Goal: Task Accomplishment & Management: Complete application form

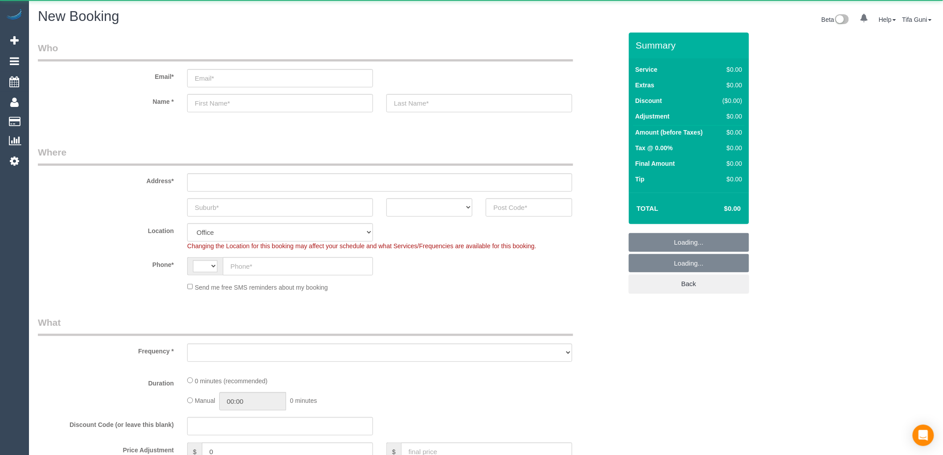
select select "string:AU"
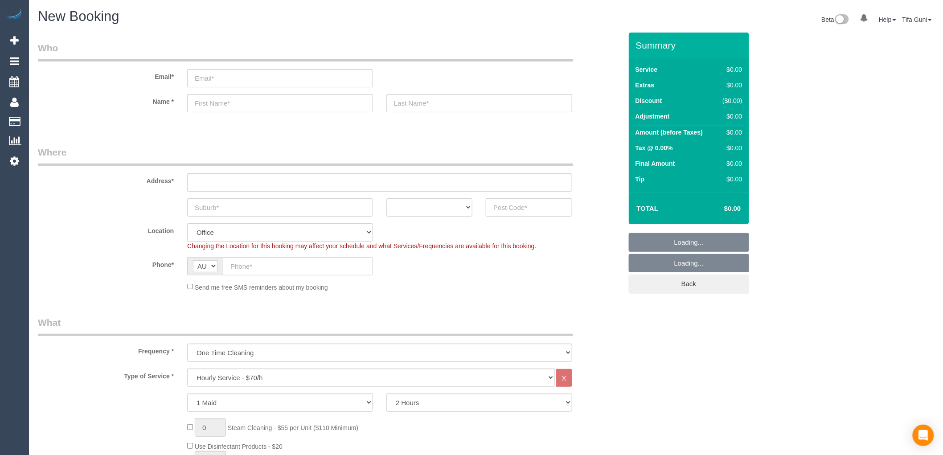
select select "object:2094"
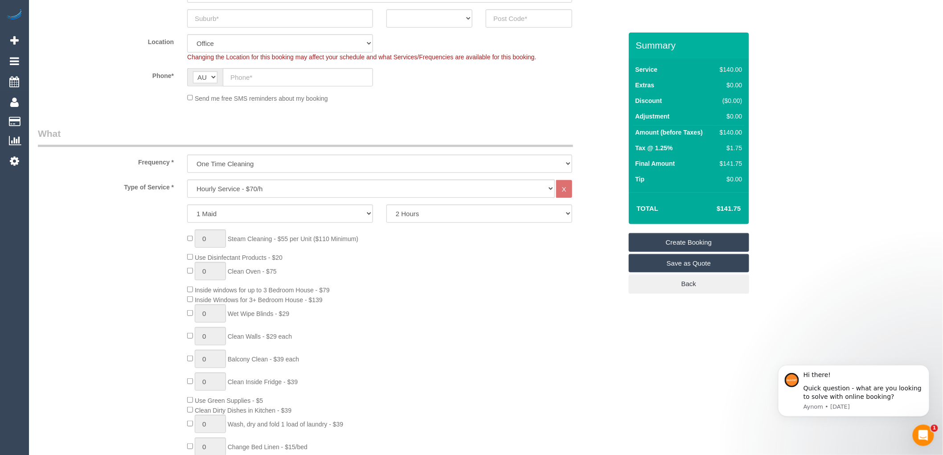
scroll to position [198, 0]
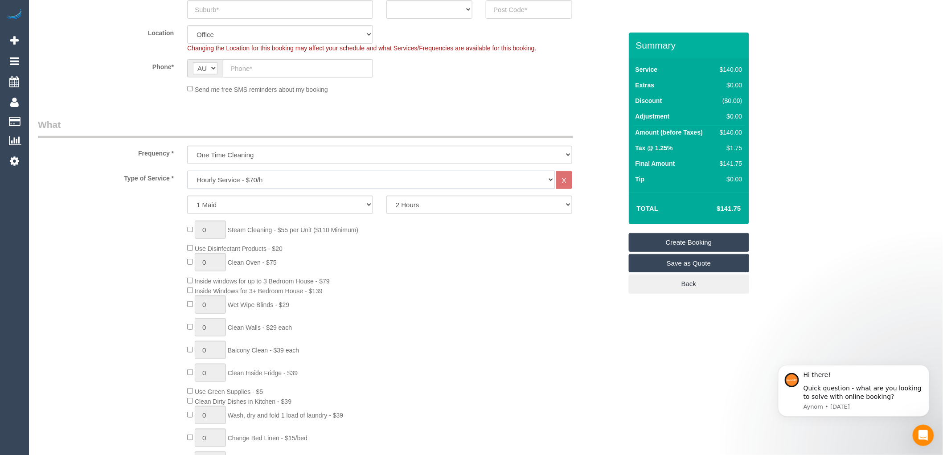
click at [295, 180] on select "Hourly Service - $70/h Hourly Service - $65/h Hourly Service - $60/h Hourly Ser…" at bounding box center [371, 180] width 368 height 18
select select "212"
click at [187, 171] on select "Hourly Service - $70/h Hourly Service - $65/h Hourly Service - $60/h Hourly Ser…" at bounding box center [371, 180] width 368 height 18
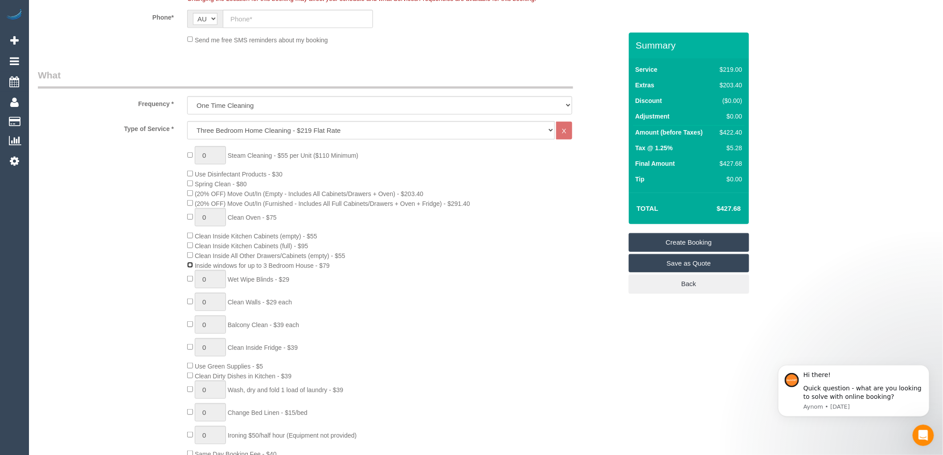
scroll to position [297, 0]
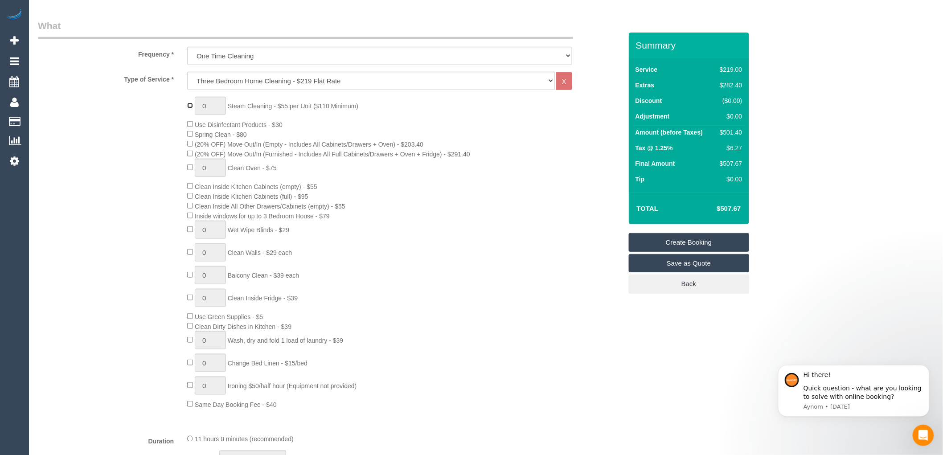
type input "1"
click at [217, 105] on input "1" at bounding box center [210, 106] width 31 height 18
type input "4"
click at [529, 224] on div "4 Steam Cleaning - $55 per Unit ($110 Minimum) Use Disinfectant Products - $30 …" at bounding box center [405, 253] width 448 height 313
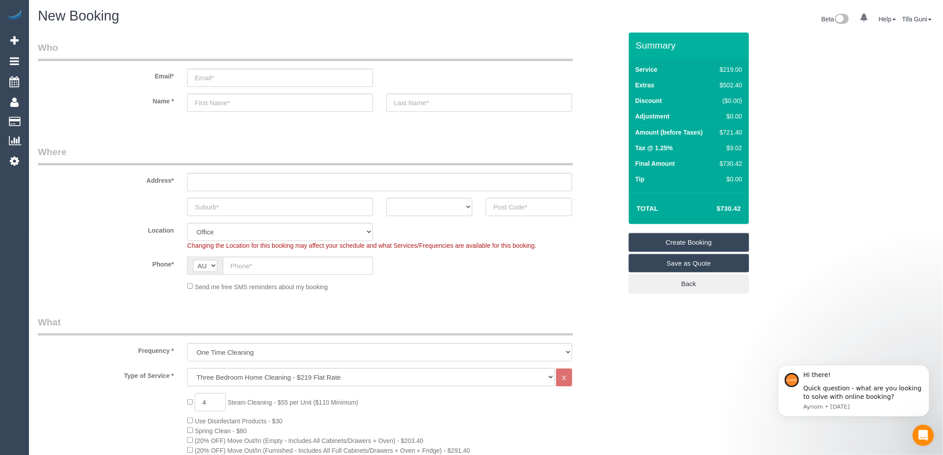
scroll to position [0, 0]
click at [213, 104] on input "text" at bounding box center [280, 103] width 186 height 18
type input "knessa_83@hotmail.com"
click at [221, 208] on input "text" at bounding box center [280, 207] width 186 height 18
type input "Mernda"
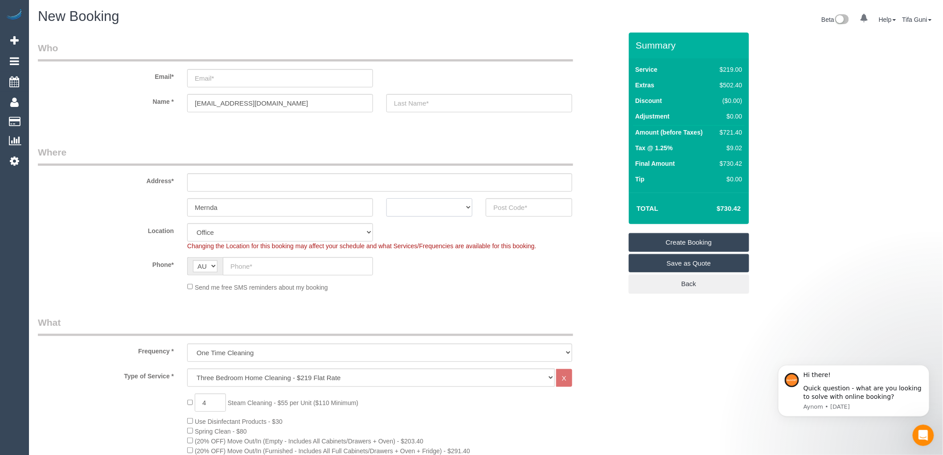
click at [456, 210] on select "ACT NSW NT QLD SA TAS VIC WA" at bounding box center [430, 207] width 86 height 18
select select "VIC"
click at [387, 198] on select "ACT NSW NT QLD SA TAS VIC WA" at bounding box center [430, 207] width 86 height 18
click at [515, 202] on input "text" at bounding box center [529, 207] width 86 height 18
type input "3754"
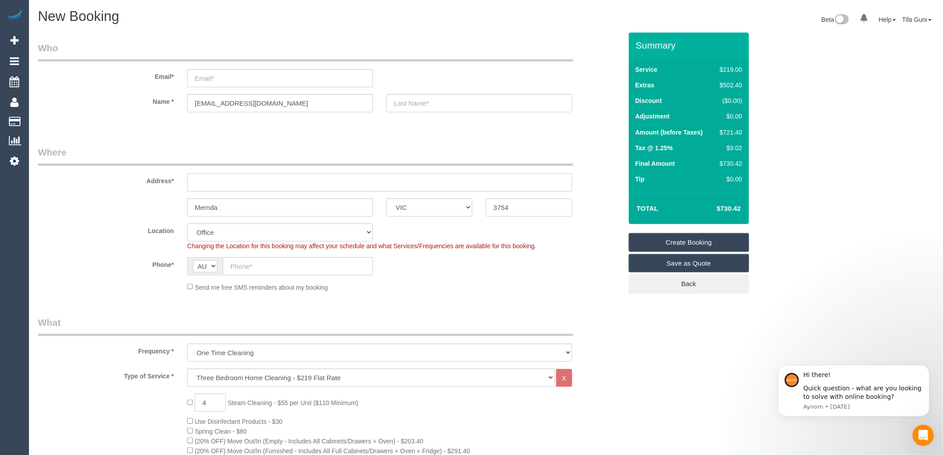
click at [211, 180] on input "text" at bounding box center [379, 182] width 385 height 18
type input "-"
drag, startPoint x: 284, startPoint y: 210, endPoint x: 104, endPoint y: 212, distance: 179.7
click at [104, 212] on div "Mernda ACT NSW NT QLD SA TAS VIC WA 3754" at bounding box center [330, 207] width 598 height 18
select select "51"
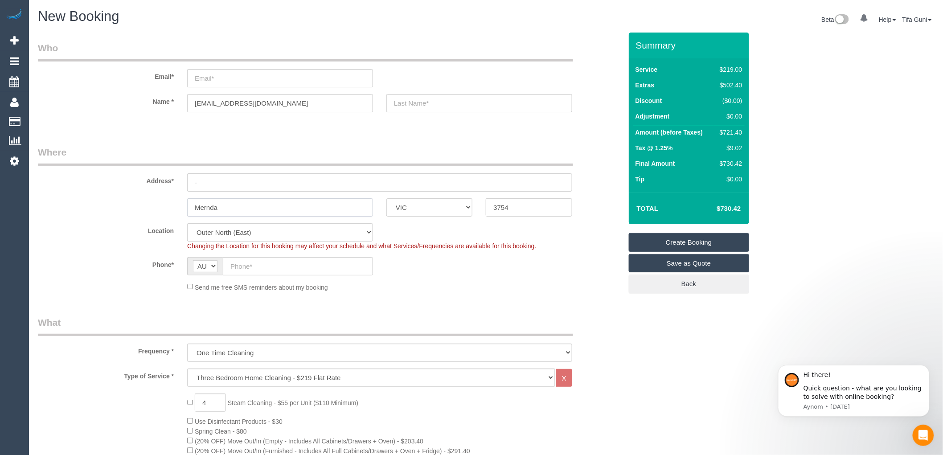
select select "object:2181"
click at [223, 206] on input "Mernda" at bounding box center [280, 207] width 186 height 18
drag, startPoint x: 253, startPoint y: 204, endPoint x: 16, endPoint y: 223, distance: 237.9
type input "menda"
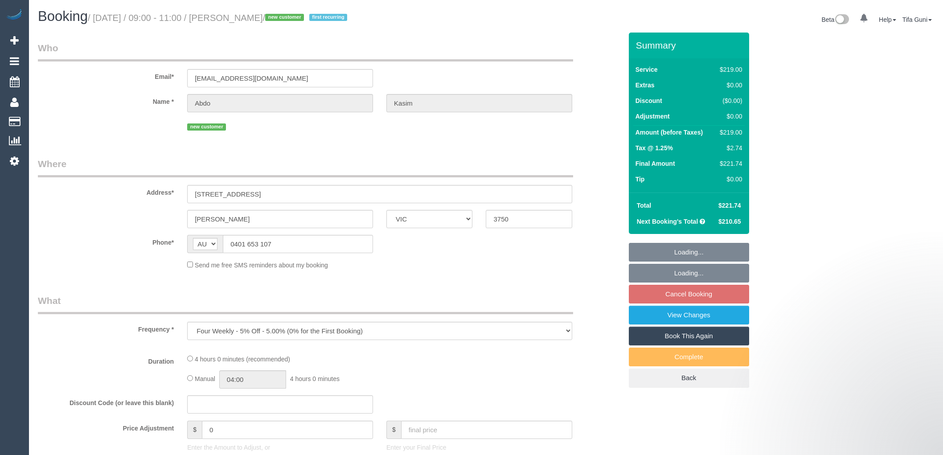
select select "VIC"
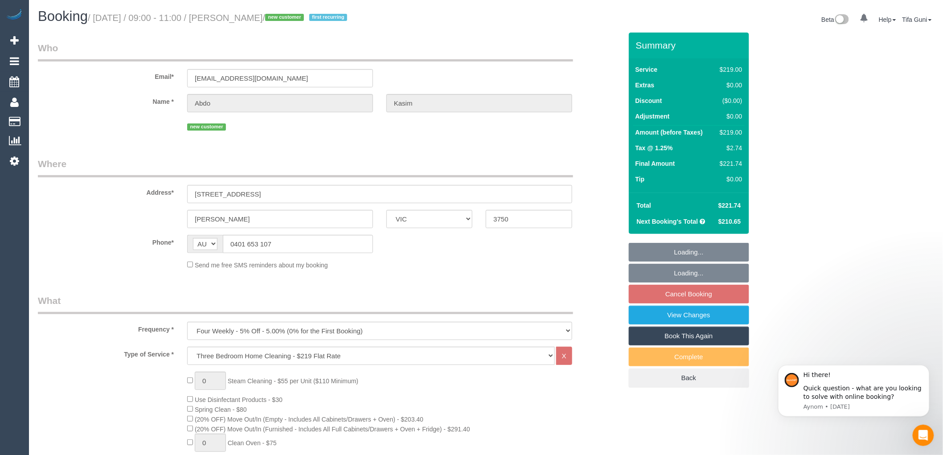
select select "number:28"
select select "number:14"
select select "number:19"
select select "number:22"
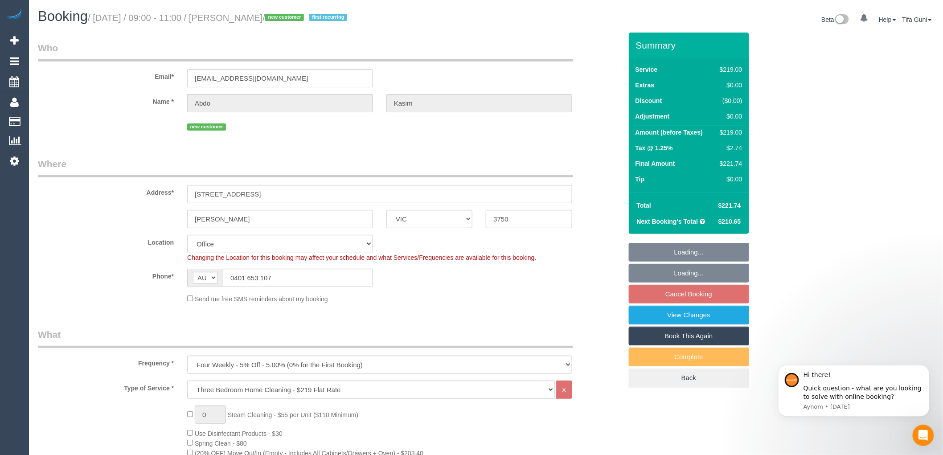
select select "object:2101"
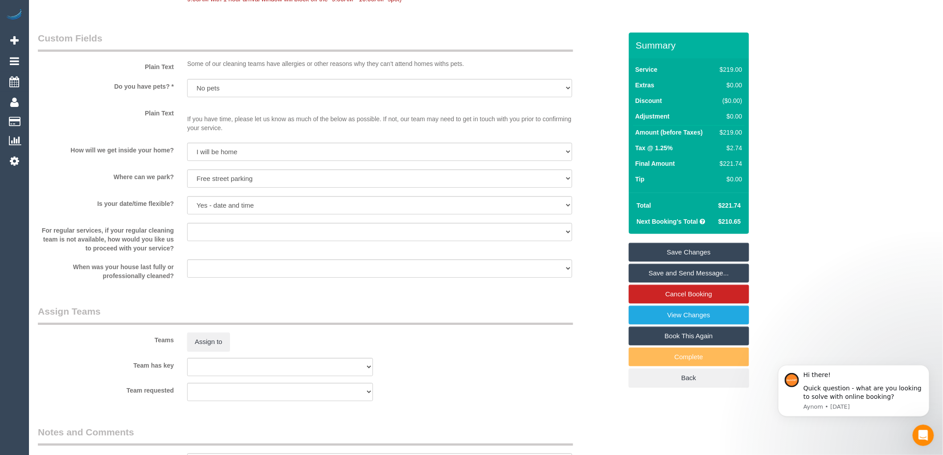
scroll to position [1139, 0]
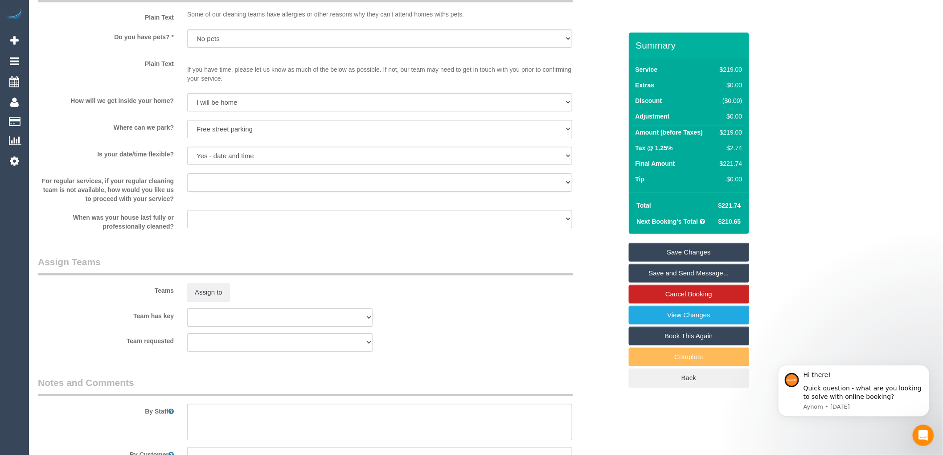
click at [379, 192] on select "Arrange a cleaner to cover and do not bother you Arrange a cleaner to cover and…" at bounding box center [379, 182] width 385 height 18
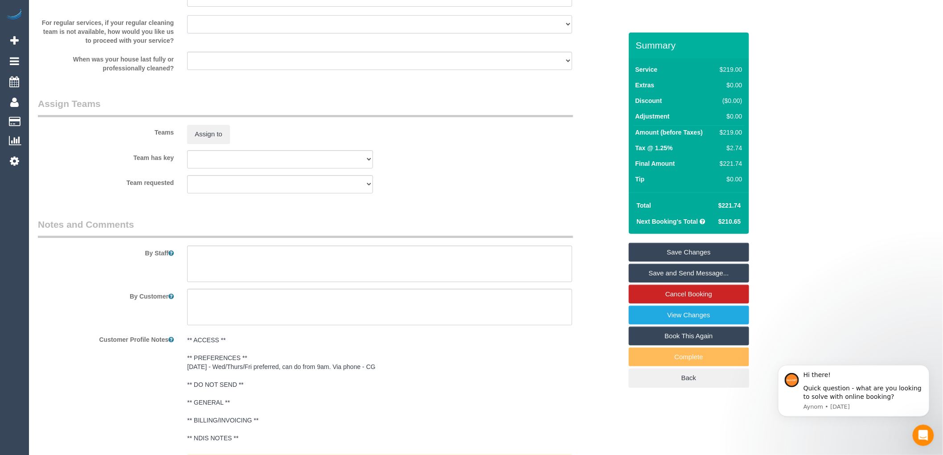
scroll to position [1337, 0]
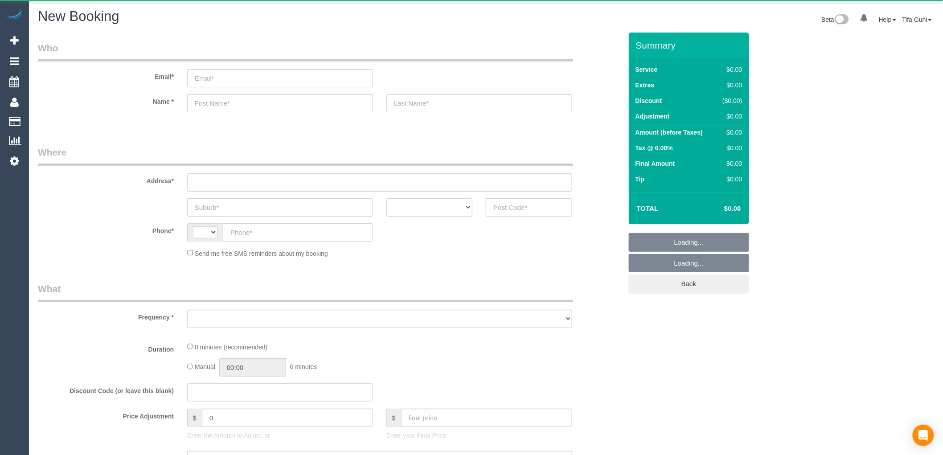
select select "string:AU"
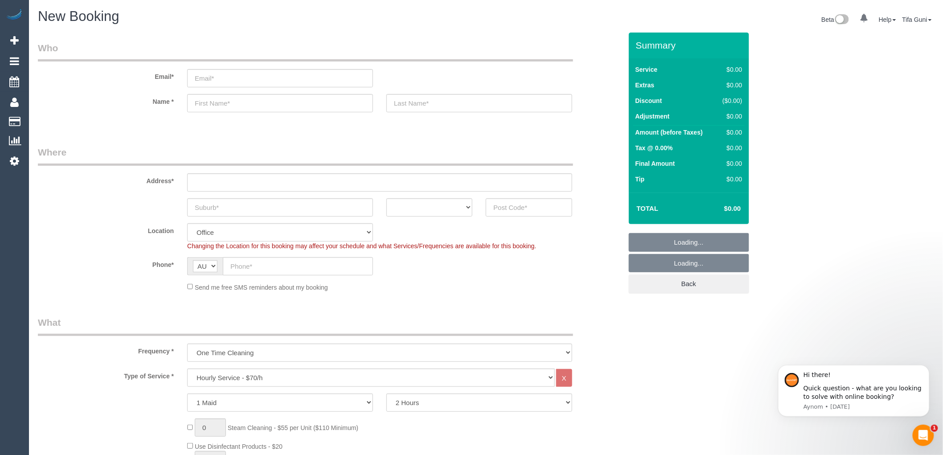
select select "object:813"
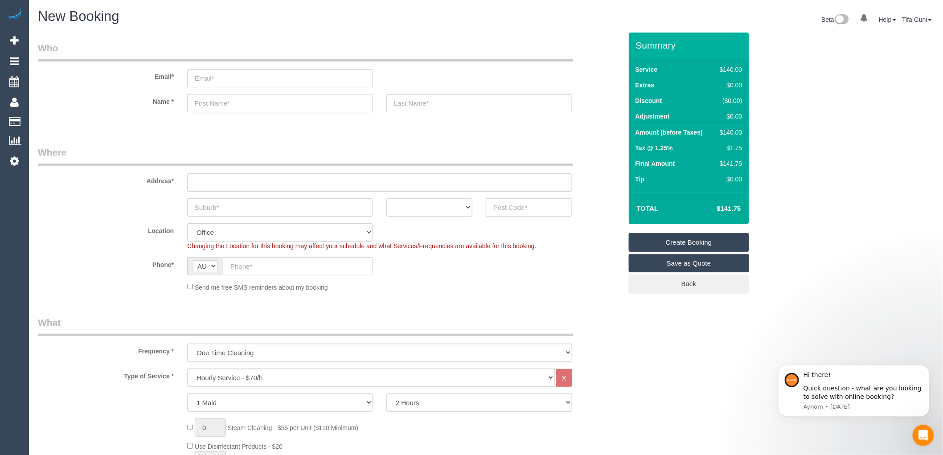
click at [225, 104] on input "text" at bounding box center [280, 103] width 186 height 18
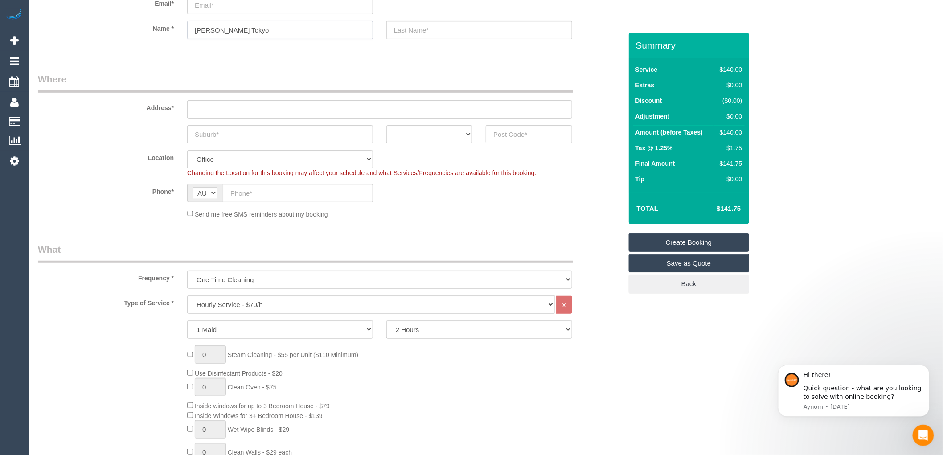
scroll to position [49, 0]
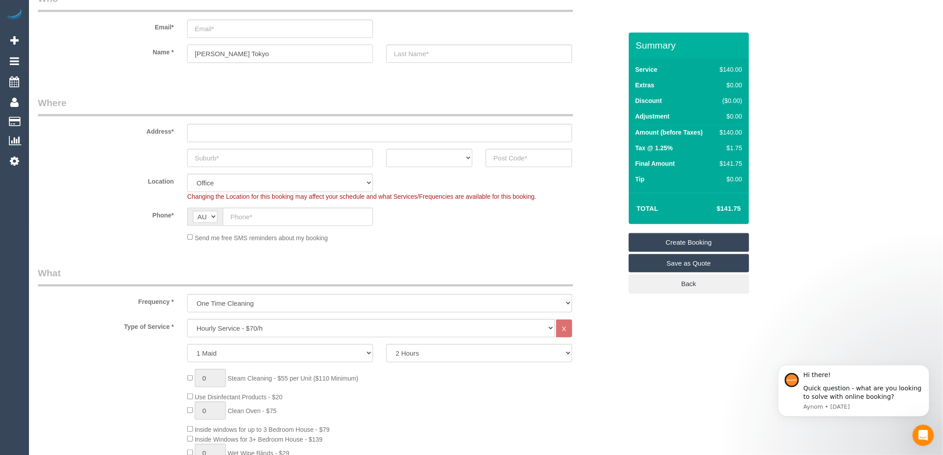
type input "Maria Tokyo"
click at [220, 162] on input "text" at bounding box center [280, 158] width 186 height 18
type input "Torak"
click at [456, 155] on select "ACT NSW NT QLD SA TAS VIC WA" at bounding box center [430, 158] width 86 height 18
select select "VIC"
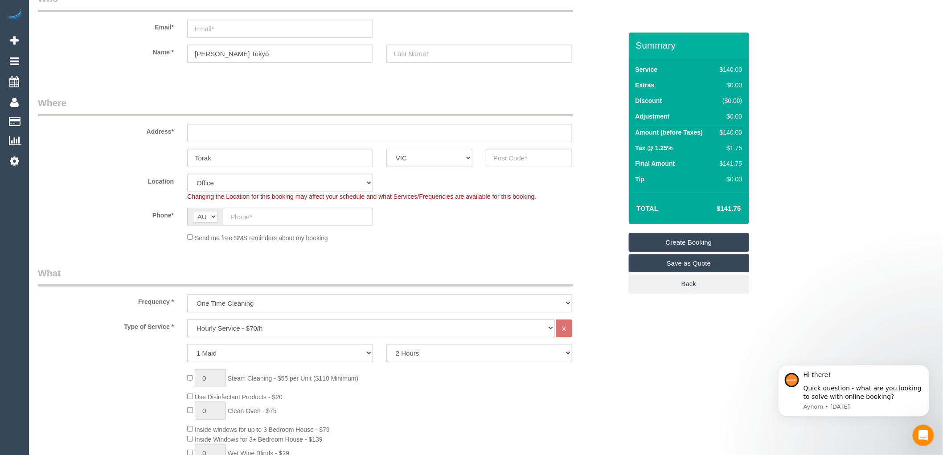
click at [387, 149] on select "ACT NSW NT QLD SA TAS VIC WA" at bounding box center [430, 158] width 86 height 18
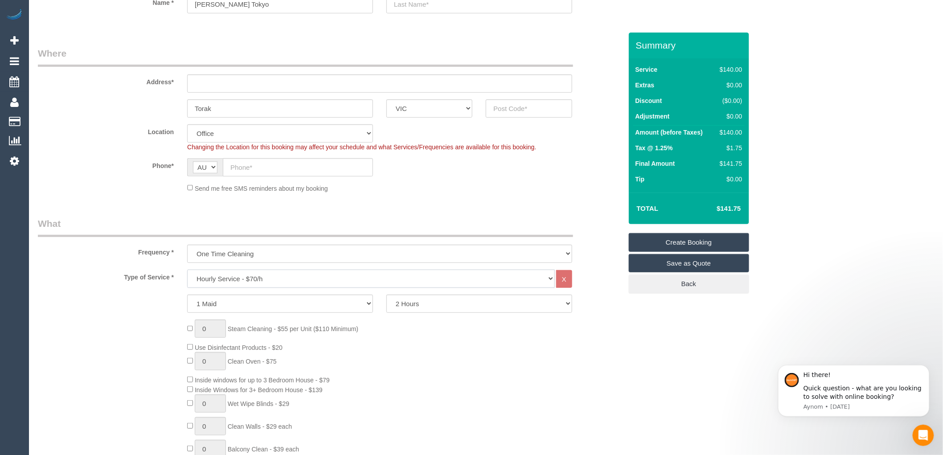
click at [263, 279] on select "Hourly Service - $70/h Hourly Service - $65/h Hourly Service - $60/h Hourly Ser…" at bounding box center [371, 279] width 368 height 18
select select "210"
click at [187, 270] on select "Hourly Service - $70/h Hourly Service - $65/h Hourly Service - $60/h Hourly Ser…" at bounding box center [371, 279] width 368 height 18
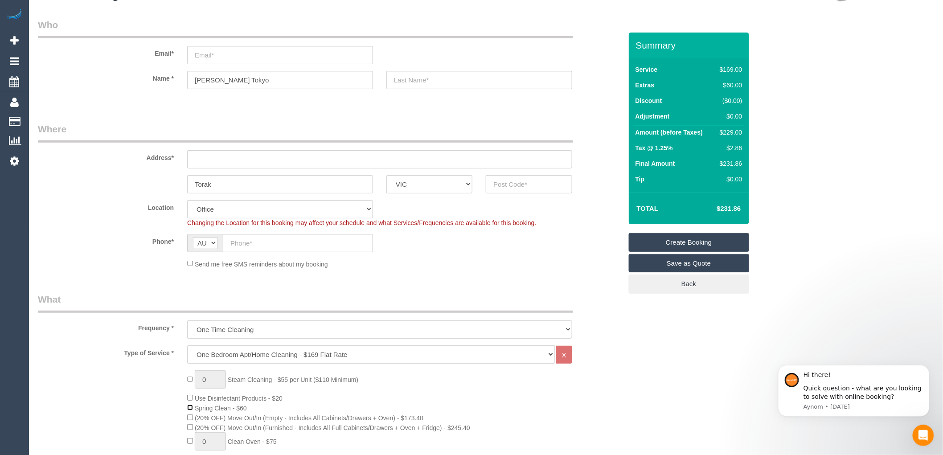
scroll to position [0, 0]
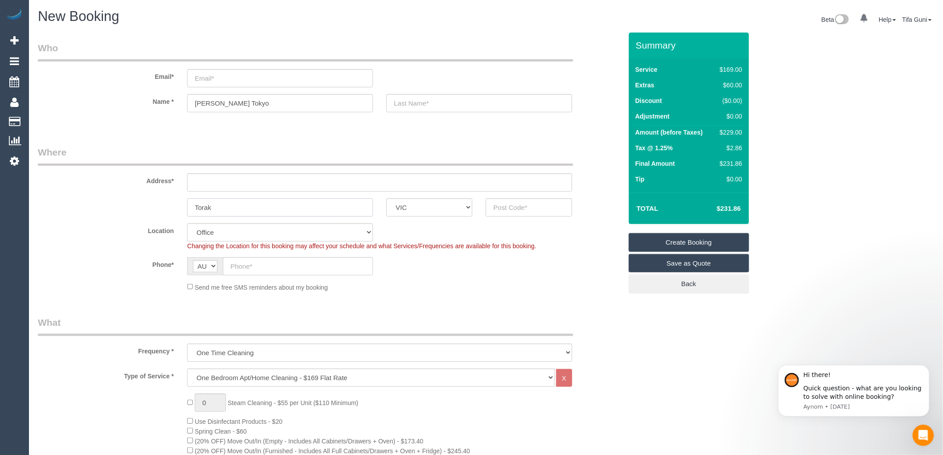
drag, startPoint x: 242, startPoint y: 208, endPoint x: 54, endPoint y: 203, distance: 187.7
click at [54, 203] on div "Torak ACT NSW NT QLD SA TAS VIC WA" at bounding box center [330, 207] width 598 height 18
type input "Toorak"
click at [506, 210] on input "text" at bounding box center [529, 207] width 86 height 18
click at [518, 207] on input "text" at bounding box center [529, 207] width 86 height 18
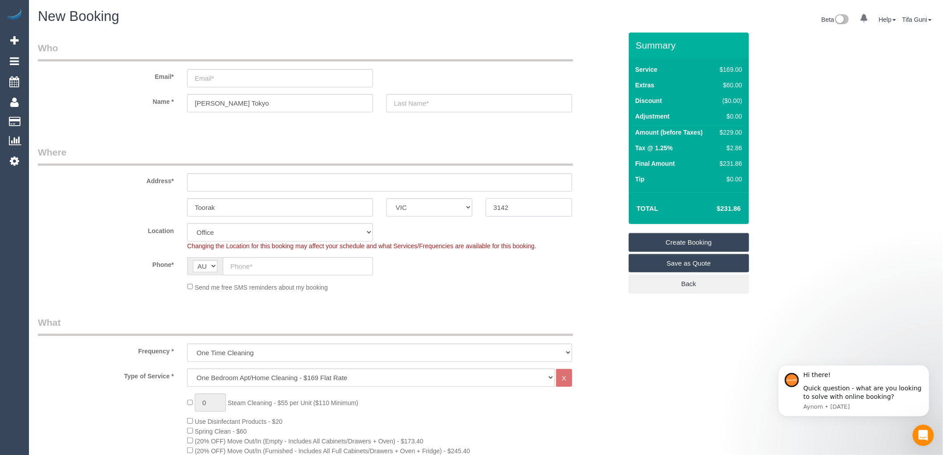
type input "3142"
click at [242, 184] on input "text" at bounding box center [379, 182] width 385 height 18
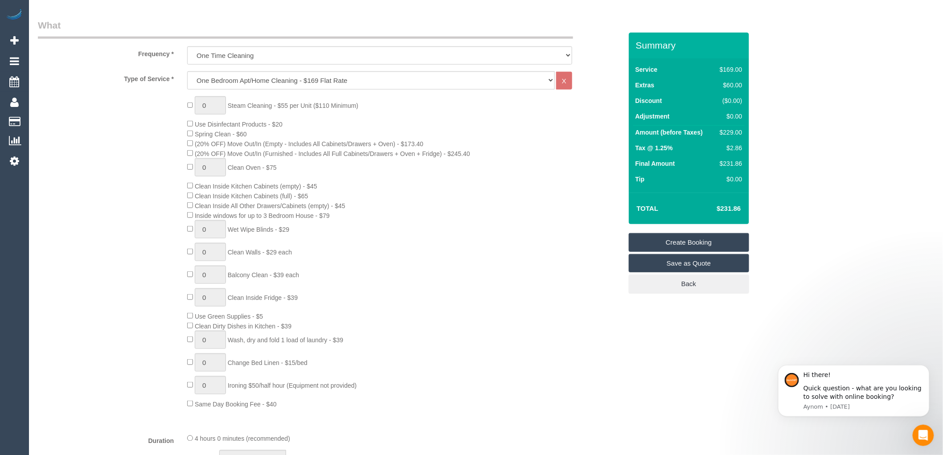
scroll to position [346, 0]
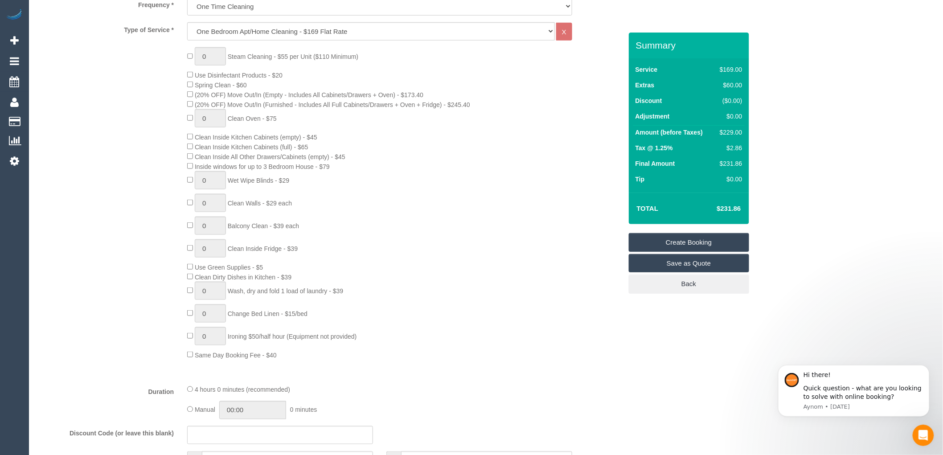
type input "-"
select select "55"
select select "object:2180"
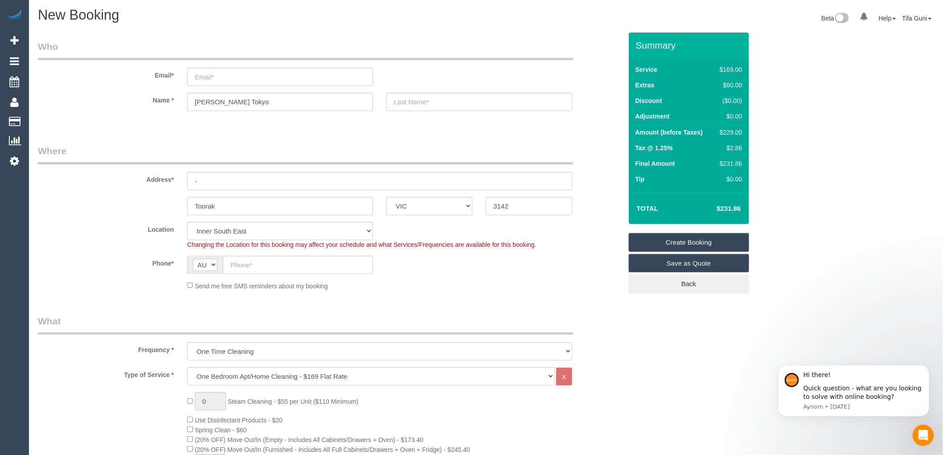
scroll to position [0, 0]
click at [238, 181] on input "-" at bounding box center [379, 182] width 385 height 18
type input "allinall"
drag, startPoint x: 214, startPoint y: 100, endPoint x: 244, endPoint y: 105, distance: 30.3
click at [244, 105] on input "Maria Tokyo" at bounding box center [280, 103] width 186 height 18
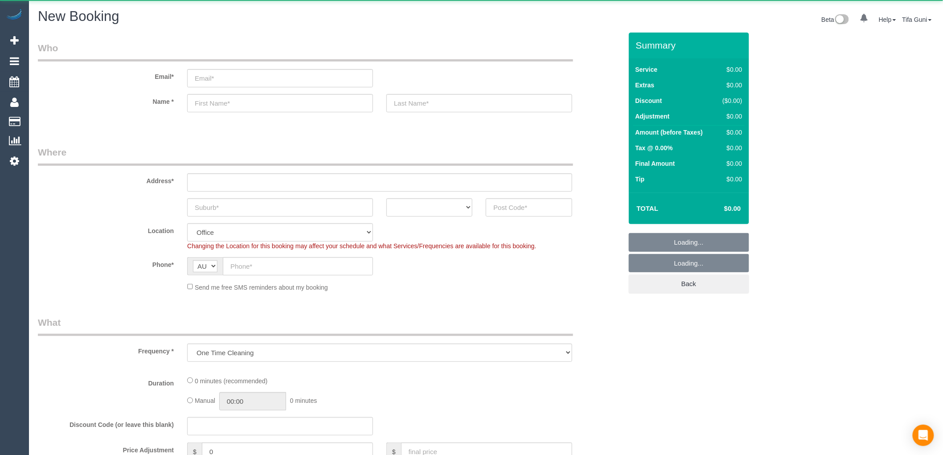
select select "object:813"
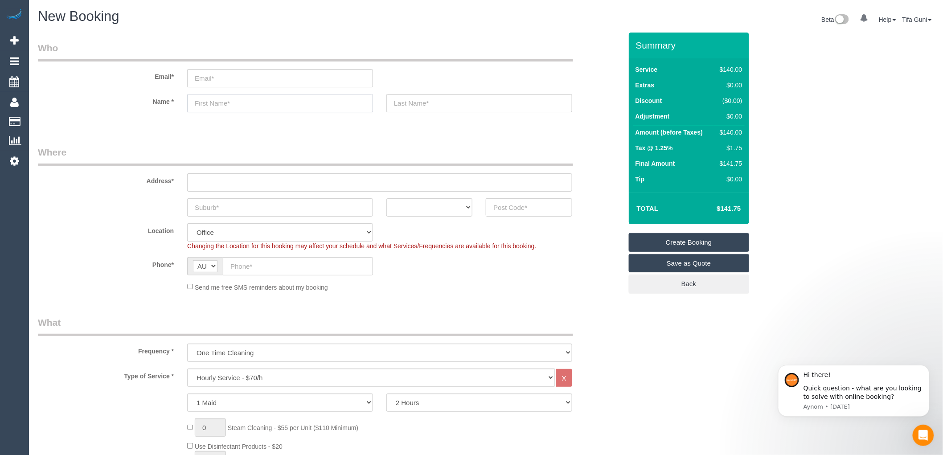
click at [219, 104] on input "text" at bounding box center [280, 103] width 186 height 18
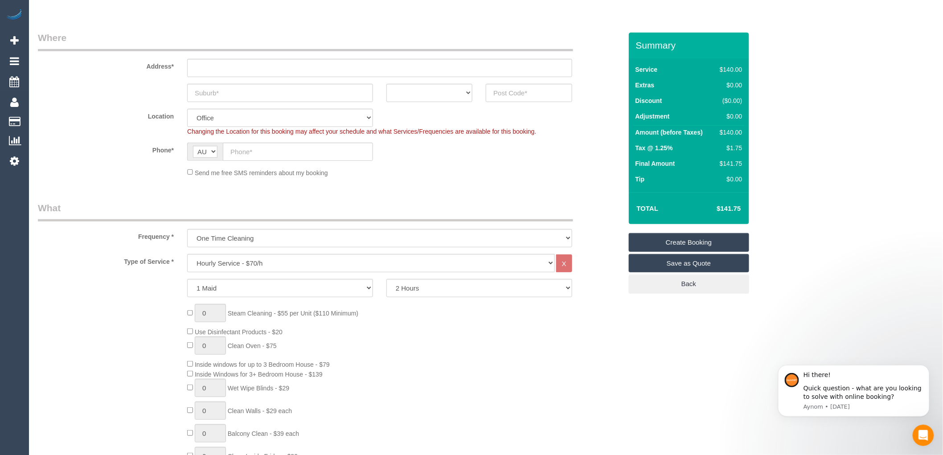
scroll to position [148, 0]
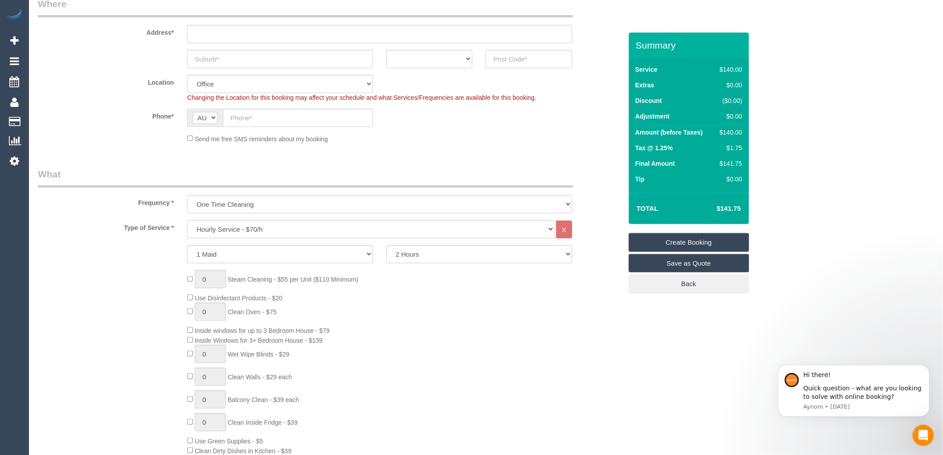
type input "Dannie"
click at [244, 226] on select "Hourly Service - $70/h Hourly Service - $65/h Hourly Service - $60/h Hourly Ser…" at bounding box center [371, 229] width 368 height 18
click at [244, 206] on select "One Time Cleaning Weekly - 10% Off - 10.00% (0% for the First Booking) Fortnigh…" at bounding box center [379, 204] width 385 height 18
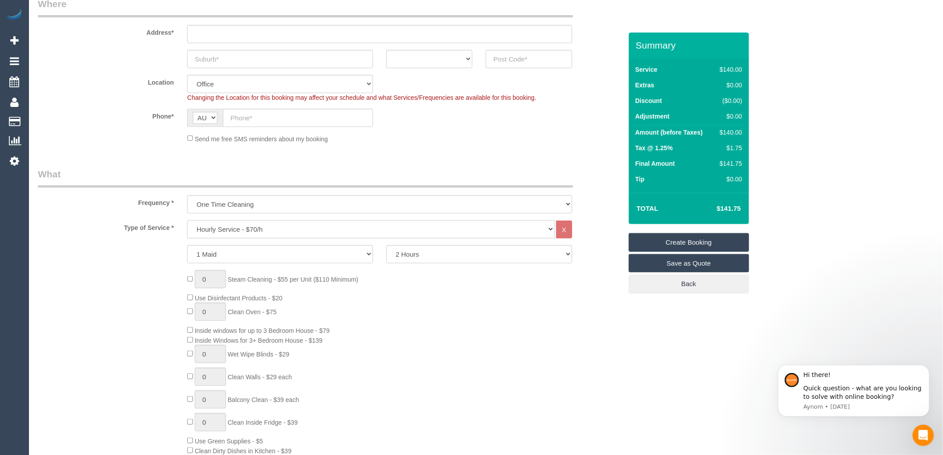
click at [268, 230] on select "Hourly Service - $70/h Hourly Service - $65/h Hourly Service - $60/h Hourly Ser…" at bounding box center [371, 229] width 368 height 18
click at [335, 305] on div "0 Steam Cleaning - $55 per Unit ($110 Minimum) Use Disinfectant Products - $20 …" at bounding box center [405, 401] width 448 height 263
click at [189, 336] on div "0 Steam Cleaning - $55 per Unit ($110 Minimum) Use Disinfectant Products - $20 …" at bounding box center [405, 401] width 448 height 263
click at [258, 229] on select "Hourly Service - $70/h Hourly Service - $65/h Hourly Service - $60/h Hourly Ser…" at bounding box center [371, 229] width 368 height 18
select select "211"
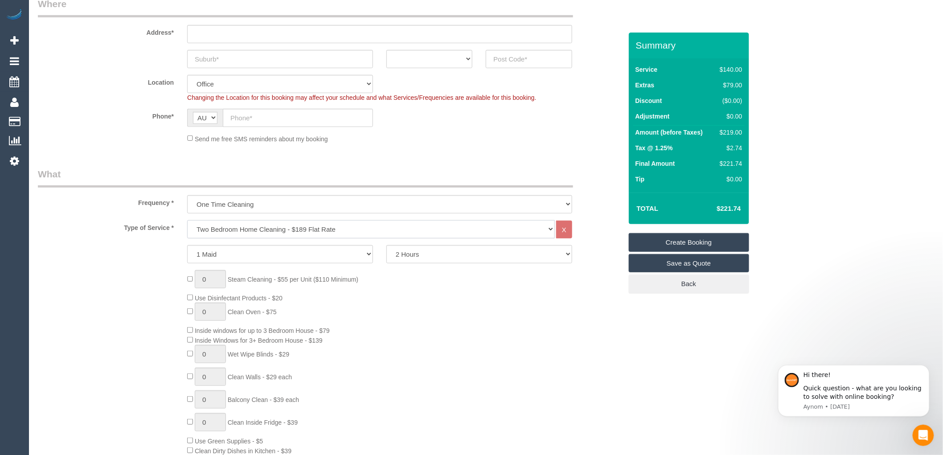
click at [187, 221] on select "Hourly Service - $70/h Hourly Service - $65/h Hourly Service - $60/h Hourly Ser…" at bounding box center [371, 229] width 368 height 18
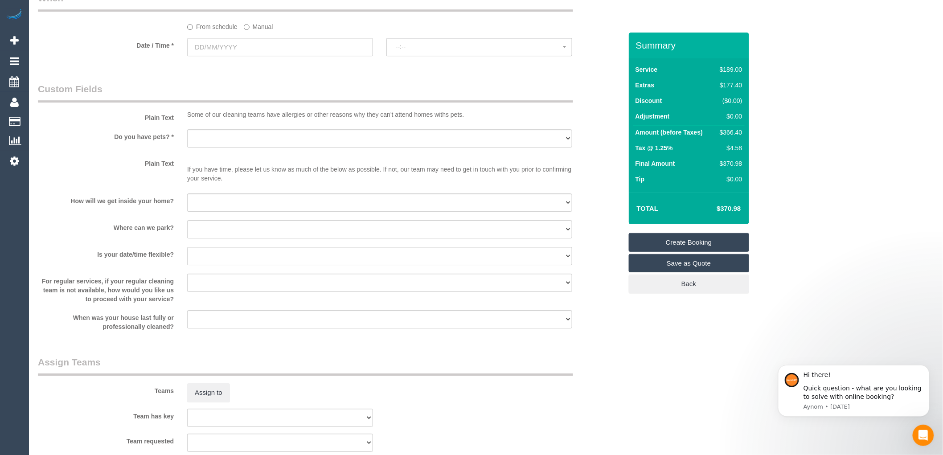
scroll to position [1040, 0]
click at [221, 234] on select "I will provide parking on-site Free street parking Paid street parking (cost wi…" at bounding box center [379, 227] width 385 height 18
click at [213, 201] on select "I will be home Key will be left (please provide details below) Lock box/Access …" at bounding box center [379, 200] width 385 height 18
select select "number:14"
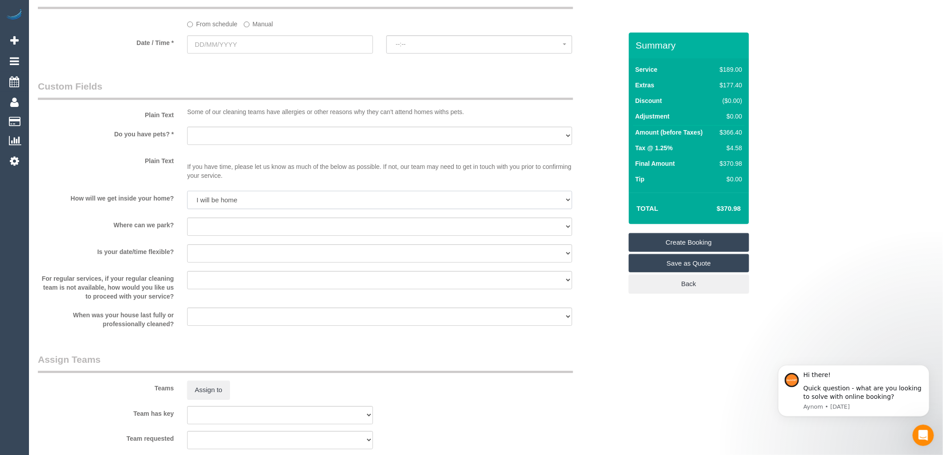
click at [187, 200] on select "I will be home Key will be left (please provide details below) Lock box/Access …" at bounding box center [379, 200] width 385 height 18
click at [205, 142] on select "Yes - Cats Yes - Dogs No pets Yes - Dogs and Cats Yes - Other" at bounding box center [379, 136] width 385 height 18
select select "number:28"
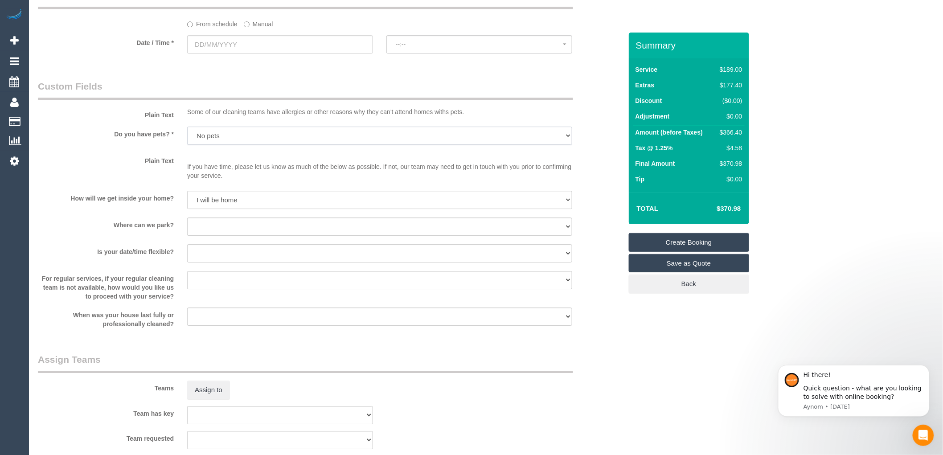
click at [187, 136] on select "Yes - Cats Yes - Dogs No pets Yes - Dogs and Cats Yes - Other" at bounding box center [379, 136] width 385 height 18
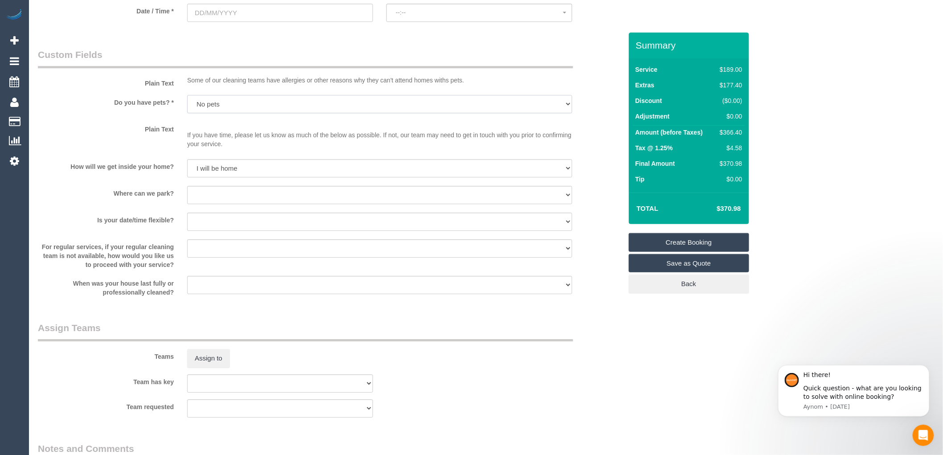
scroll to position [1090, 0]
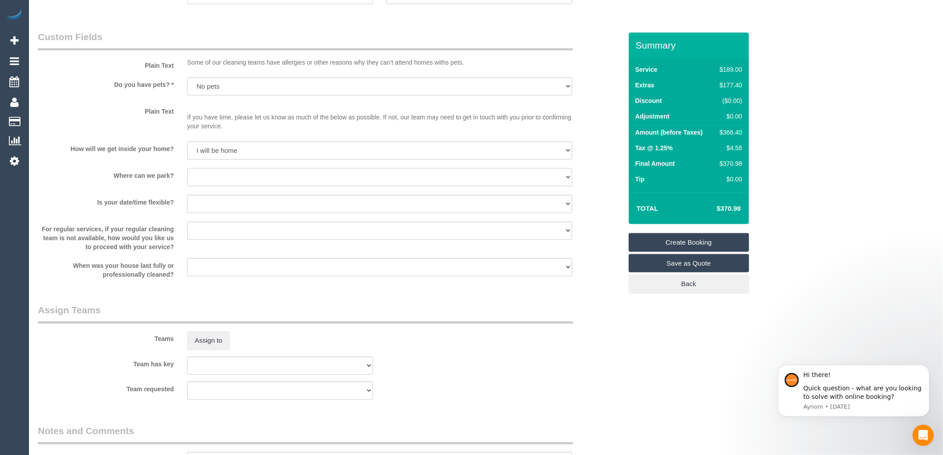
click at [211, 180] on select "I will provide parking on-site Free street parking Paid street parking (cost wi…" at bounding box center [379, 177] width 385 height 18
select select "number:18"
click at [187, 177] on select "I will provide parking on-site Free street parking Paid street parking (cost wi…" at bounding box center [379, 177] width 385 height 18
click at [231, 213] on select "Yes - date and time Yes - date but not time Yes - time but not date No - No fle…" at bounding box center [379, 204] width 385 height 18
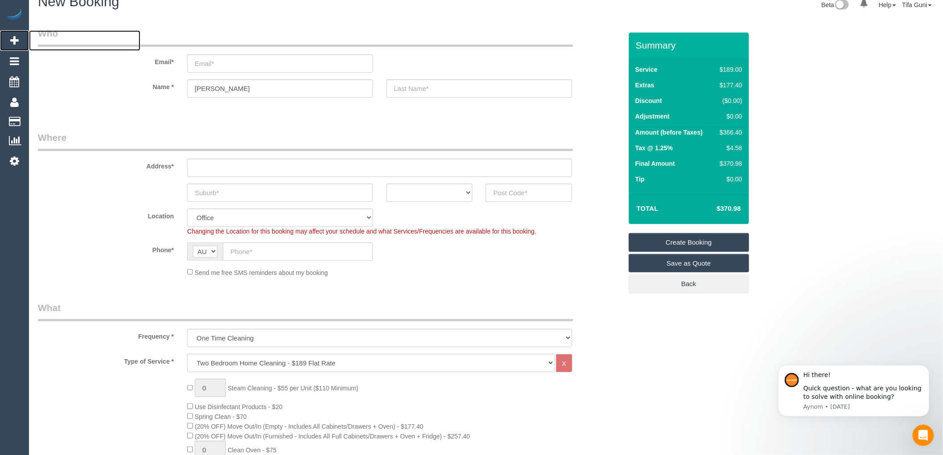
scroll to position [0, 0]
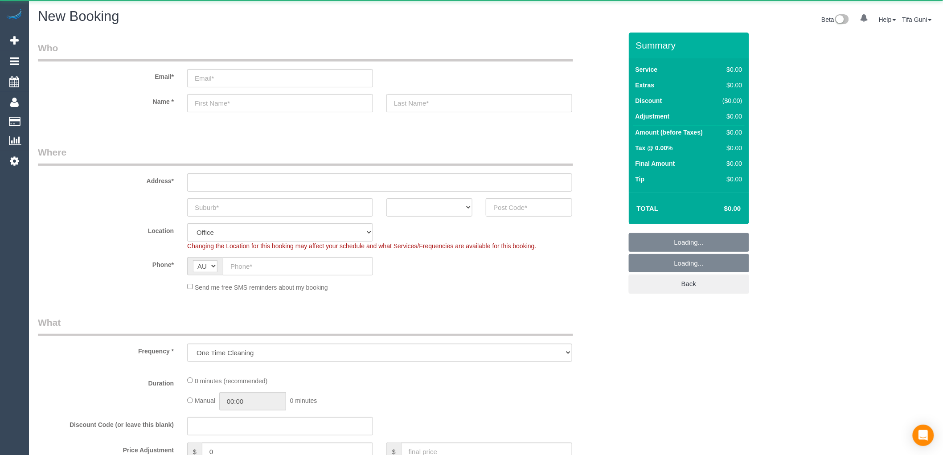
select select "object:813"
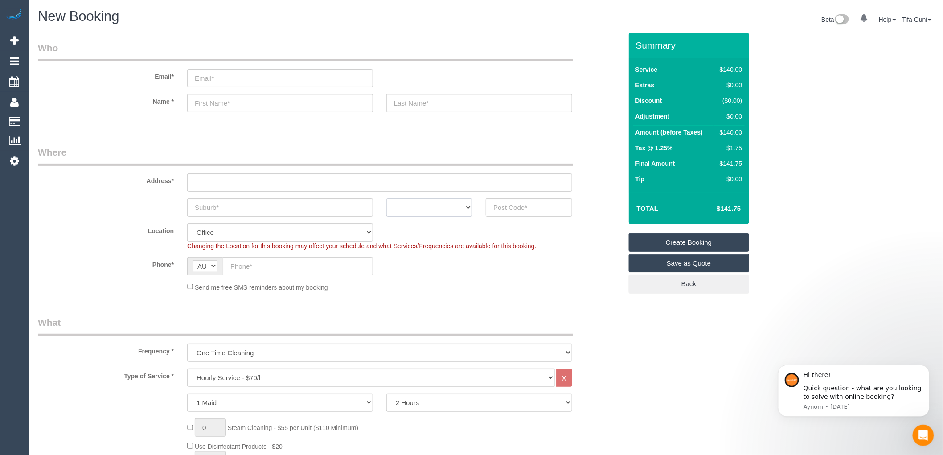
click at [473, 208] on select "ACT [GEOGRAPHIC_DATA] NT [GEOGRAPHIC_DATA] SA TAS [GEOGRAPHIC_DATA] [GEOGRAPHIC…" at bounding box center [430, 207] width 86 height 18
select select "VIC"
click at [387, 198] on select "ACT [GEOGRAPHIC_DATA] NT [GEOGRAPHIC_DATA] SA TAS [GEOGRAPHIC_DATA] [GEOGRAPHIC…" at bounding box center [430, 207] width 86 height 18
click at [262, 206] on input "text" at bounding box center [280, 207] width 186 height 18
click at [220, 187] on input "text" at bounding box center [379, 182] width 385 height 18
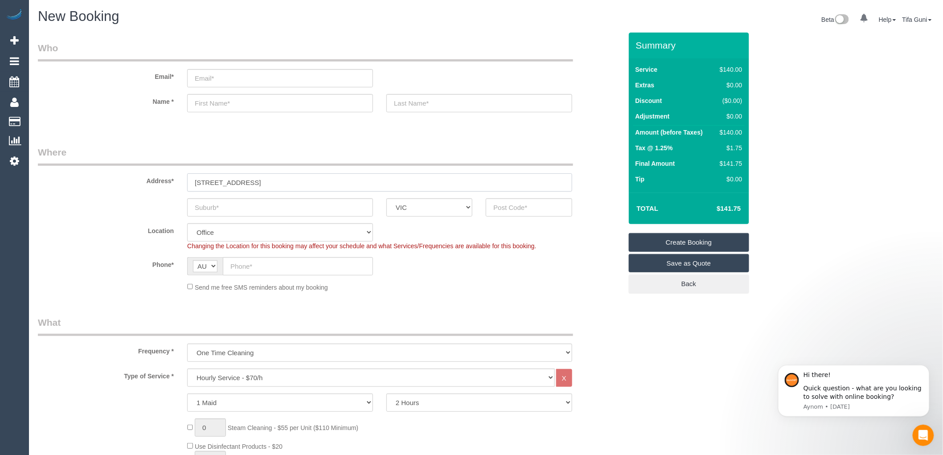
type input "2/17 summerhil road"
click at [220, 206] on input "text" at bounding box center [280, 207] width 186 height 18
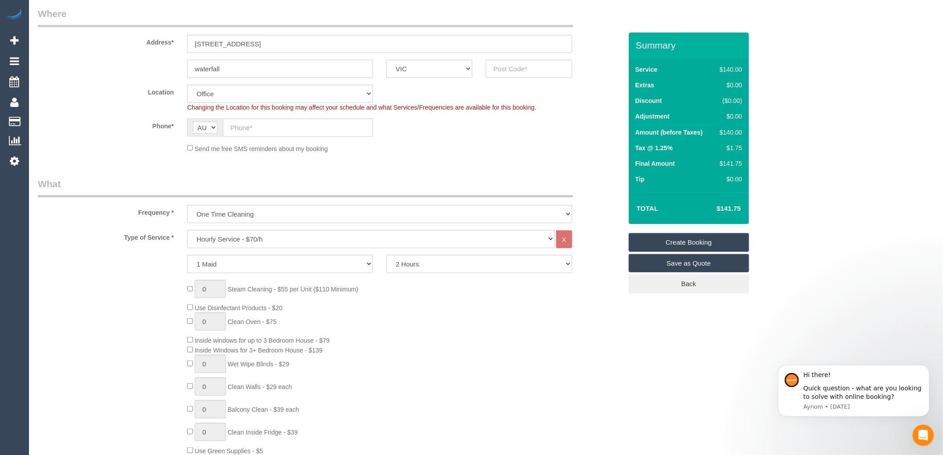
scroll to position [148, 0]
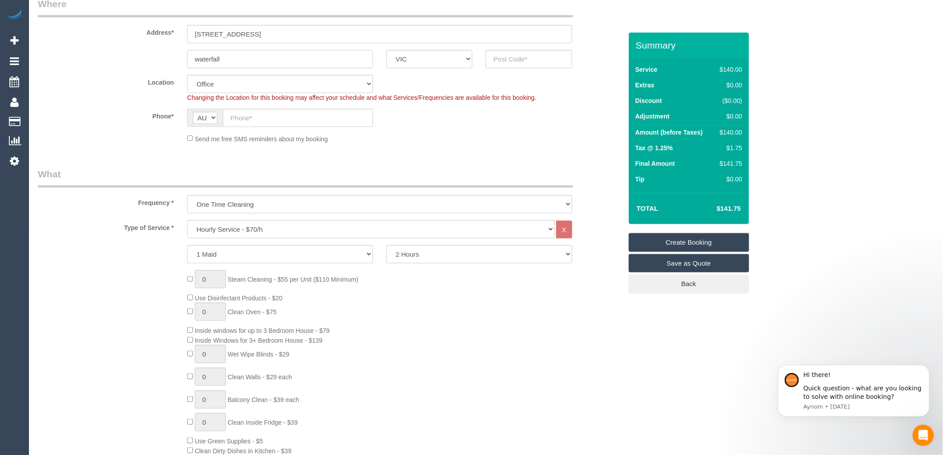
type input "waterfall"
click at [246, 225] on select "Hourly Service - $70/h Hourly Service - $65/h Hourly Service - $60/h Hourly Ser…" at bounding box center [371, 229] width 368 height 18
select select "211"
click at [187, 221] on select "Hourly Service - $70/h Hourly Service - $65/h Hourly Service - $60/h Hourly Ser…" at bounding box center [371, 229] width 368 height 18
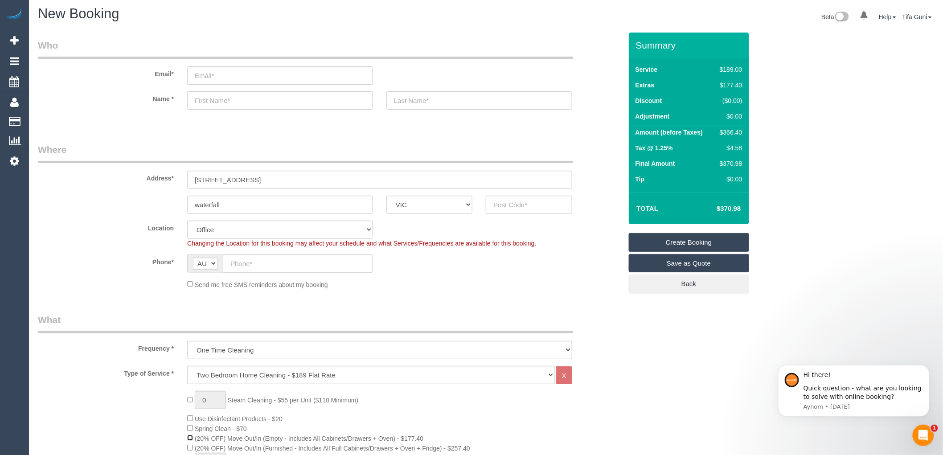
scroll to position [0, 0]
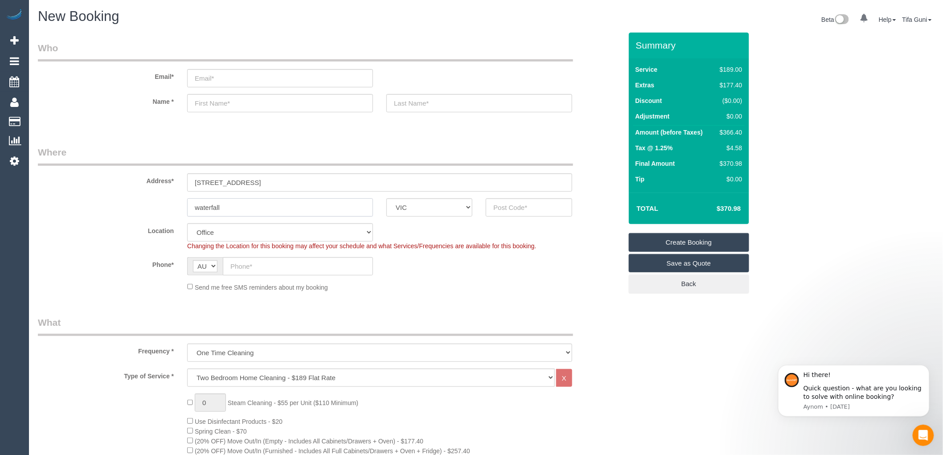
drag, startPoint x: 232, startPoint y: 205, endPoint x: 115, endPoint y: 215, distance: 117.2
click at [115, 215] on div "waterfall ACT NSW NT QLD SA TAS VIC WA" at bounding box center [330, 207] width 598 height 18
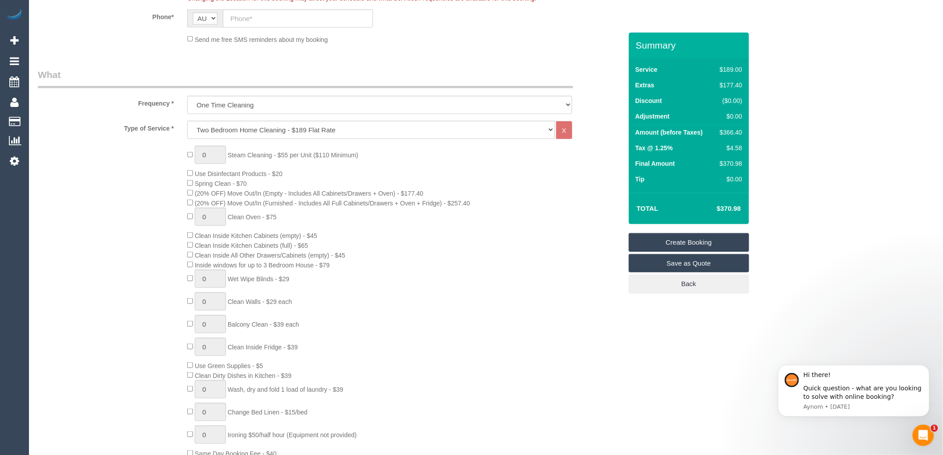
scroll to position [247, 0]
type input "1"
click at [216, 155] on input "1" at bounding box center [210, 155] width 31 height 18
type input "2"
type input "3"
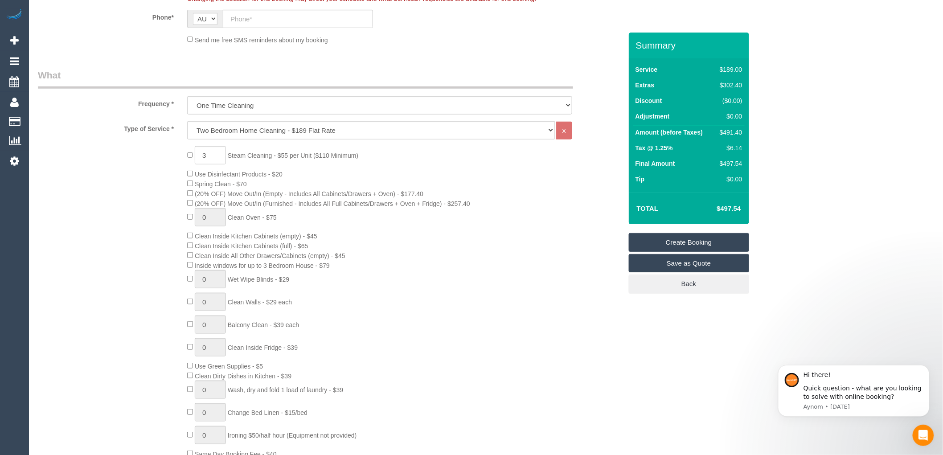
click at [533, 174] on div "3 Steam Cleaning - $55 per Unit ($110 Minimum) Use Disinfectant Products - $20 …" at bounding box center [405, 302] width 448 height 313
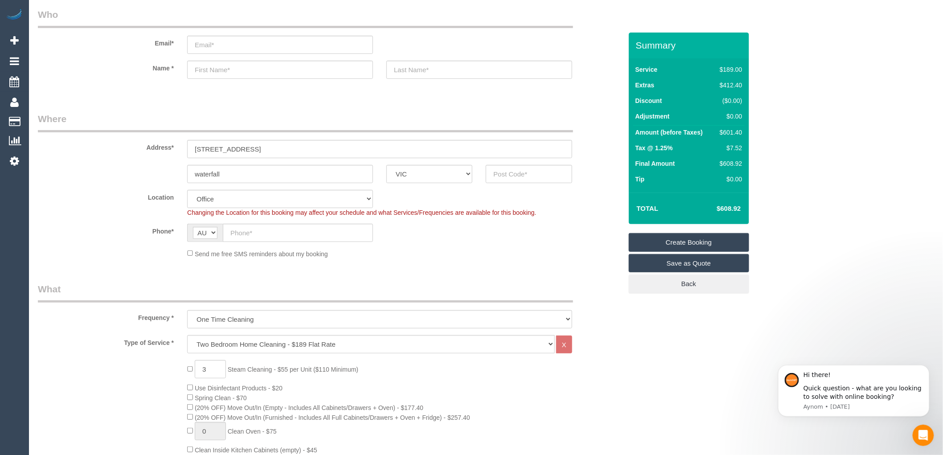
scroll to position [49, 0]
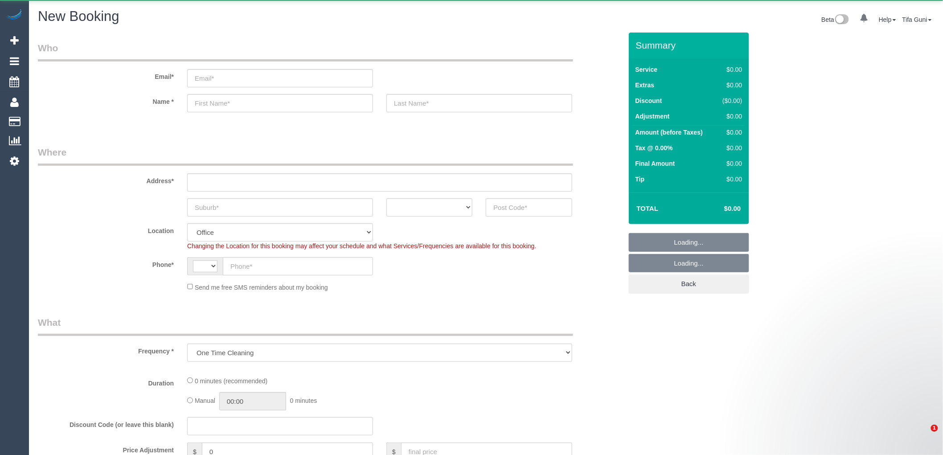
select select "object:813"
select select "string:AU"
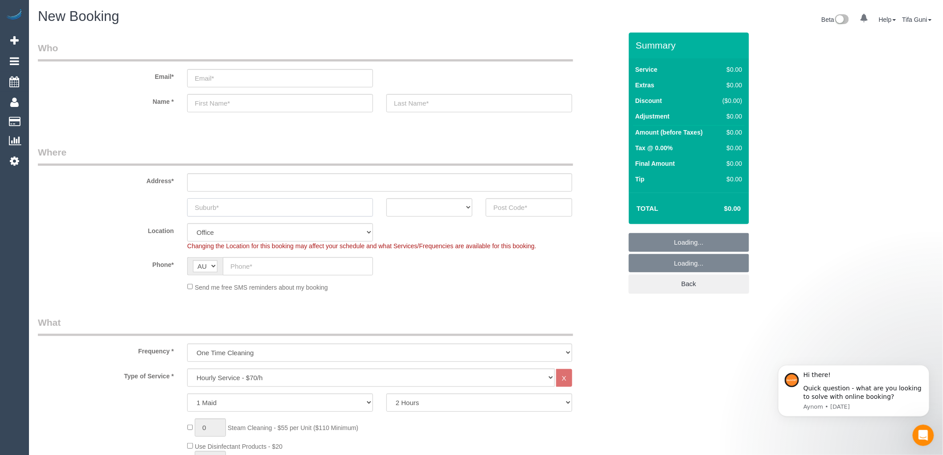
click at [234, 206] on input "text" at bounding box center [280, 207] width 186 height 18
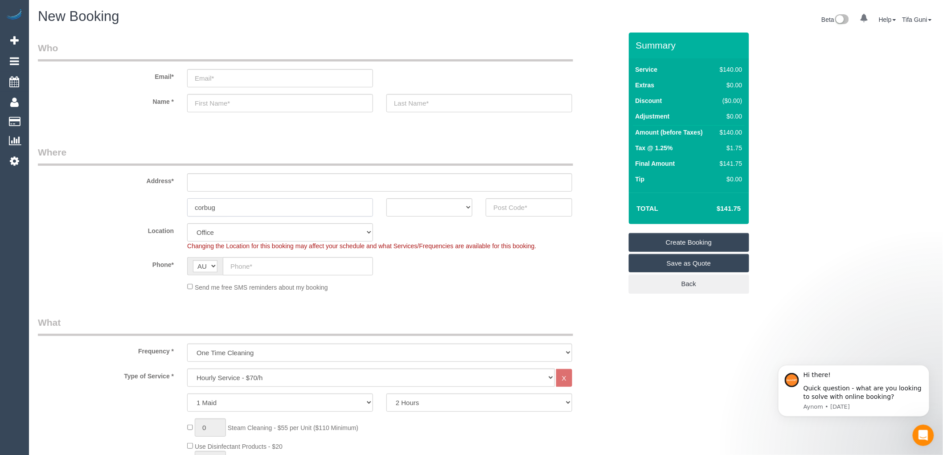
type input "corbug"
click at [469, 201] on select "ACT [GEOGRAPHIC_DATA] NT [GEOGRAPHIC_DATA] SA TAS [GEOGRAPHIC_DATA] [GEOGRAPHIC…" at bounding box center [430, 207] width 86 height 18
select select "VIC"
click at [387, 198] on select "ACT [GEOGRAPHIC_DATA] NT [GEOGRAPHIC_DATA] SA TAS [GEOGRAPHIC_DATA] [GEOGRAPHIC…" at bounding box center [430, 207] width 86 height 18
click at [508, 207] on input "text" at bounding box center [529, 207] width 86 height 18
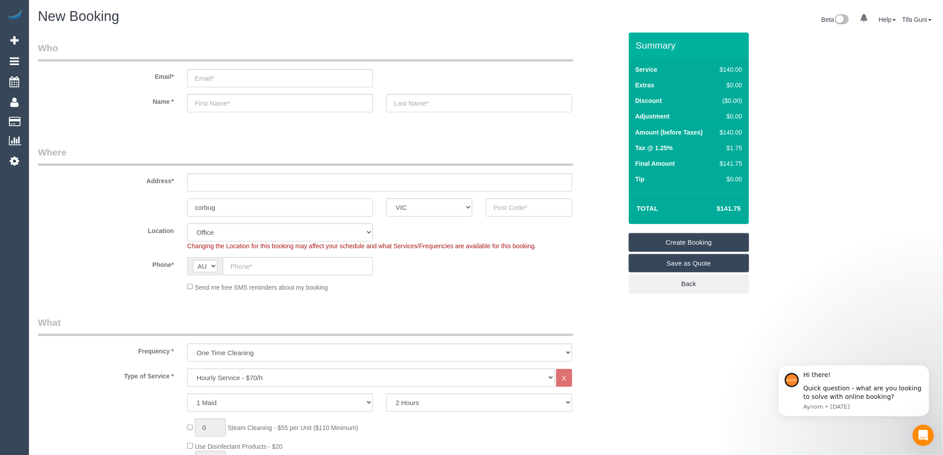
drag, startPoint x: 239, startPoint y: 210, endPoint x: 134, endPoint y: 209, distance: 104.8
click at [134, 209] on div "corbug ACT [GEOGRAPHIC_DATA] NT [GEOGRAPHIC_DATA] SA TAS [GEOGRAPHIC_DATA] [GEO…" at bounding box center [330, 207] width 598 height 18
click at [514, 210] on input "text" at bounding box center [529, 207] width 86 height 18
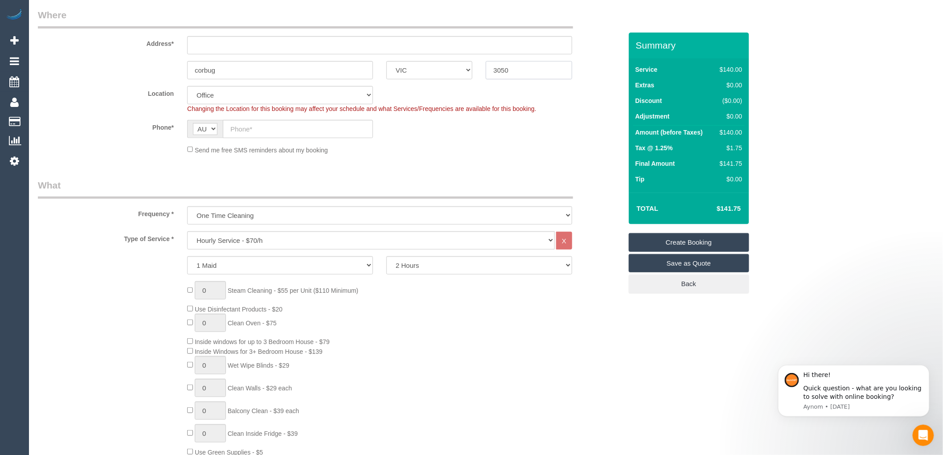
scroll to position [148, 0]
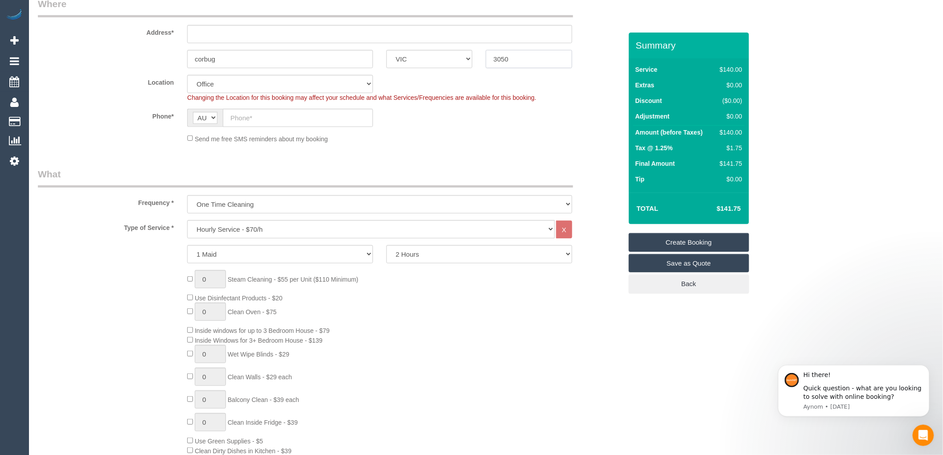
type input "3050"
click at [255, 228] on select "Hourly Service - $70/h Hourly Service - $65/h Hourly Service - $60/h Hourly Ser…" at bounding box center [371, 229] width 368 height 18
select select "211"
click at [187, 221] on select "Hourly Service - $70/h Hourly Service - $65/h Hourly Service - $60/h Hourly Ser…" at bounding box center [371, 229] width 368 height 18
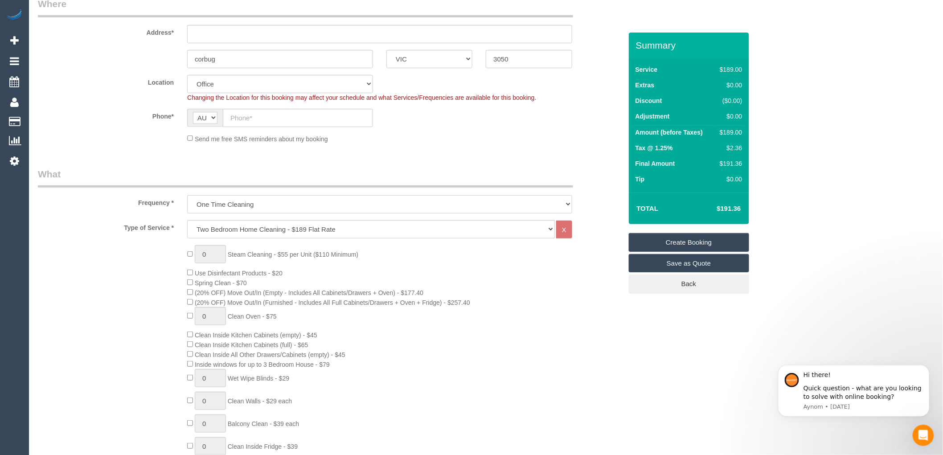
click at [247, 204] on select "One Time Cleaning Weekly - 10% Off - 10.00% (0% for the First Booking) Fortnigh…" at bounding box center [379, 204] width 385 height 18
click at [247, 230] on select "Hourly Service - $70/h Hourly Service - $65/h Hourly Service - $60/h Hourly Ser…" at bounding box center [371, 229] width 368 height 18
click at [408, 256] on div "0 Steam Cleaning - $55 per Unit ($110 Minimum) Use Disinfectant Products - $20 …" at bounding box center [405, 401] width 448 height 313
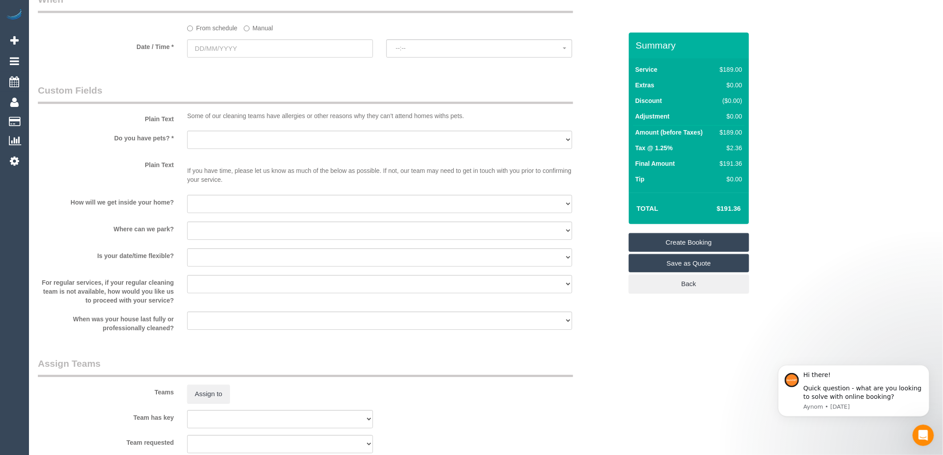
scroll to position [1040, 0]
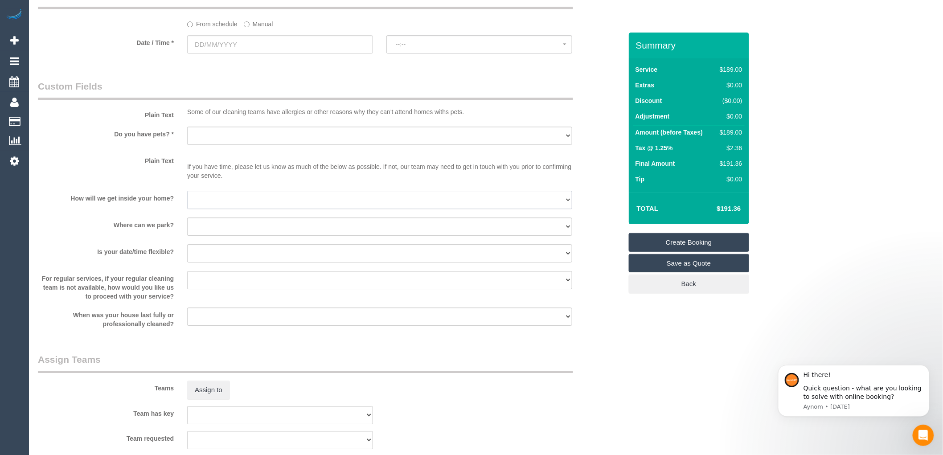
click at [224, 208] on select "I will be home Key will be left (please provide details below) Lock box/Access …" at bounding box center [379, 200] width 385 height 18
click at [228, 145] on select "Yes - Cats Yes - Dogs No pets Yes - Dogs and Cats Yes - Other" at bounding box center [379, 136] width 385 height 18
select select "number:27"
click at [187, 136] on select "Yes - Cats Yes - Dogs No pets Yes - Dogs and Cats Yes - Other" at bounding box center [379, 136] width 385 height 18
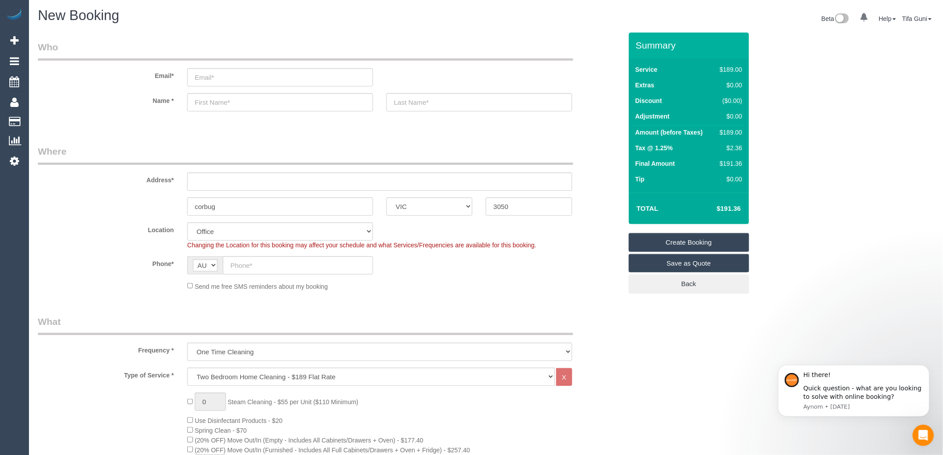
scroll to position [0, 0]
click at [290, 189] on input "text" at bounding box center [379, 182] width 385 height 18
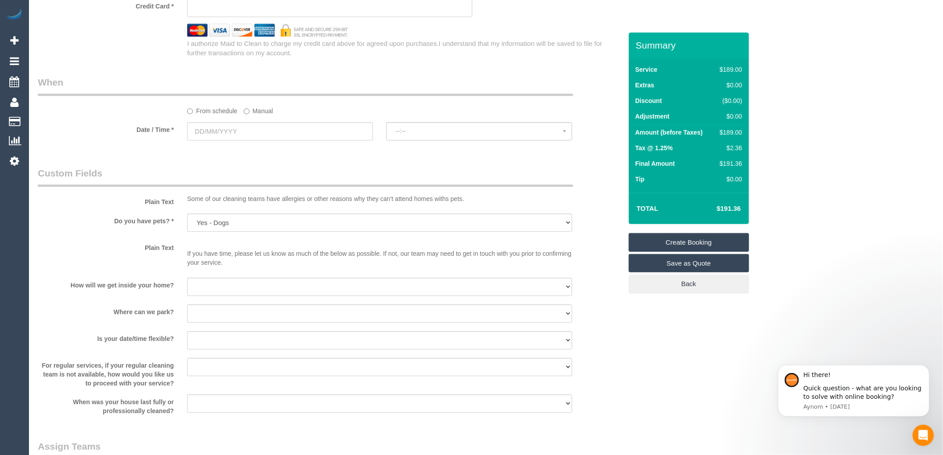
scroll to position [941, 0]
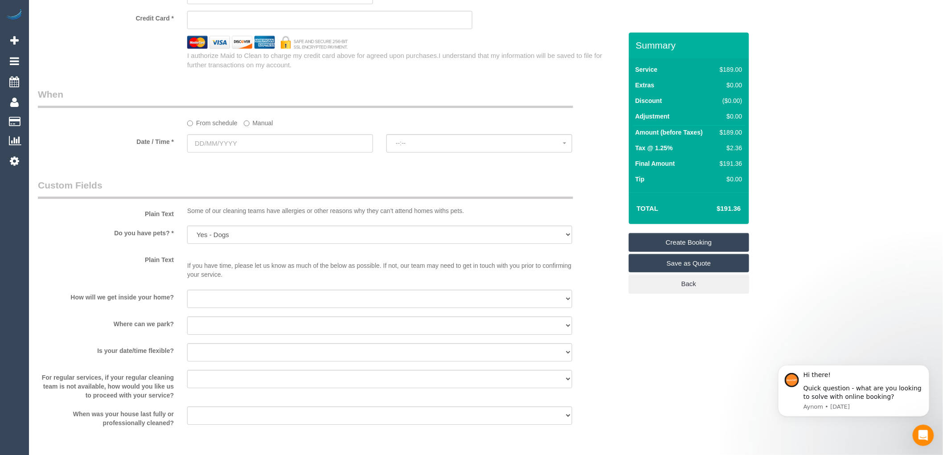
type input "-"
click at [248, 149] on input "text" at bounding box center [280, 143] width 186 height 18
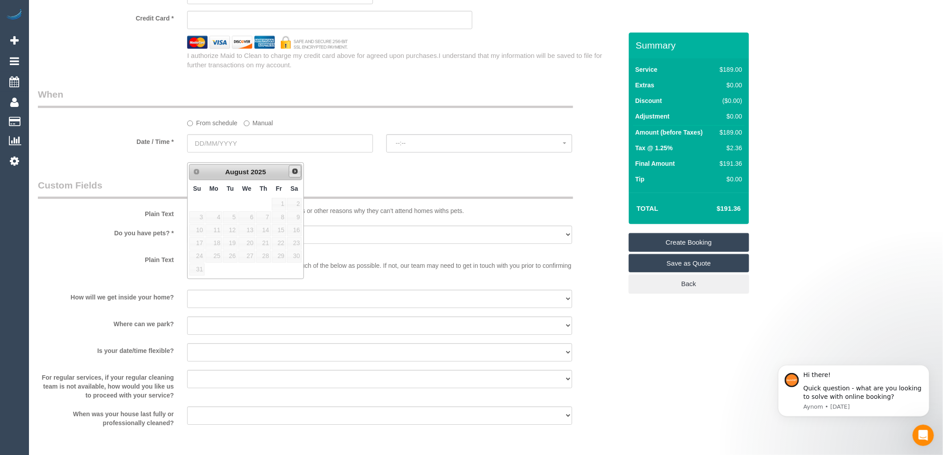
click at [296, 172] on span "Next" at bounding box center [295, 171] width 7 height 7
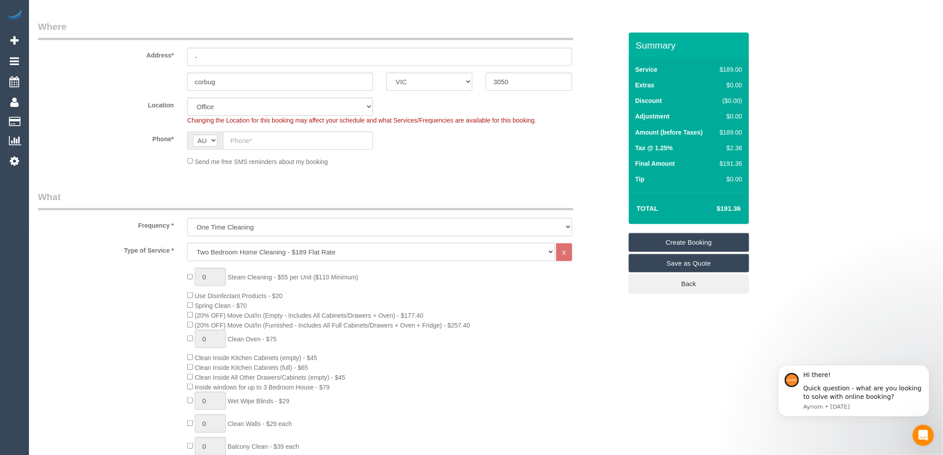
scroll to position [49, 0]
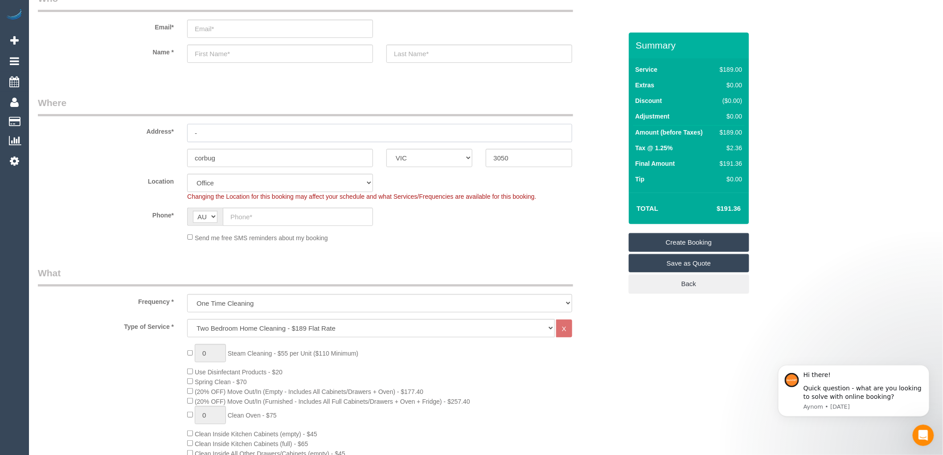
click at [210, 132] on input "-" at bounding box center [379, 133] width 385 height 18
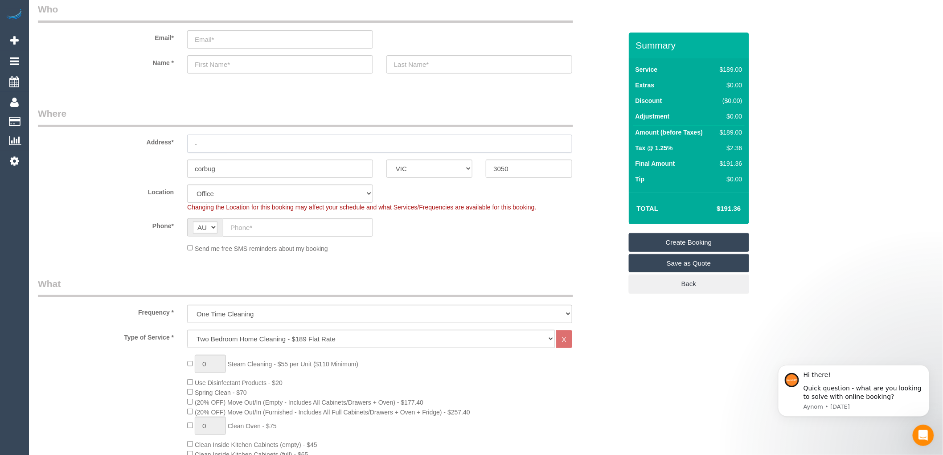
scroll to position [148, 0]
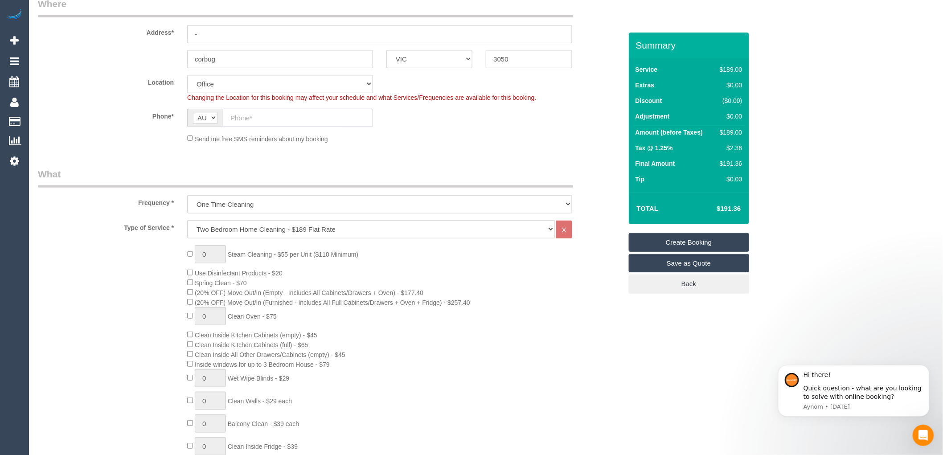
click at [250, 117] on input "text" at bounding box center [298, 118] width 150 height 18
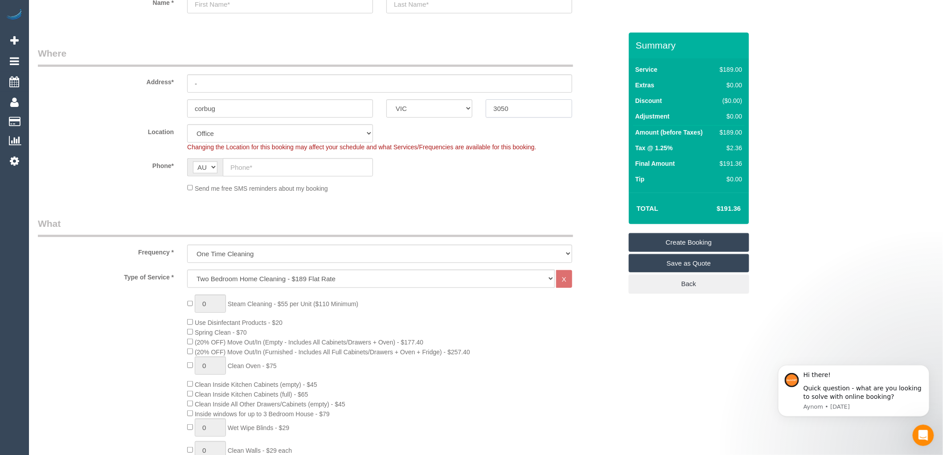
click at [531, 107] on input "3050" at bounding box center [529, 108] width 86 height 18
click at [278, 109] on input "corbug" at bounding box center [280, 108] width 186 height 18
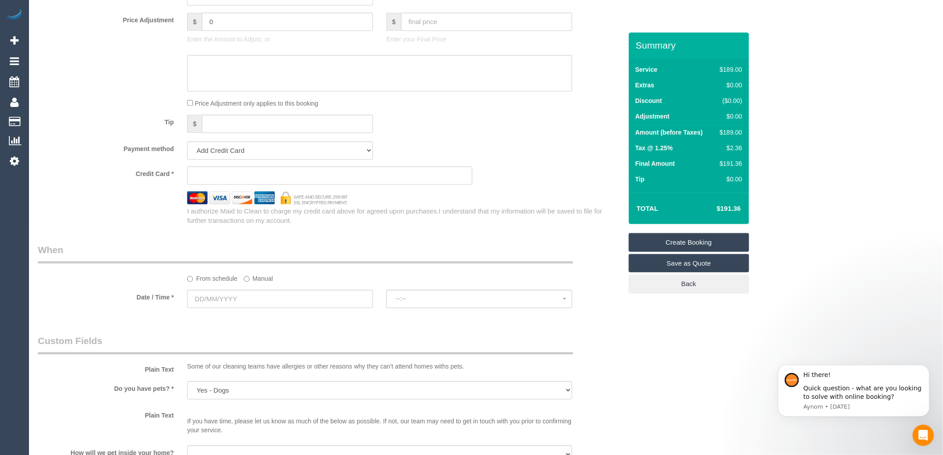
scroll to position [892, 0]
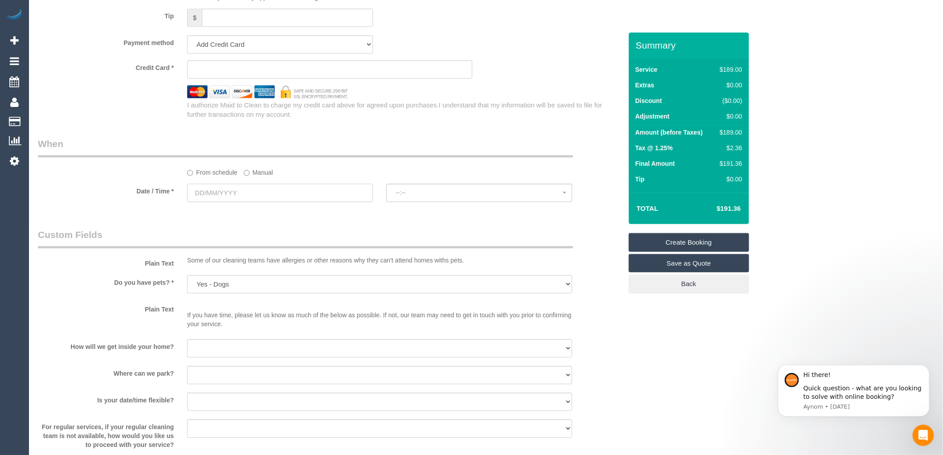
click at [235, 199] on input "text" at bounding box center [280, 193] width 186 height 18
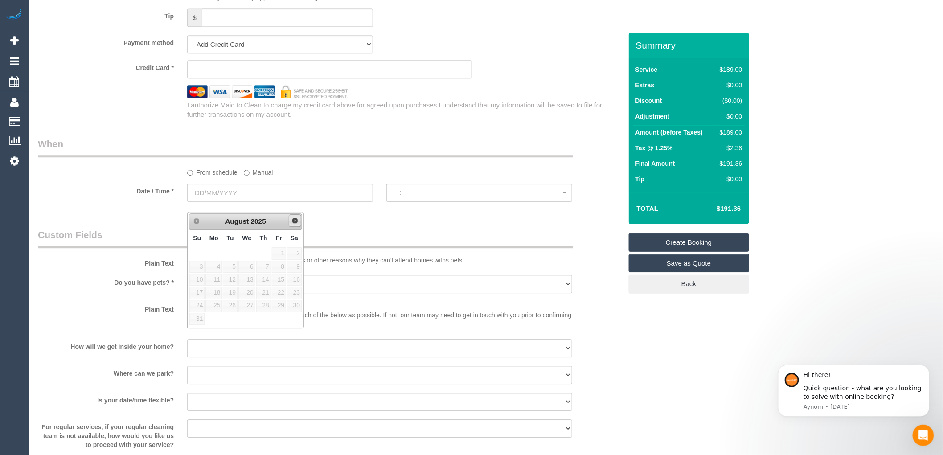
click at [293, 220] on span "Next" at bounding box center [295, 220] width 7 height 7
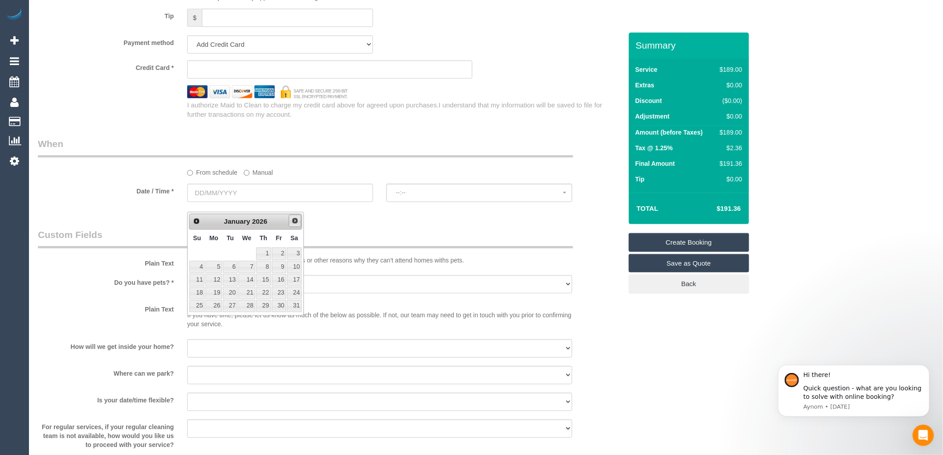
click at [293, 220] on span "Next" at bounding box center [295, 220] width 7 height 7
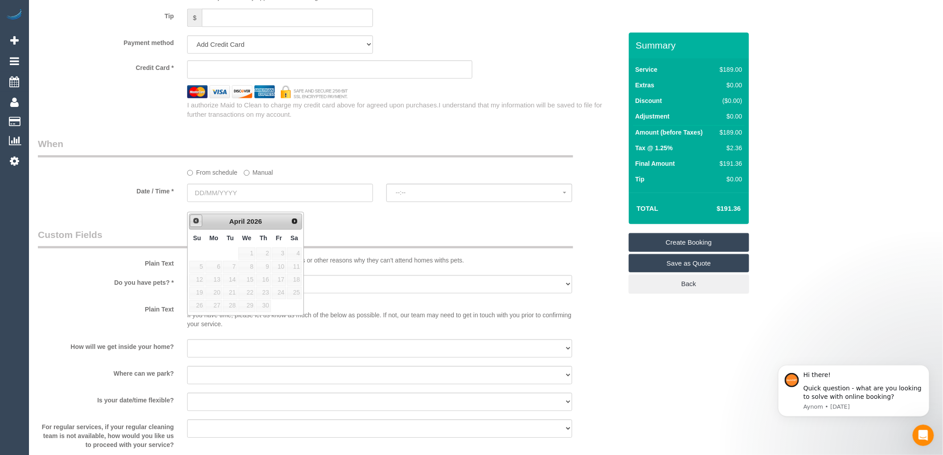
click at [190, 219] on link "Prev" at bounding box center [196, 220] width 12 height 12
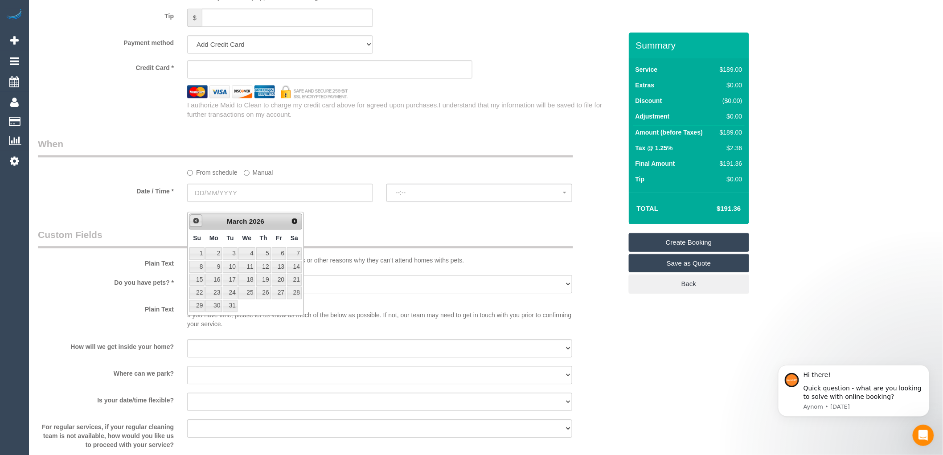
click at [190, 219] on link "Prev" at bounding box center [196, 220] width 12 height 12
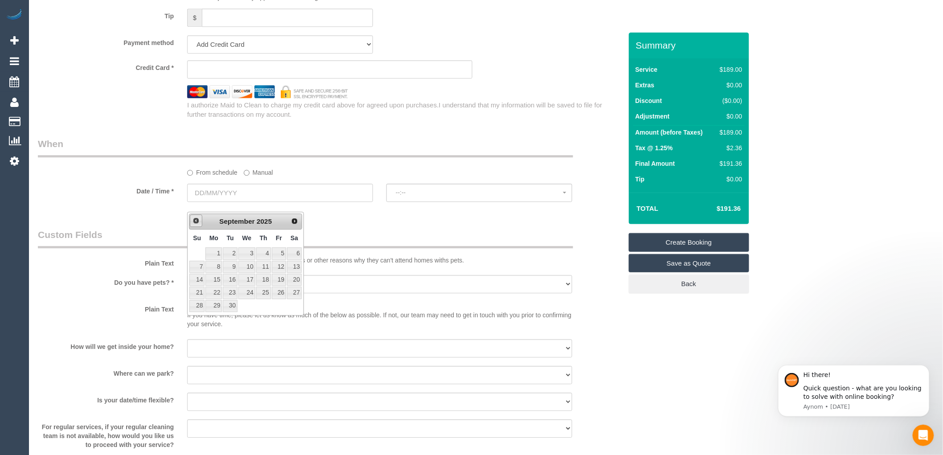
click at [190, 219] on link "Prev" at bounding box center [196, 220] width 12 height 12
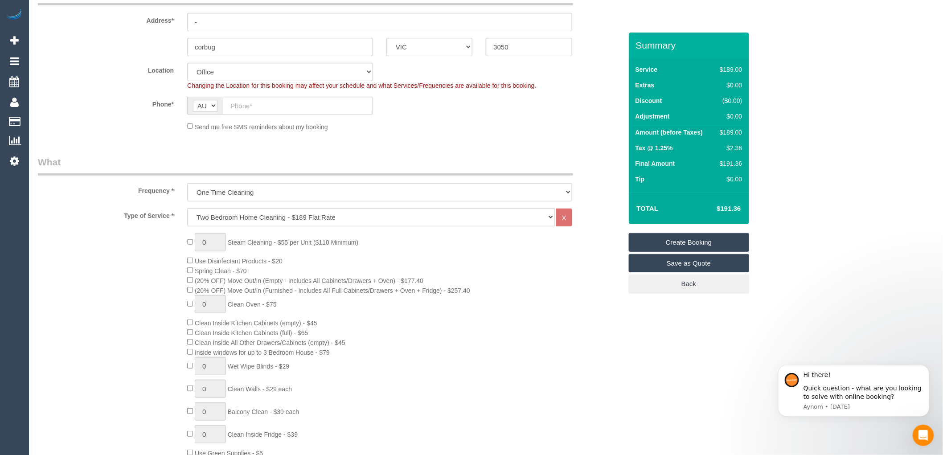
scroll to position [0, 0]
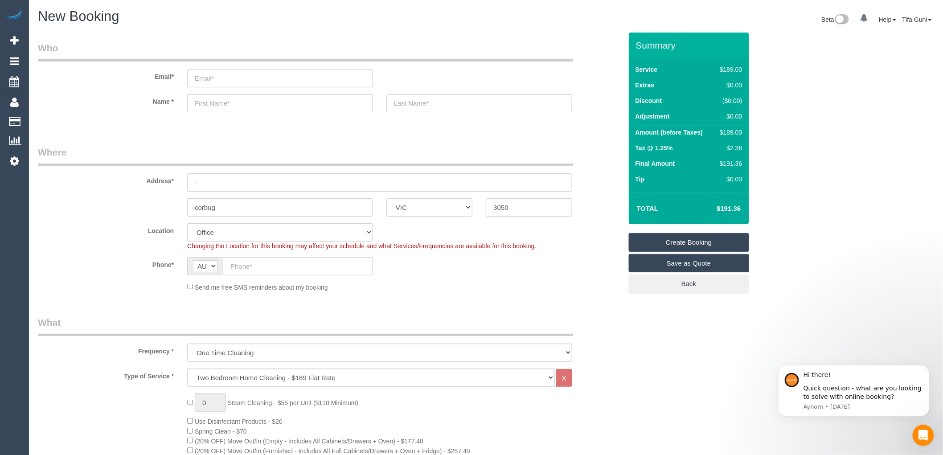
click at [210, 77] on input "email" at bounding box center [280, 78] width 186 height 18
click at [214, 105] on input "text" at bounding box center [280, 103] width 186 height 18
click at [199, 76] on input "zafaard@gmail.com" at bounding box center [280, 78] width 186 height 18
click at [204, 78] on input "Zafaard@gmail.com" at bounding box center [280, 78] width 186 height 18
drag, startPoint x: 220, startPoint y: 78, endPoint x: 186, endPoint y: 82, distance: 34.1
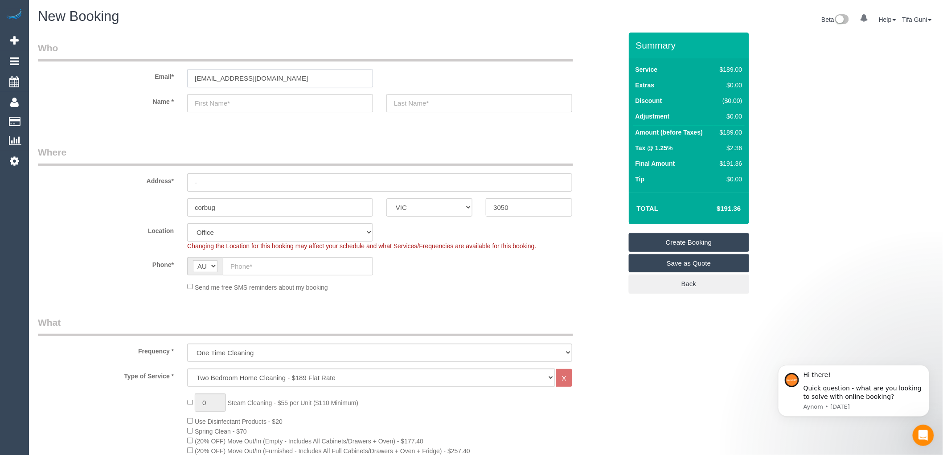
click at [186, 82] on div "Zafkaard@gmail.com" at bounding box center [280, 78] width 199 height 18
type input "Zafkaard@gmail.com"
click at [219, 108] on input "text" at bounding box center [280, 103] width 186 height 18
paste input "Zafkaard"
type input "Zafkaard"
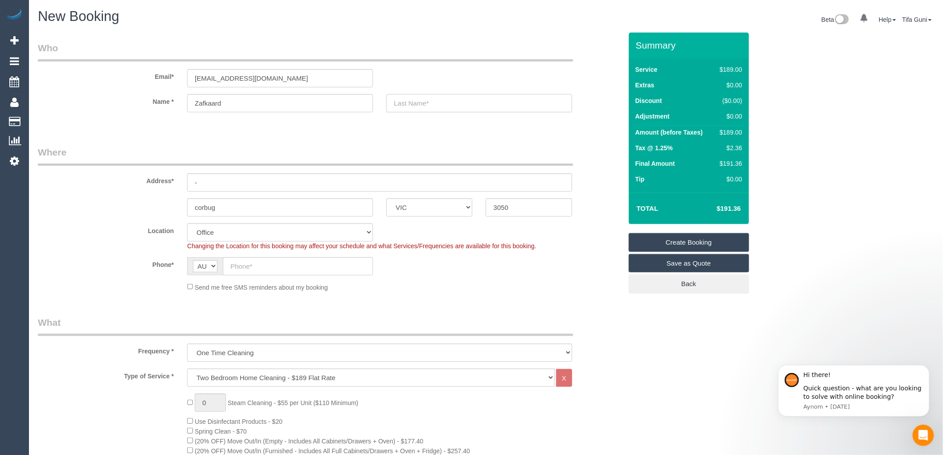
click at [412, 105] on input "text" at bounding box center [480, 103] width 186 height 18
type input "Kardaraf"
click at [252, 183] on input "-" at bounding box center [379, 182] width 385 height 18
click at [230, 179] on input "5 kawarren coburg" at bounding box center [379, 182] width 385 height 18
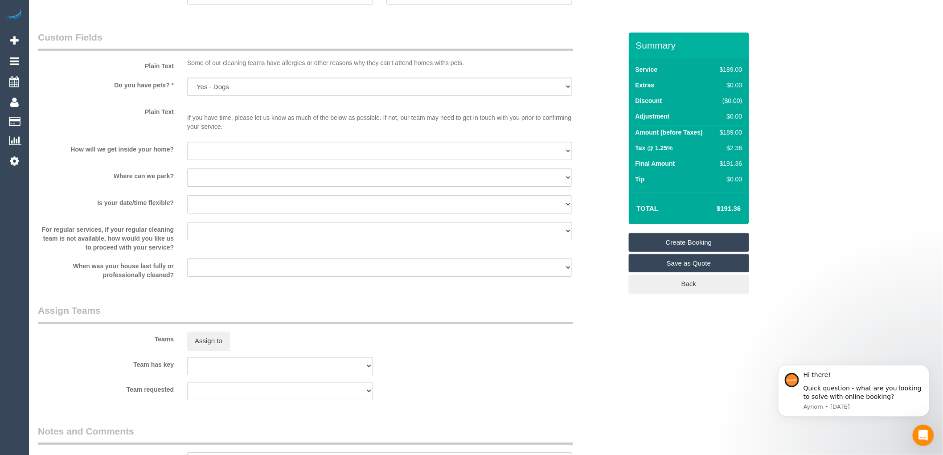
scroll to position [1090, 0]
type input "5 kawarren coburg"
click at [246, 159] on select "I will be home Key will be left (please provide details below) Lock box/Access …" at bounding box center [379, 150] width 385 height 18
select select "number:14"
click at [187, 151] on select "I will be home Key will be left (please provide details below) Lock box/Access …" at bounding box center [379, 150] width 385 height 18
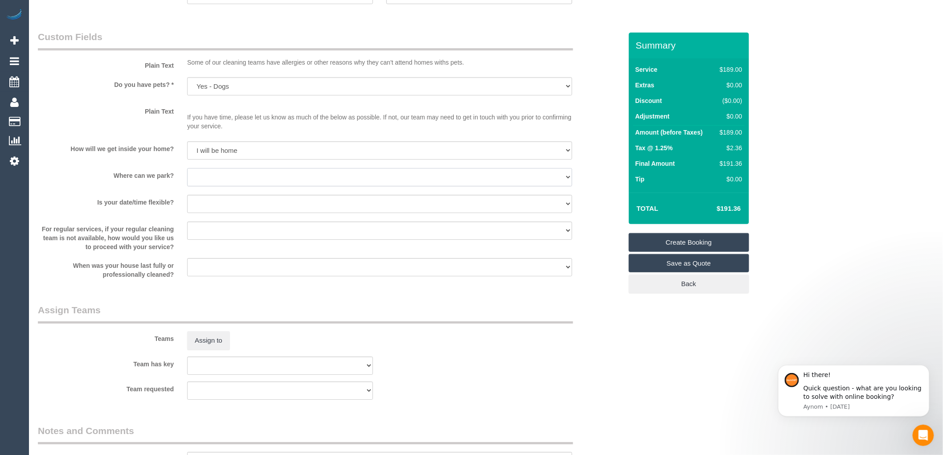
click at [238, 185] on select "I will provide parking on-site Free street parking Paid street parking (cost wi…" at bounding box center [379, 177] width 385 height 18
select select "number:18"
click at [187, 177] on select "I will provide parking on-site Free street parking Paid street parking (cost wi…" at bounding box center [379, 177] width 385 height 18
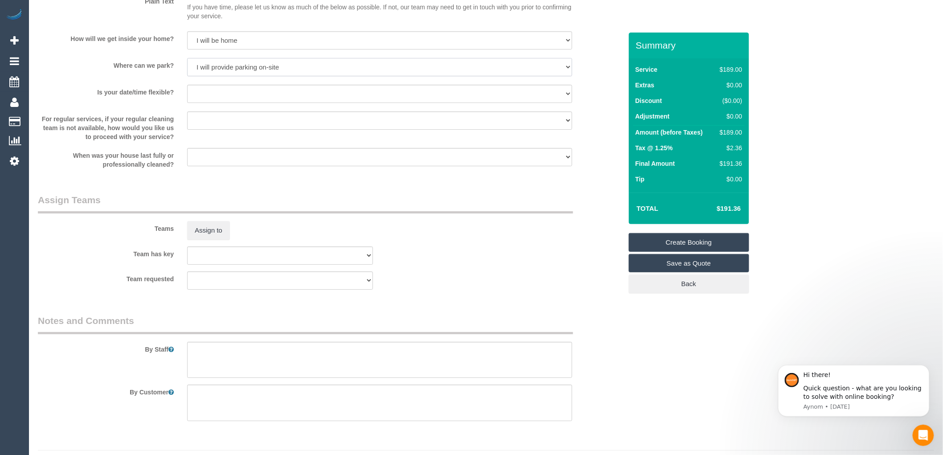
scroll to position [1231, 0]
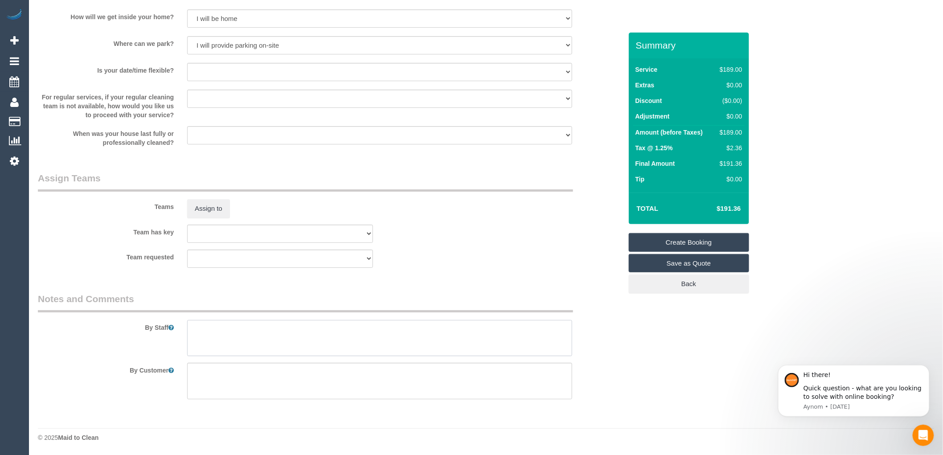
click at [211, 326] on textarea at bounding box center [379, 338] width 385 height 37
type textarea "-"
paste textarea "Flexibility dates: Flexibility times: Notes: knows we need to review Contact vi…"
click at [294, 344] on textarea at bounding box center [379, 338] width 385 height 37
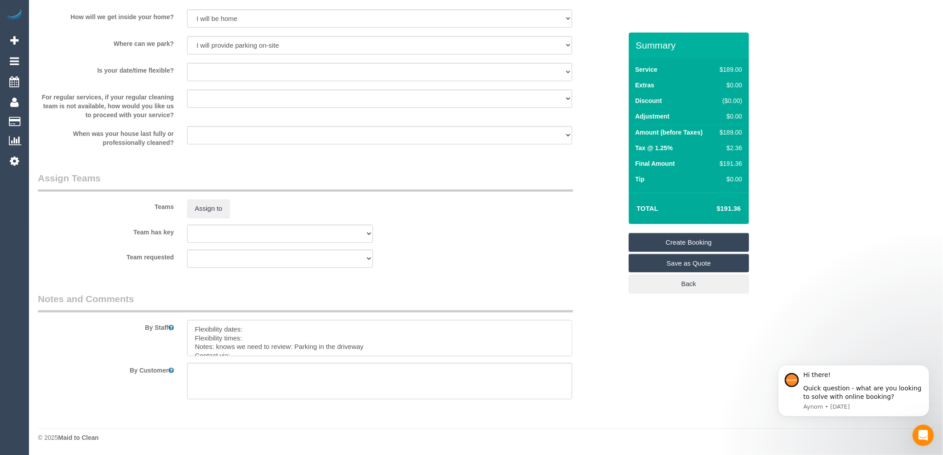
drag, startPoint x: 340, startPoint y: 337, endPoint x: 94, endPoint y: 300, distance: 249.4
click at [94, 300] on fieldset "Notes and Comments By Staff By Customer" at bounding box center [330, 349] width 584 height 114
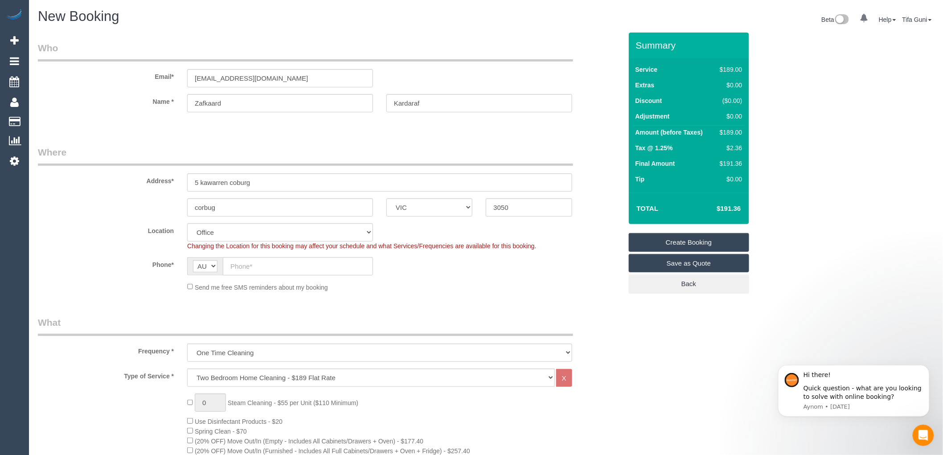
type textarea "driveway parking"
click at [297, 268] on input "text" at bounding box center [298, 266] width 150 height 18
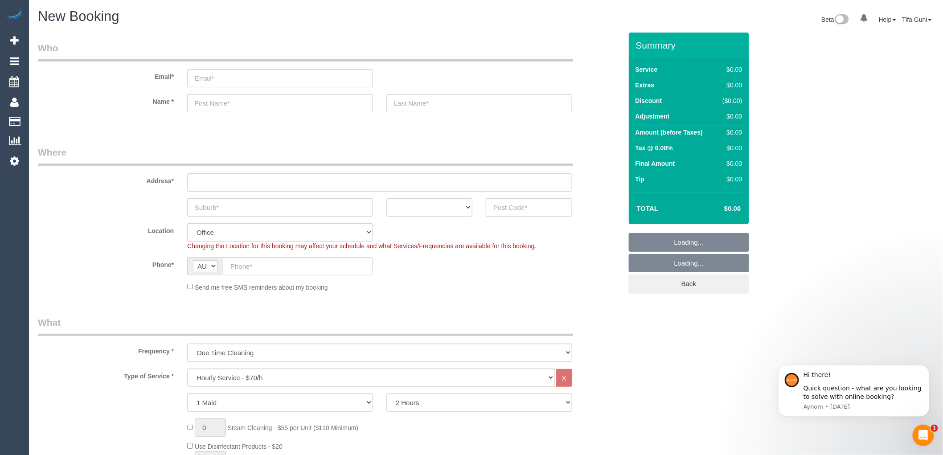
select select "object:813"
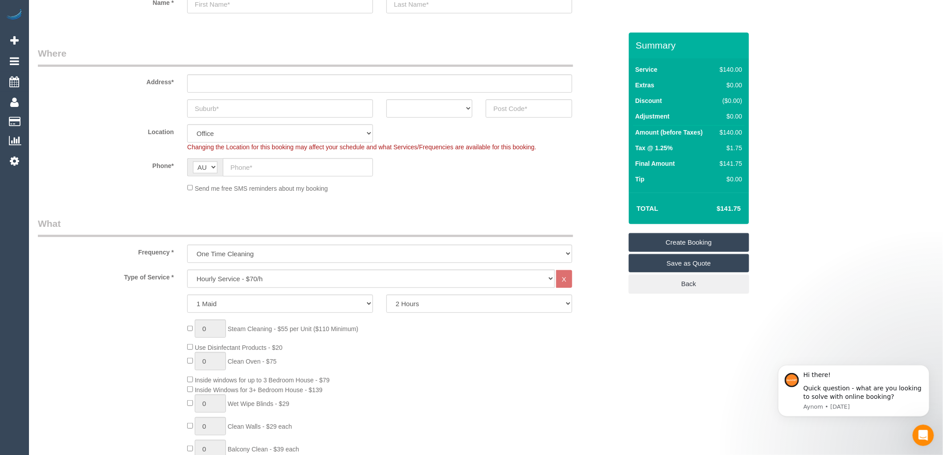
scroll to position [49, 0]
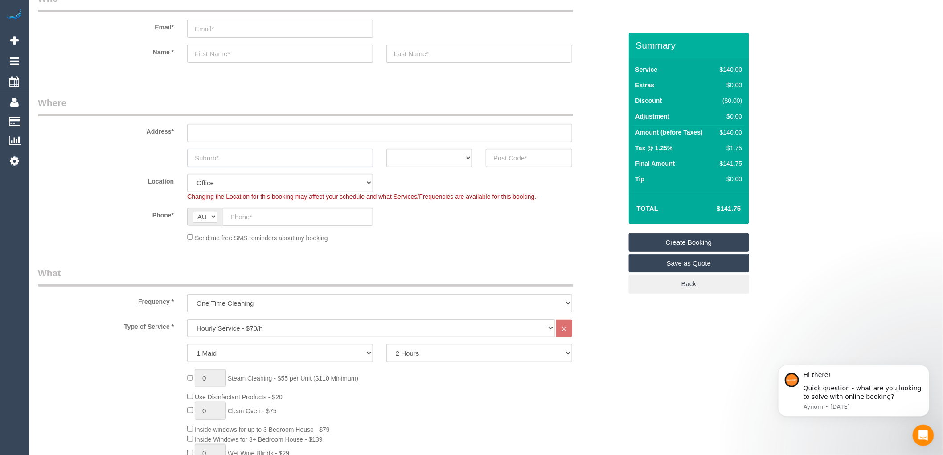
click at [236, 156] on input "text" at bounding box center [280, 158] width 186 height 18
drag, startPoint x: 234, startPoint y: 156, endPoint x: 168, endPoint y: 148, distance: 66.4
click at [168, 149] on div "pascovale ACT [GEOGRAPHIC_DATA] NT [GEOGRAPHIC_DATA] SA TAS [GEOGRAPHIC_DATA] […" at bounding box center [330, 158] width 598 height 18
type input "pascovale"
click at [264, 328] on select "Hourly Service - $70/h Hourly Service - $65/h Hourly Service - $60/h Hourly Ser…" at bounding box center [371, 328] width 368 height 18
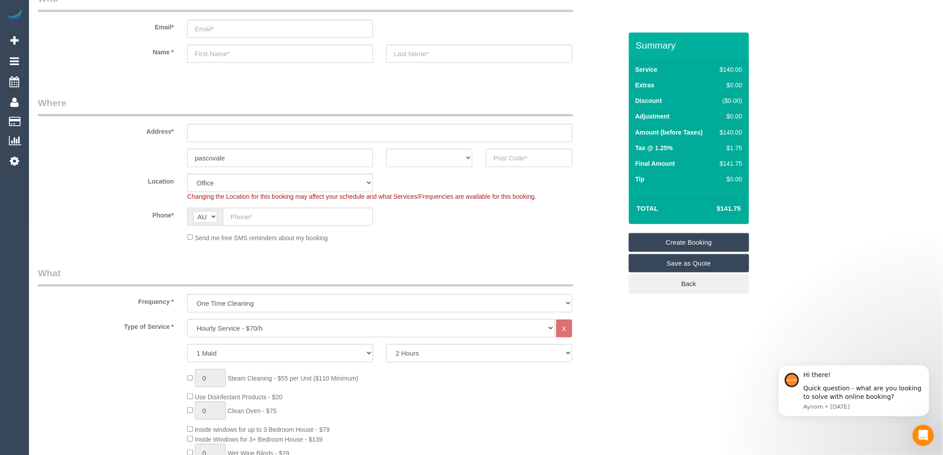
drag, startPoint x: 150, startPoint y: 242, endPoint x: 163, endPoint y: 246, distance: 13.4
click at [150, 243] on div "Send me free SMS reminders about my booking" at bounding box center [330, 238] width 598 height 10
click at [238, 301] on select "One Time Cleaning Weekly - 10% Off - 10.00% (0% for the First Booking) Fortnigh…" at bounding box center [379, 303] width 385 height 18
click at [242, 325] on select "Hourly Service - $70/h Hourly Service - $65/h Hourly Service - $60/h Hourly Ser…" at bounding box center [371, 328] width 368 height 18
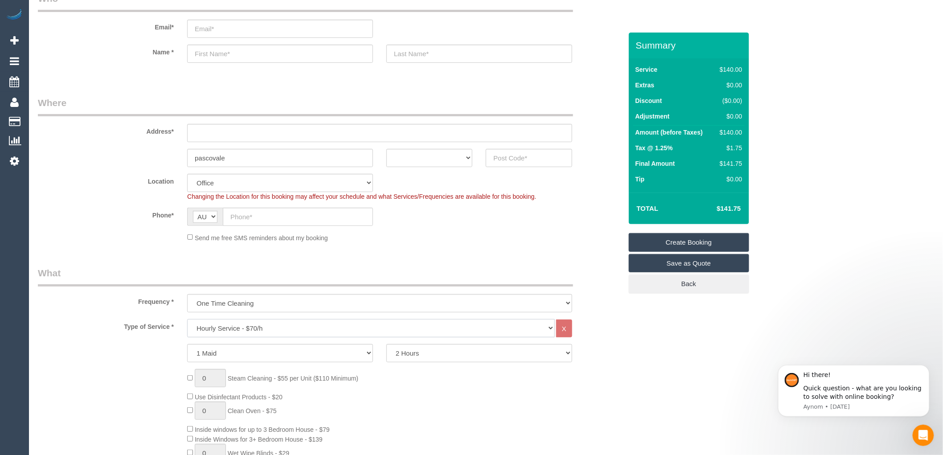
click at [187, 320] on select "Hourly Service - $70/h Hourly Service - $65/h Hourly Service - $60/h Hourly Ser…" at bounding box center [371, 328] width 368 height 18
click at [441, 149] on select "ACT [GEOGRAPHIC_DATA] NT [GEOGRAPHIC_DATA] SA TAS [GEOGRAPHIC_DATA] [GEOGRAPHIC…" at bounding box center [430, 158] width 86 height 18
select select "VIC"
click at [387, 149] on select "ACT [GEOGRAPHIC_DATA] NT [GEOGRAPHIC_DATA] SA TAS [GEOGRAPHIC_DATA] [GEOGRAPHIC…" at bounding box center [430, 158] width 86 height 18
click at [505, 152] on input "text" at bounding box center [529, 158] width 86 height 18
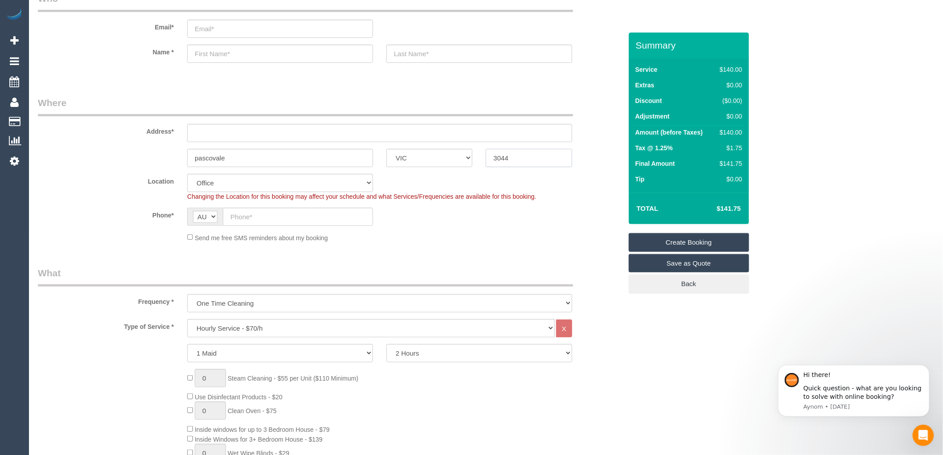
type input "3044"
click at [212, 153] on input "pascovale" at bounding box center [280, 158] width 186 height 18
type input "pasco vale"
click at [213, 135] on input "text" at bounding box center [379, 133] width 385 height 18
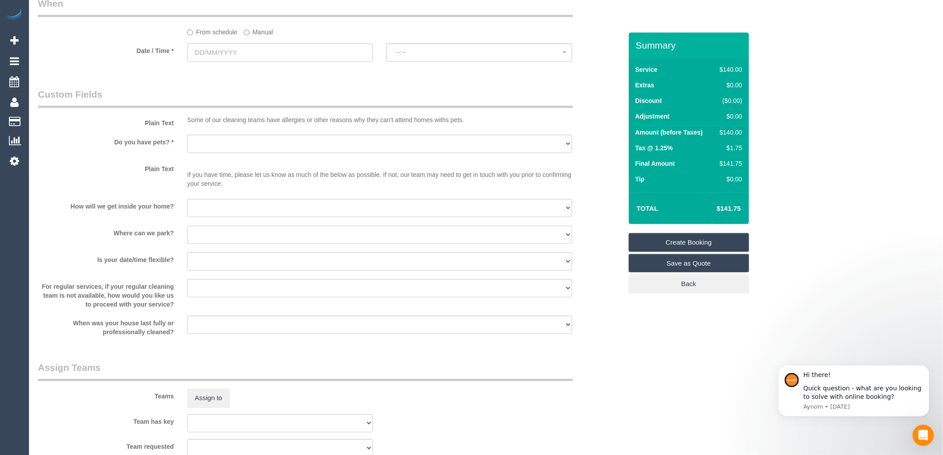
scroll to position [991, 0]
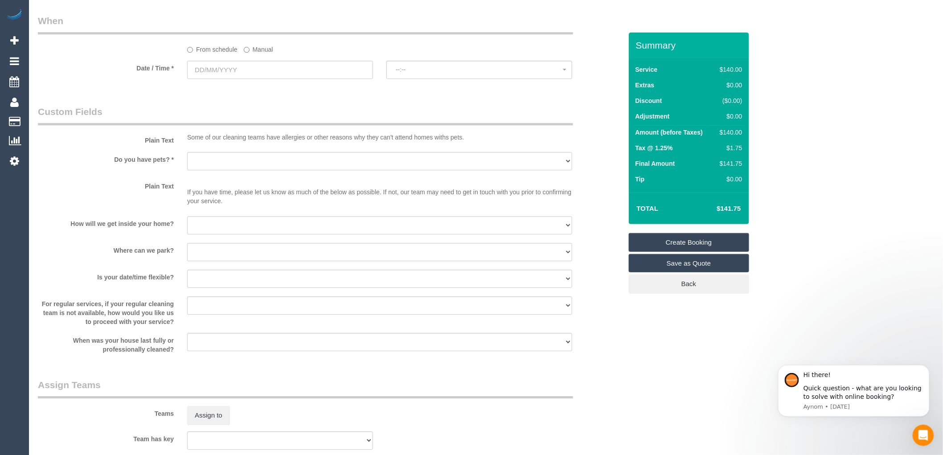
type input "-"
click at [259, 74] on input "text" at bounding box center [280, 70] width 186 height 18
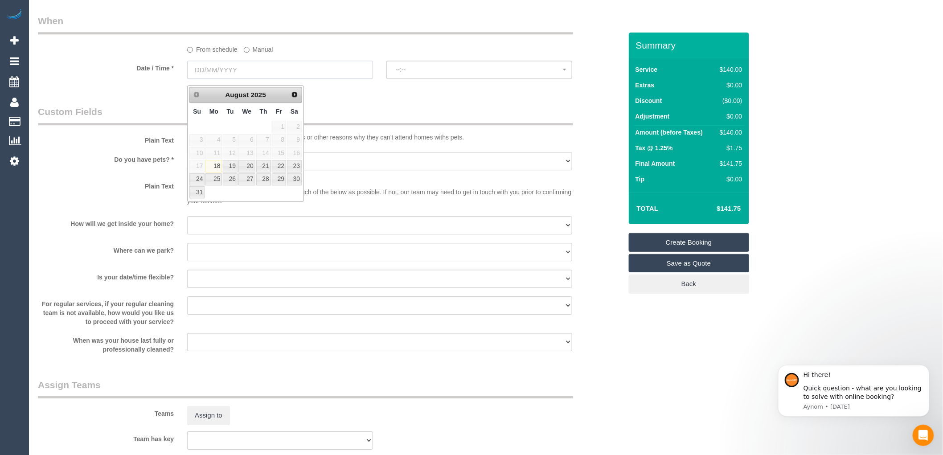
select select "61"
select select "object:2103"
click at [297, 165] on link "23" at bounding box center [294, 166] width 15 height 12
type input "23/08/2025"
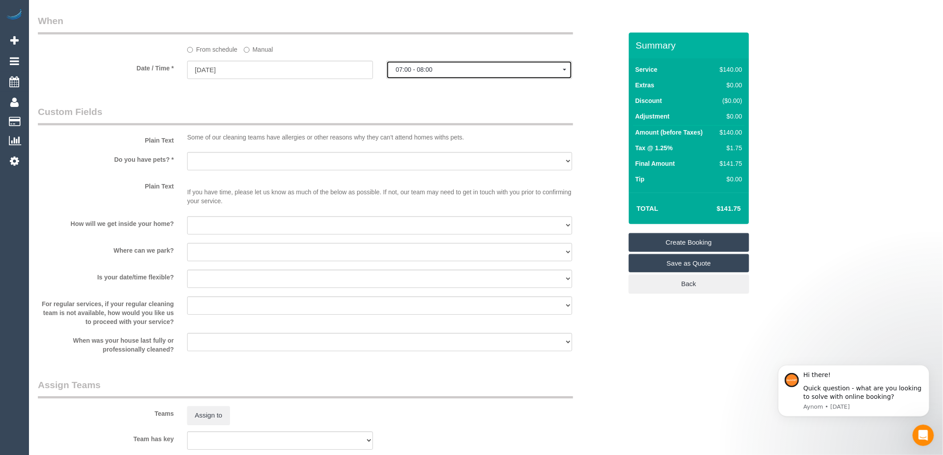
click at [468, 71] on button "07:00 - 08:00" at bounding box center [480, 70] width 186 height 18
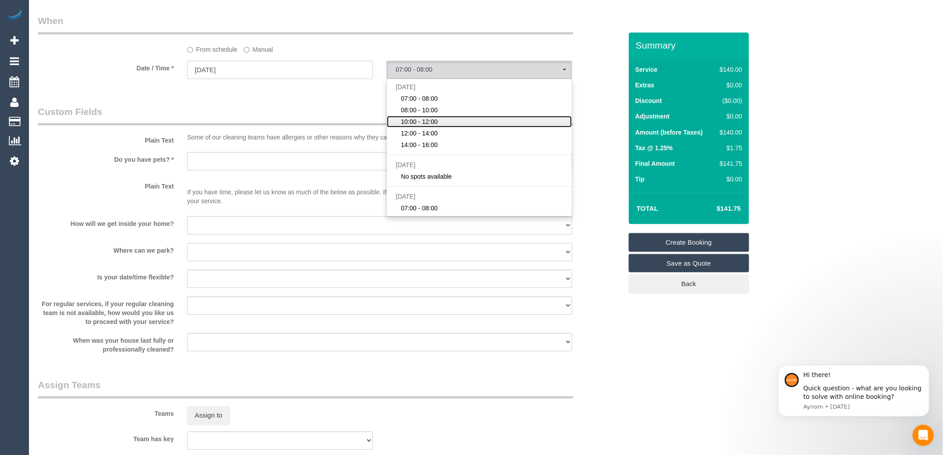
click at [429, 123] on span "10:00 - 12:00" at bounding box center [419, 121] width 37 height 9
select select "spot3"
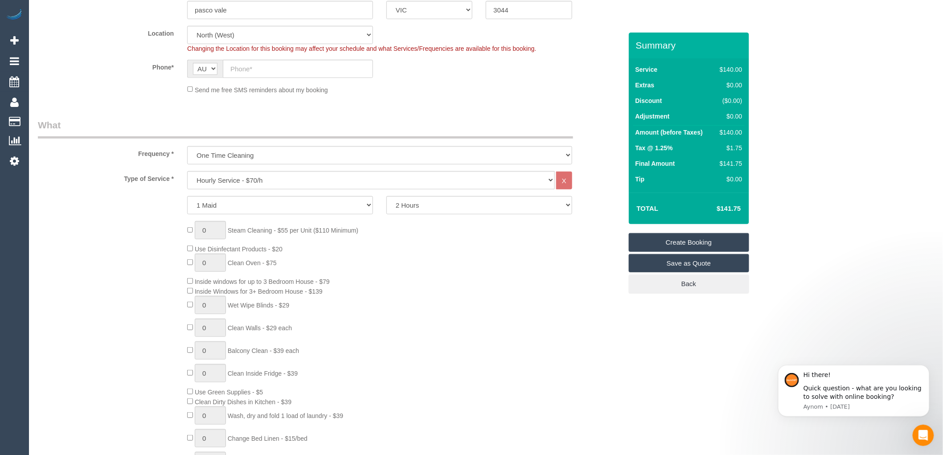
scroll to position [198, 0]
click at [235, 156] on select "One Time Cleaning Weekly - 10% Off - 10.00% (0% for the First Booking) Fortnigh…" at bounding box center [379, 155] width 385 height 18
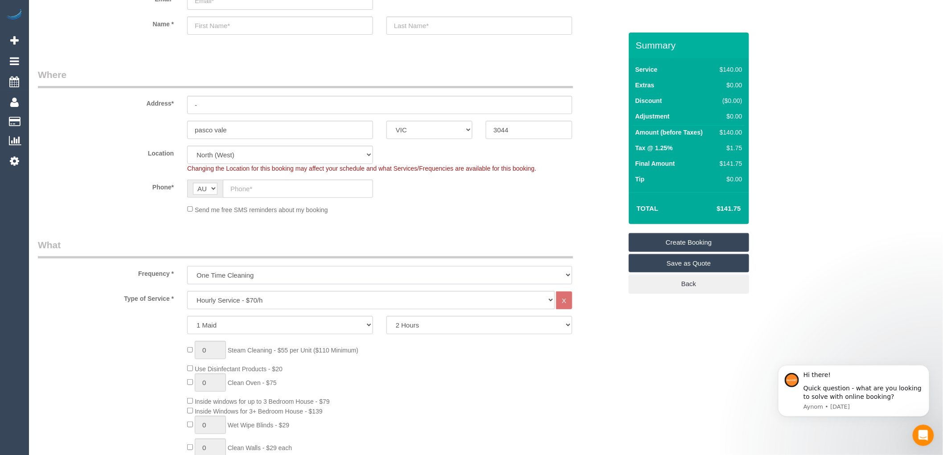
scroll to position [0, 0]
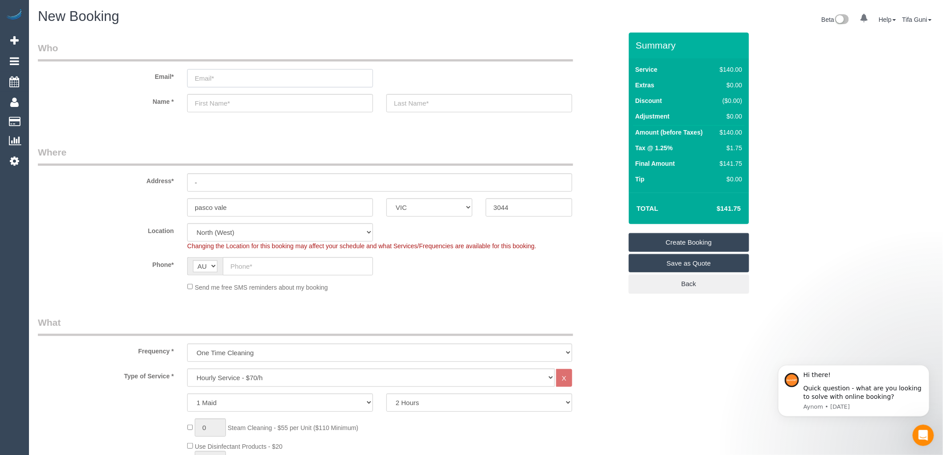
click at [207, 78] on input "email" at bounding box center [280, 78] width 186 height 18
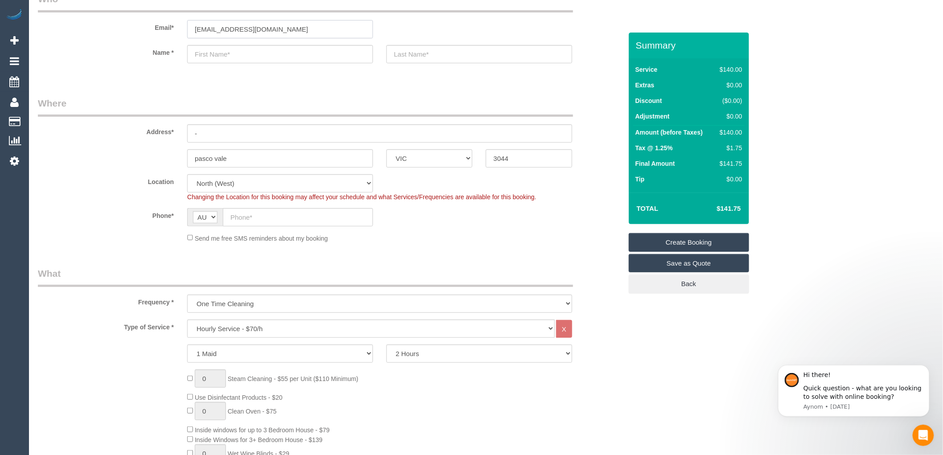
scroll to position [49, 0]
type input "zelihaksginer26@hotmail.com"
click at [207, 53] on input "text" at bounding box center [280, 54] width 186 height 18
select select "spot24"
type input "Lie"
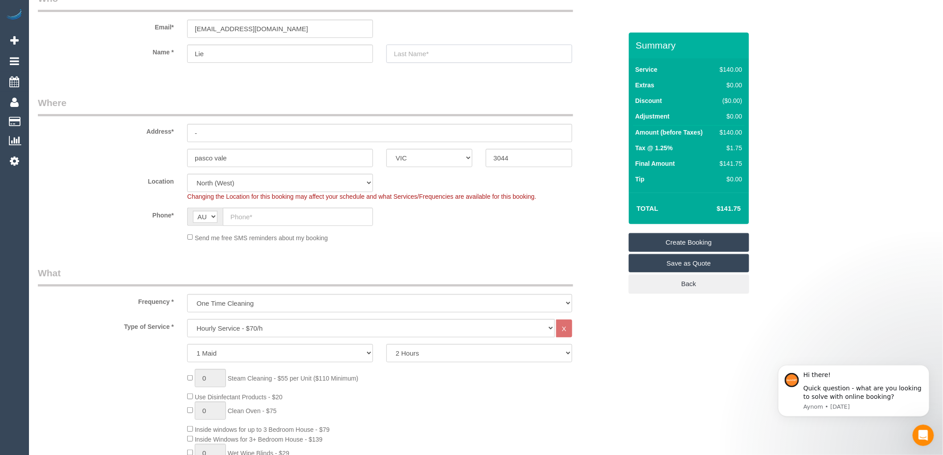
click at [411, 53] on input "text" at bounding box center [480, 54] width 186 height 18
type input "ksgner"
drag, startPoint x: 198, startPoint y: 135, endPoint x: 158, endPoint y: 119, distance: 43.0
click at [161, 121] on div "Address* -" at bounding box center [330, 119] width 598 height 46
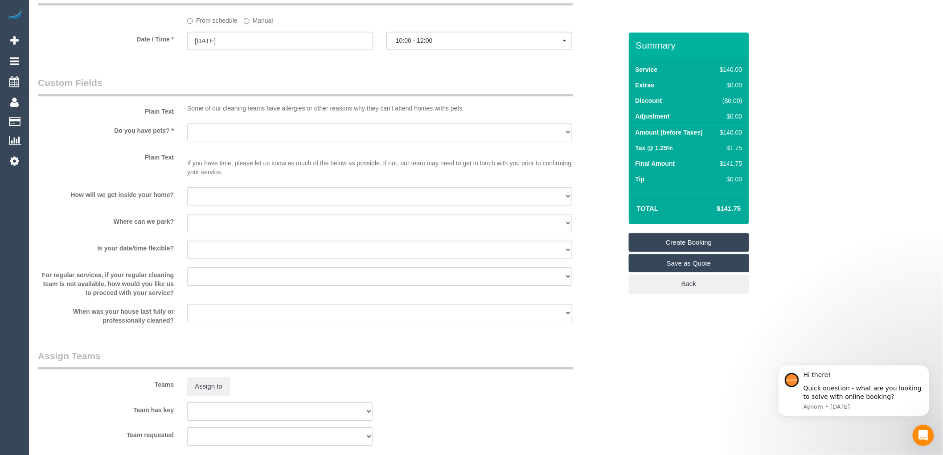
scroll to position [1040, 0]
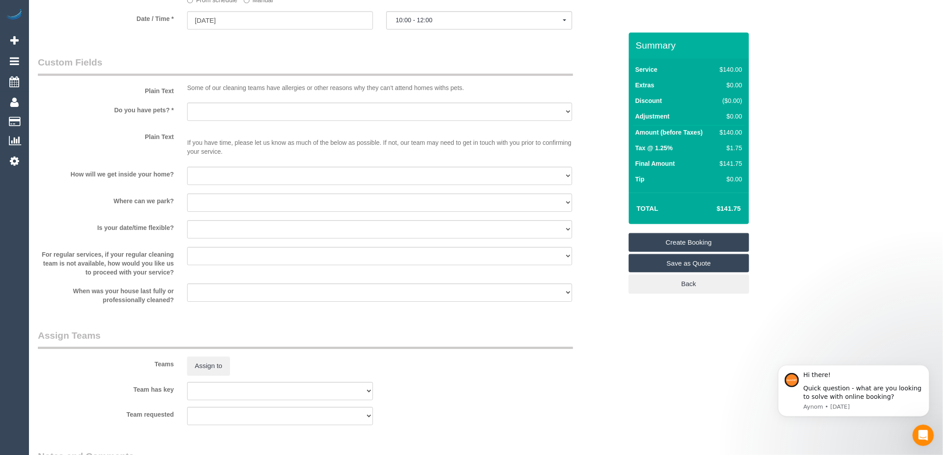
type input "2/ gasni street"
click at [208, 115] on select "Yes - Cats Yes - Dogs No pets Yes - Dogs and Cats Yes - Other" at bounding box center [379, 112] width 385 height 18
select select "number:28"
click at [187, 108] on select "Yes - Cats Yes - Dogs No pets Yes - Dogs and Cats Yes - Other" at bounding box center [379, 112] width 385 height 18
click at [214, 183] on select "I will be home Key will be left (please provide details below) Lock box/Access …" at bounding box center [379, 176] width 385 height 18
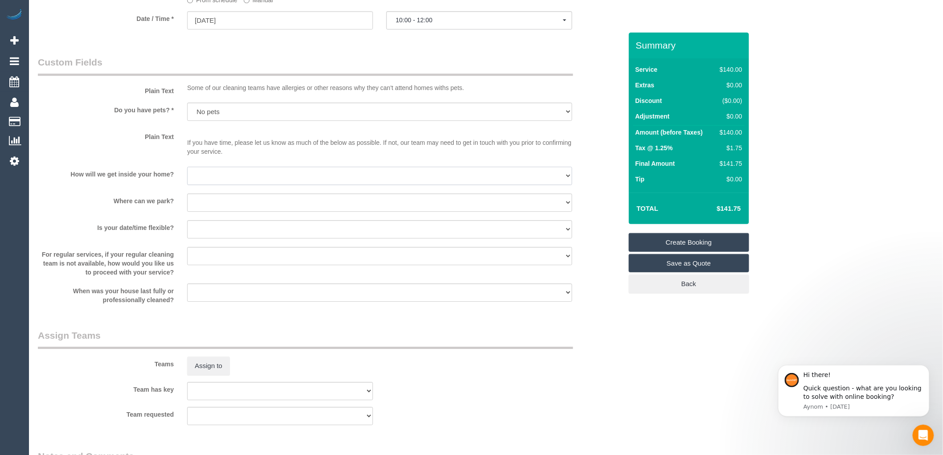
select select "number:14"
click at [187, 173] on select "I will be home Key will be left (please provide details below) Lock box/Access …" at bounding box center [379, 176] width 385 height 18
click at [218, 208] on select "I will provide parking on-site Free street parking Paid street parking (cost wi…" at bounding box center [379, 202] width 385 height 18
select select "number:19"
click at [187, 199] on select "I will provide parking on-site Free street parking Paid street parking (cost wi…" at bounding box center [379, 202] width 385 height 18
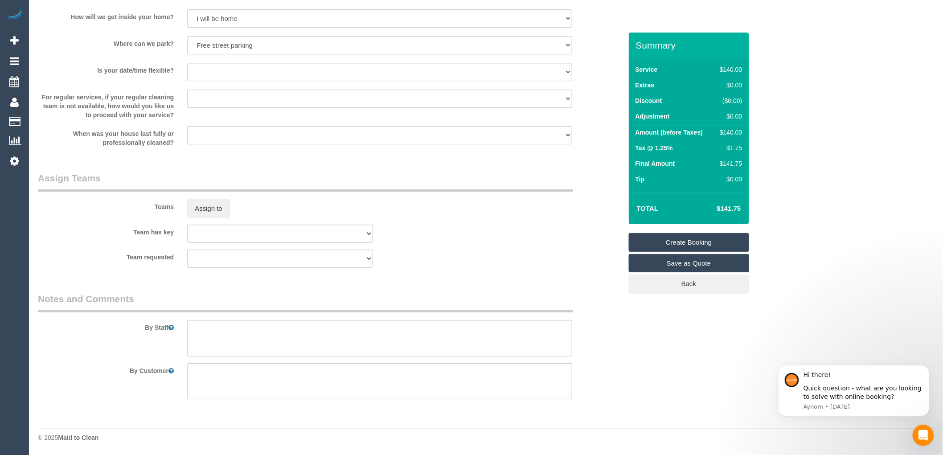
scroll to position [1203, 0]
click at [200, 323] on textarea at bounding box center [379, 338] width 385 height 37
click at [220, 72] on select "Yes - date and time Yes - date but not time Yes - time but not date No - No fle…" at bounding box center [379, 72] width 385 height 18
select select "number:25"
click at [187, 63] on select "Yes - date and time Yes - date but not time Yes - time but not date No - No fle…" at bounding box center [379, 72] width 385 height 18
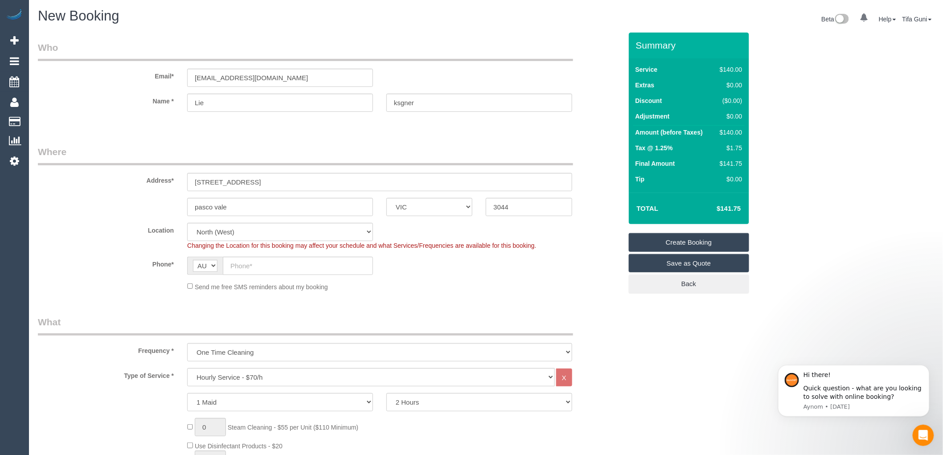
scroll to position [0, 0]
click at [224, 104] on input "Lie" at bounding box center [280, 103] width 186 height 18
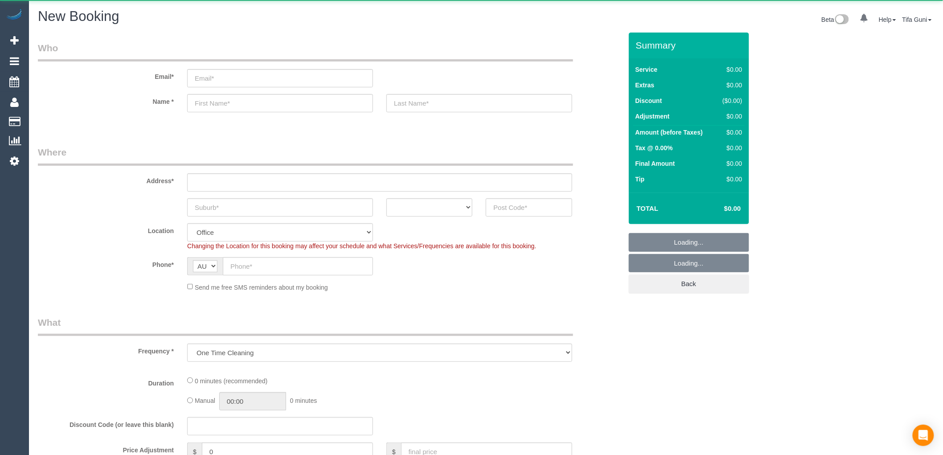
select select "object:649"
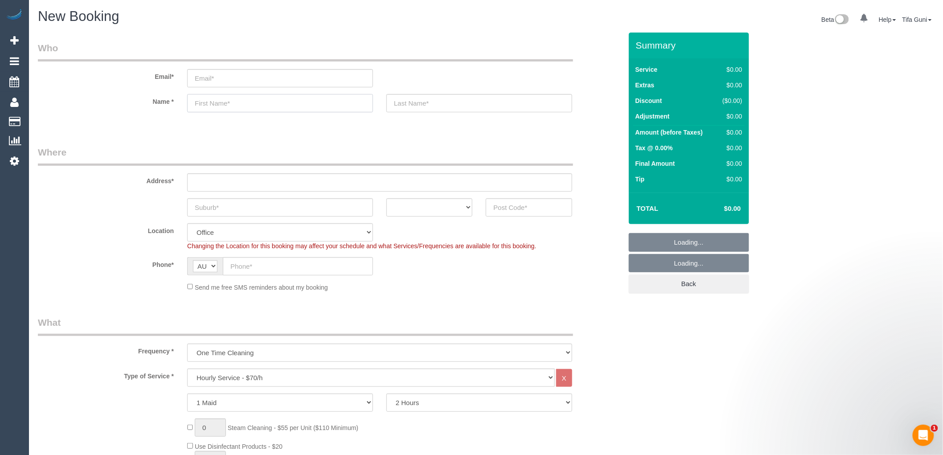
click at [213, 98] on input "text" at bounding box center [280, 103] width 186 height 18
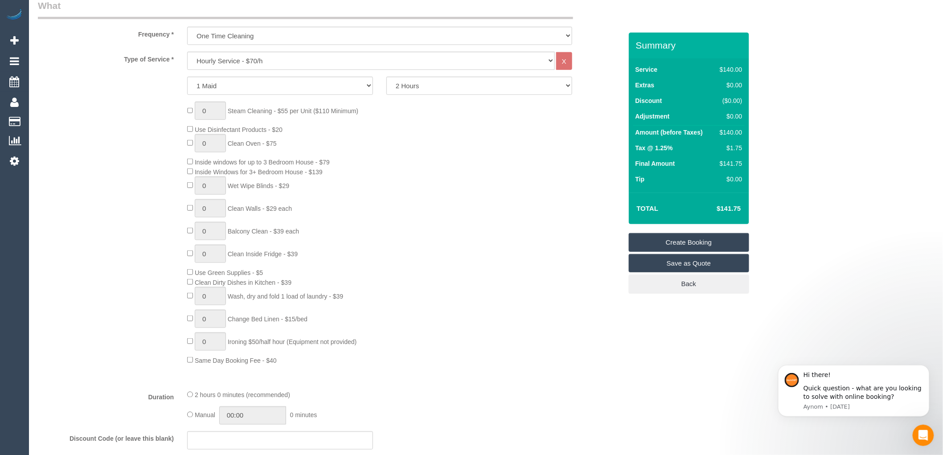
scroll to position [346, 0]
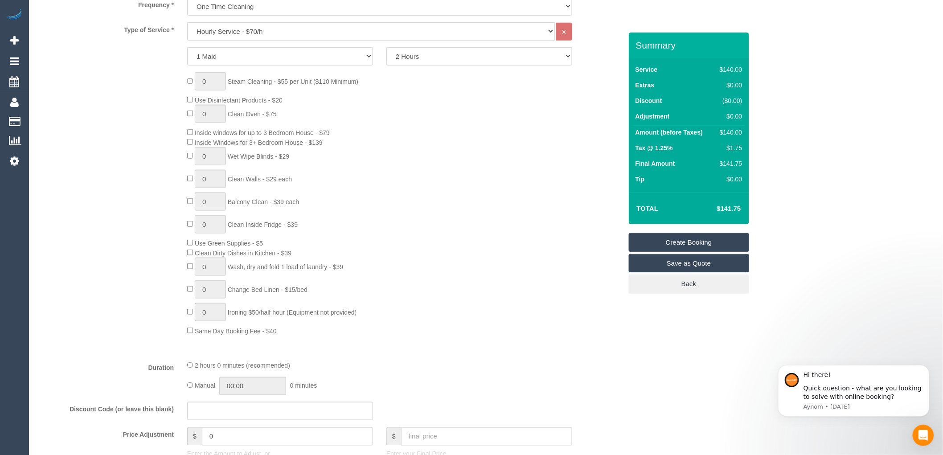
type input "[PERSON_NAME]"
type input "0"
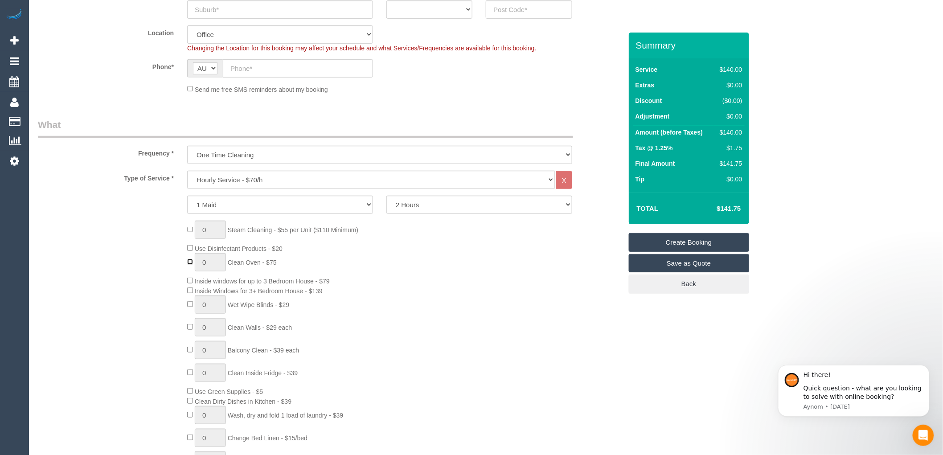
scroll to position [148, 0]
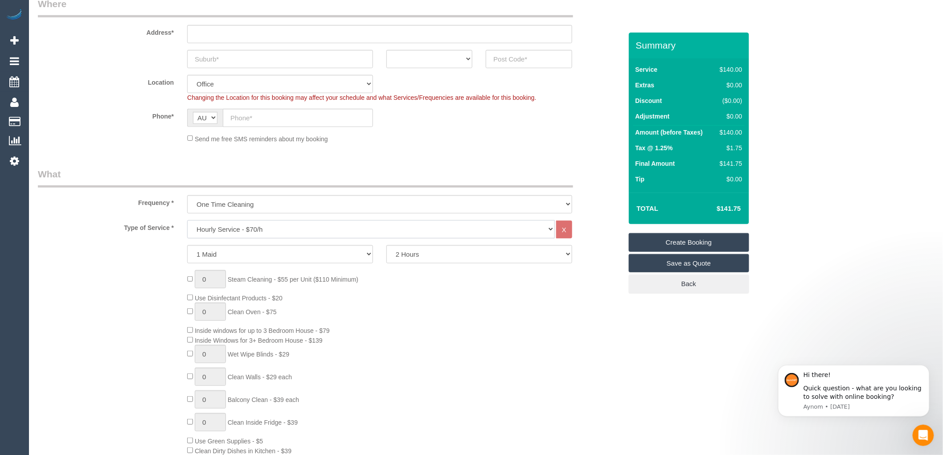
click at [241, 230] on select "Hourly Service - $70/h Hourly Service - $65/h Hourly Service - $60/h Hourly Ser…" at bounding box center [371, 229] width 368 height 18
click at [113, 266] on div "Type of Service * Hourly Service - $70/h Hourly Service - $65/h Hourly Service …" at bounding box center [330, 385] width 584 height 331
click at [234, 230] on select "Hourly Service - $70/h Hourly Service - $65/h Hourly Service - $60/h Hourly Ser…" at bounding box center [371, 229] width 368 height 18
click at [493, 351] on div "0 Steam Cleaning - $55 per Unit ($110 Minimum) Use Disinfectant Products - $20 …" at bounding box center [405, 401] width 448 height 263
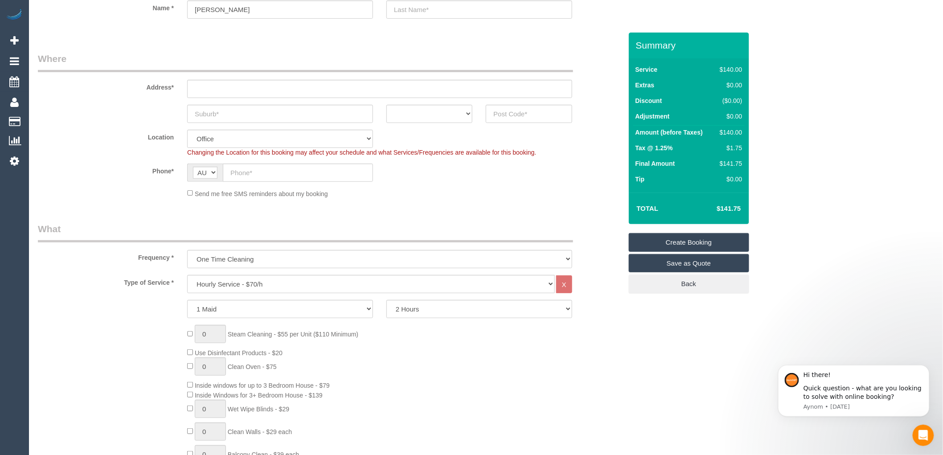
scroll to position [0, 0]
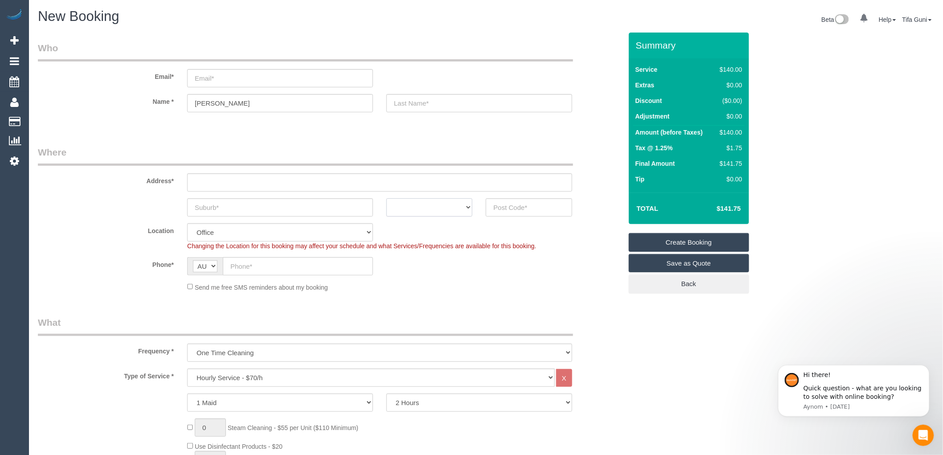
click at [439, 214] on select "ACT [GEOGRAPHIC_DATA] NT [GEOGRAPHIC_DATA] SA TAS [GEOGRAPHIC_DATA] [GEOGRAPHIC…" at bounding box center [430, 207] width 86 height 18
select select "VIC"
click at [387, 198] on select "ACT [GEOGRAPHIC_DATA] NT [GEOGRAPHIC_DATA] SA TAS [GEOGRAPHIC_DATA] [GEOGRAPHIC…" at bounding box center [430, 207] width 86 height 18
click at [251, 211] on input "text" at bounding box center [280, 207] width 186 height 18
click at [211, 79] on input "email" at bounding box center [280, 78] width 186 height 18
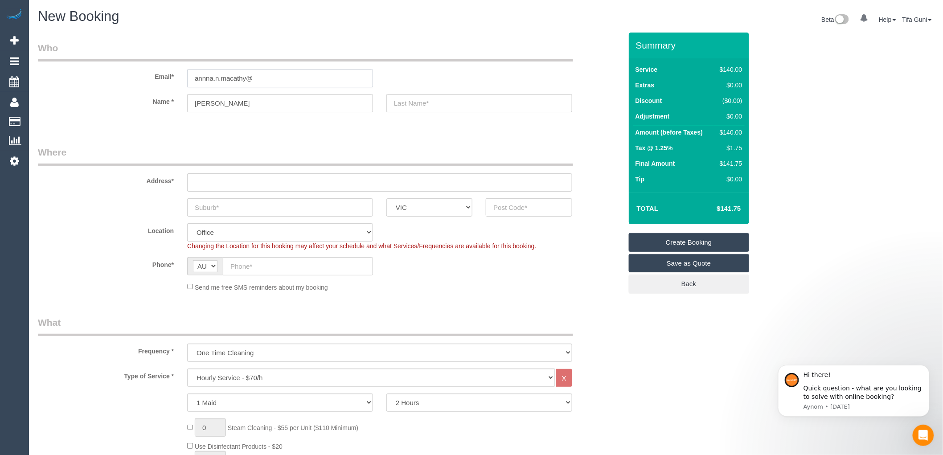
type input "annna.n.macathy@"
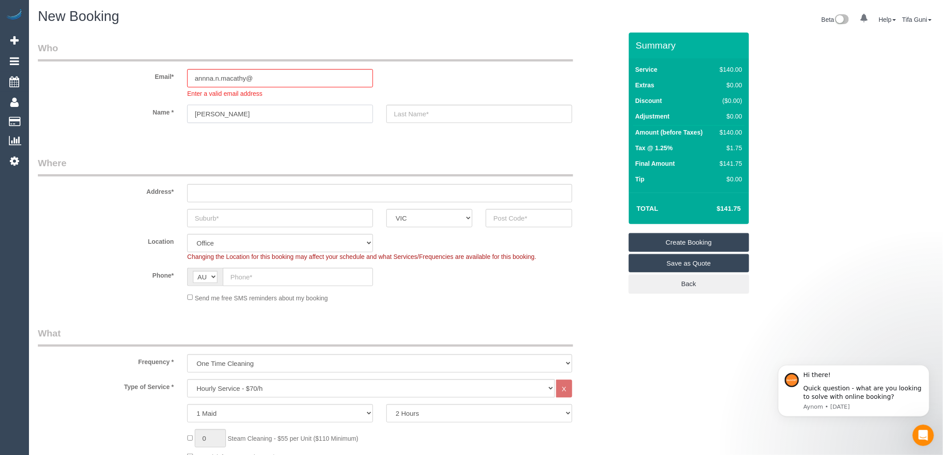
click at [218, 107] on input "Nadia" at bounding box center [280, 114] width 186 height 18
click at [206, 191] on input "text" at bounding box center [379, 193] width 385 height 18
click at [219, 193] on input "79 woodstreet" at bounding box center [379, 193] width 385 height 18
click at [260, 191] on input "79 wooddstreet" at bounding box center [379, 193] width 385 height 18
drag, startPoint x: 267, startPoint y: 188, endPoint x: 147, endPoint y: 193, distance: 120.4
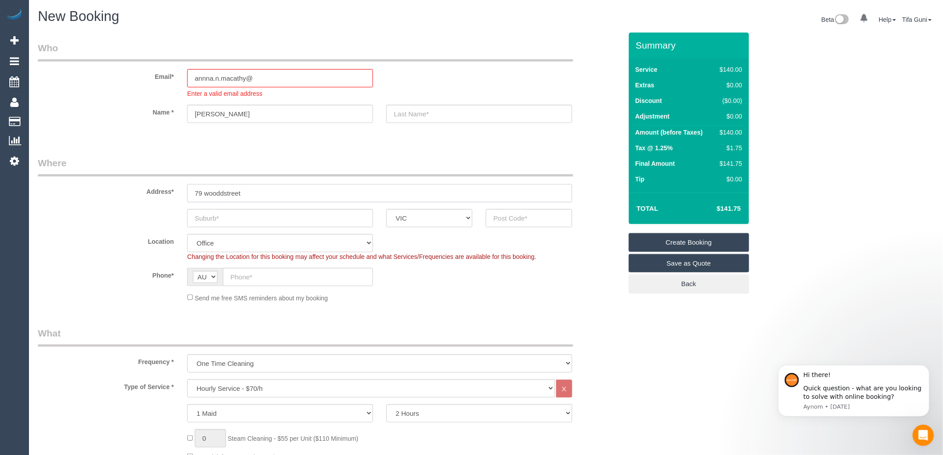
click at [147, 193] on div "Address* 79 wooddstreet" at bounding box center [330, 179] width 598 height 46
type input "79 wooddstreet"
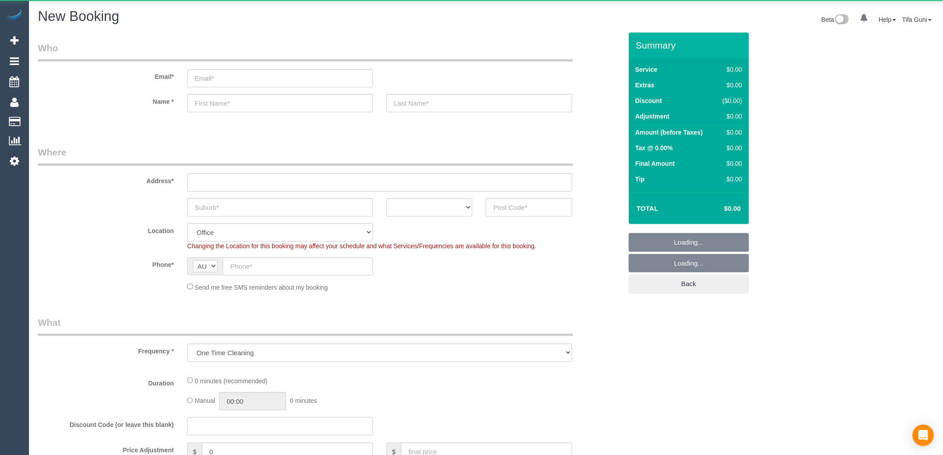
select select "object:813"
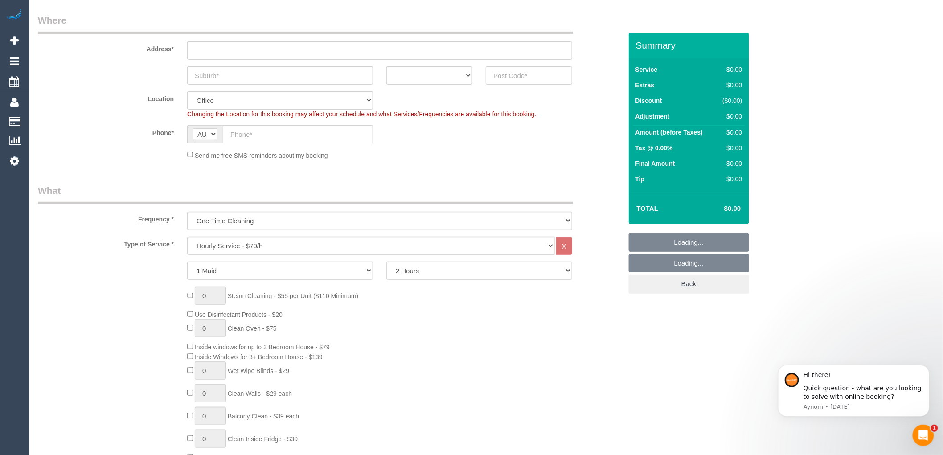
scroll to position [150, 0]
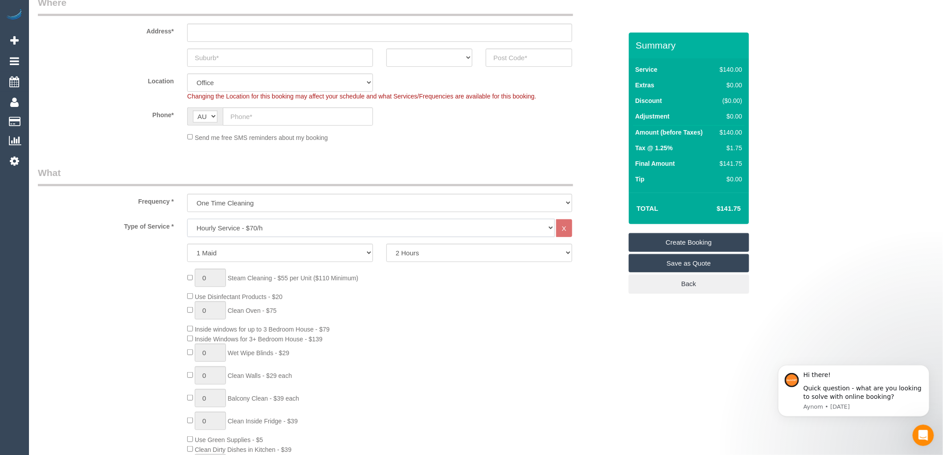
click at [260, 223] on select "Hourly Service - $70/h Hourly Service - $65/h Hourly Service - $60/h Hourly Ser…" at bounding box center [371, 228] width 368 height 18
select select "213"
click at [187, 219] on select "Hourly Service - $70/h Hourly Service - $65/h Hourly Service - $60/h Hourly Ser…" at bounding box center [371, 228] width 368 height 18
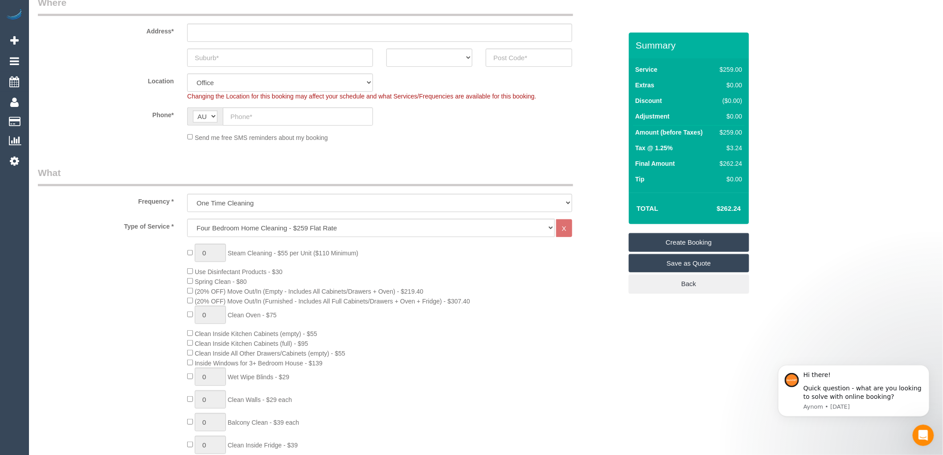
click at [505, 277] on div "0 Steam Cleaning - $55 per Unit ($110 Minimum) Use Disinfectant Products - $30 …" at bounding box center [405, 400] width 448 height 313
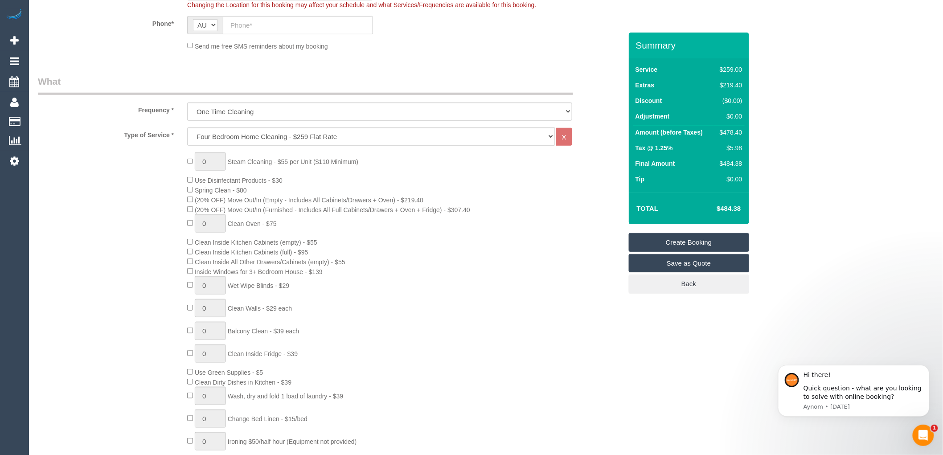
scroll to position [249, 0]
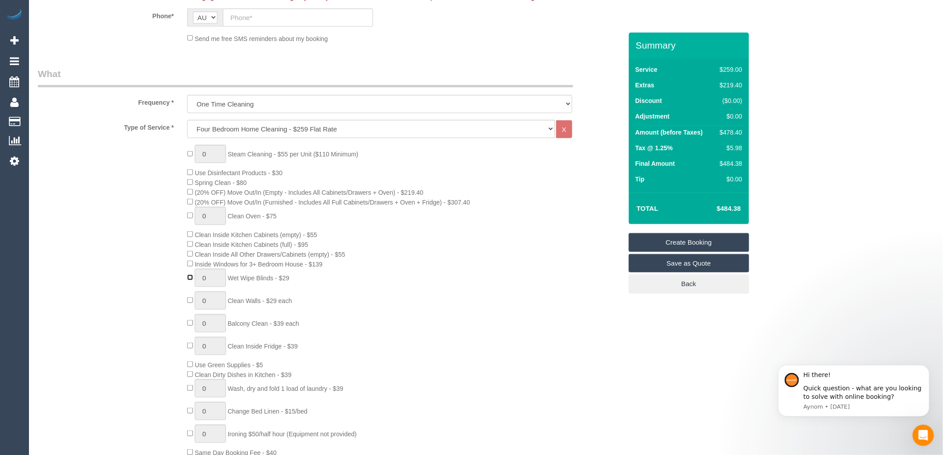
type input "1"
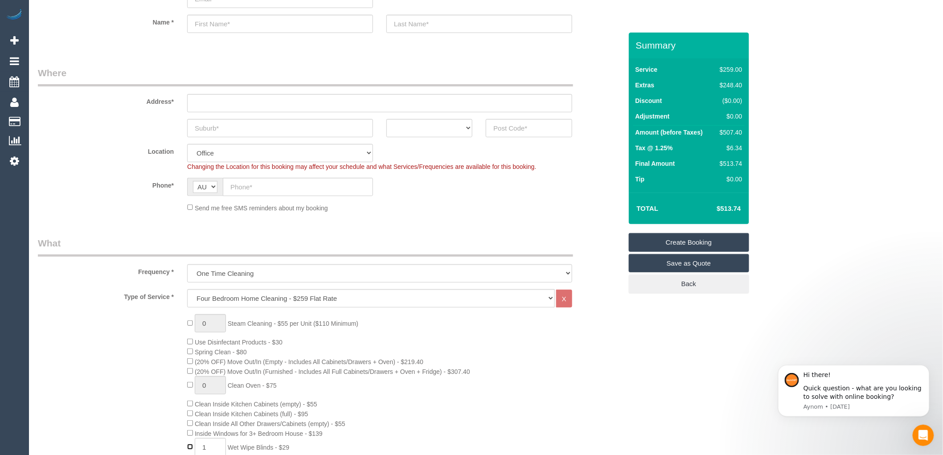
scroll to position [51, 0]
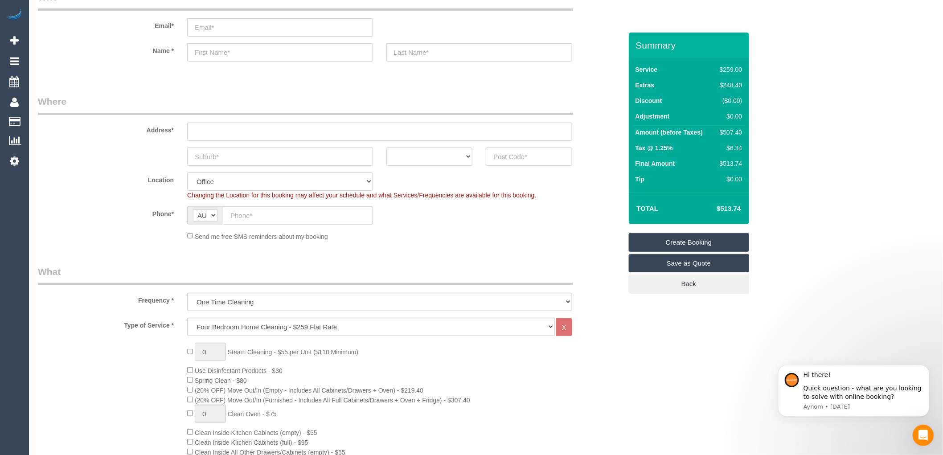
click at [219, 156] on input "text" at bounding box center [280, 157] width 186 height 18
drag, startPoint x: 233, startPoint y: 154, endPoint x: 123, endPoint y: 167, distance: 111.3
click at [123, 167] on fieldset "Where Address* bolanor ACT NSW NT QLD SA TAS VIC WA Location Office City East (…" at bounding box center [330, 171] width 584 height 153
type input "bolanor"
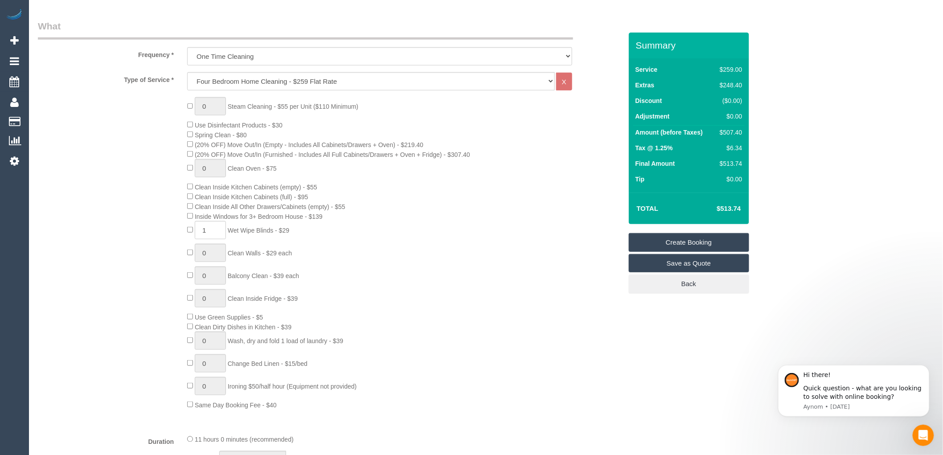
scroll to position [299, 0]
type input "1"
click at [208, 253] on input "1" at bounding box center [210, 251] width 31 height 18
type input "0"
click at [208, 234] on input "1" at bounding box center [210, 228] width 31 height 18
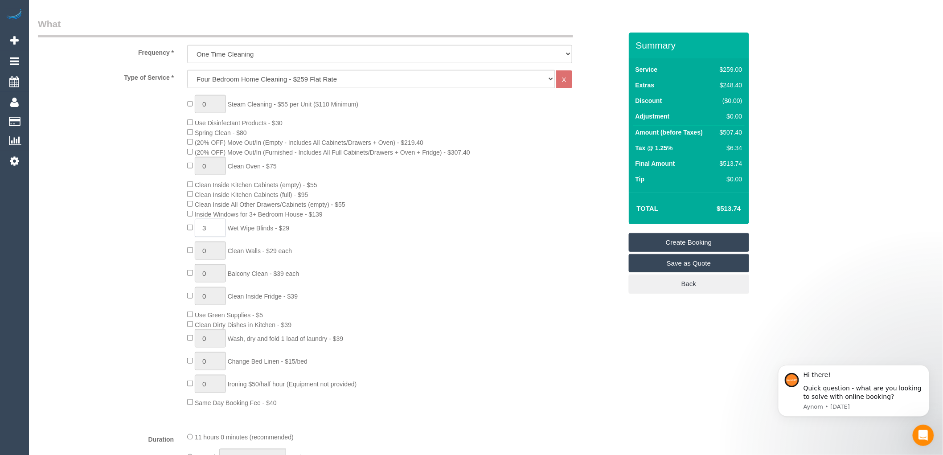
type input "3"
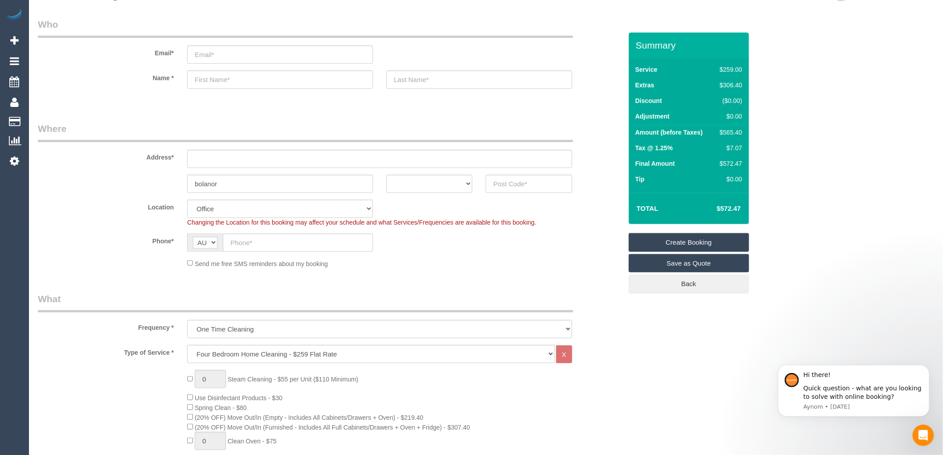
scroll to position [0, 0]
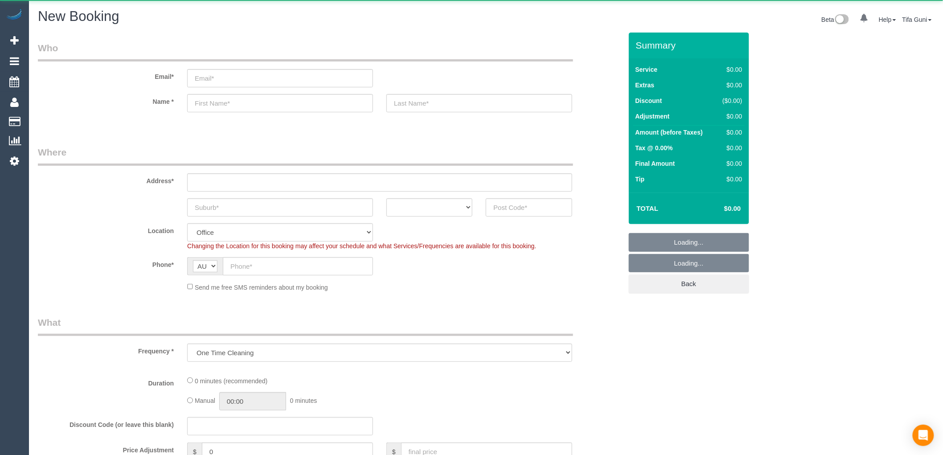
select select "object:649"
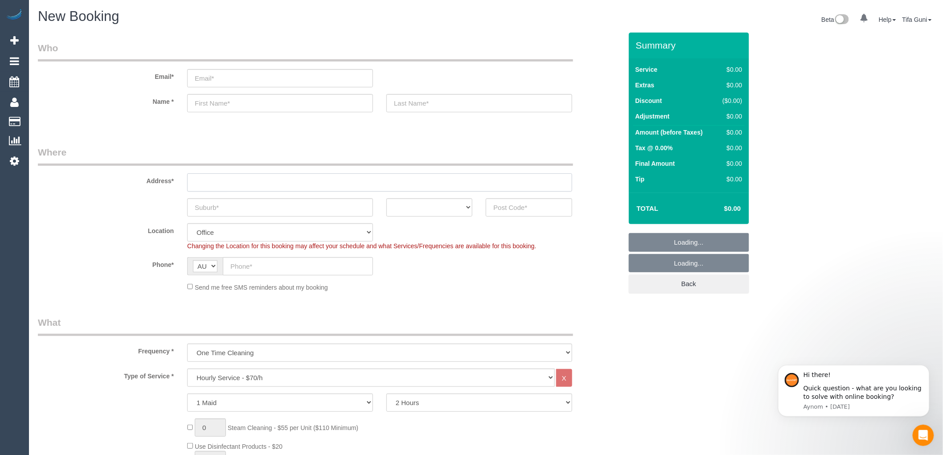
click at [214, 181] on input "text" at bounding box center [379, 182] width 385 height 18
click at [217, 203] on input "text" at bounding box center [280, 207] width 186 height 18
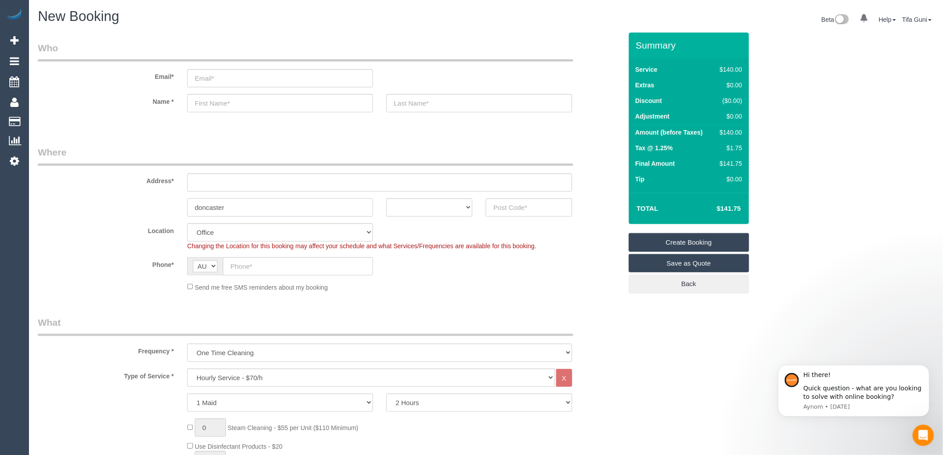
type input "doncaster"
click at [243, 378] on select "Hourly Service - $70/h Hourly Service - $65/h Hourly Service - $60/h Hourly Ser…" at bounding box center [371, 378] width 368 height 18
select select "212"
click at [187, 370] on select "Hourly Service - $70/h Hourly Service - $65/h Hourly Service - $60/h Hourly Ser…" at bounding box center [371, 378] width 368 height 18
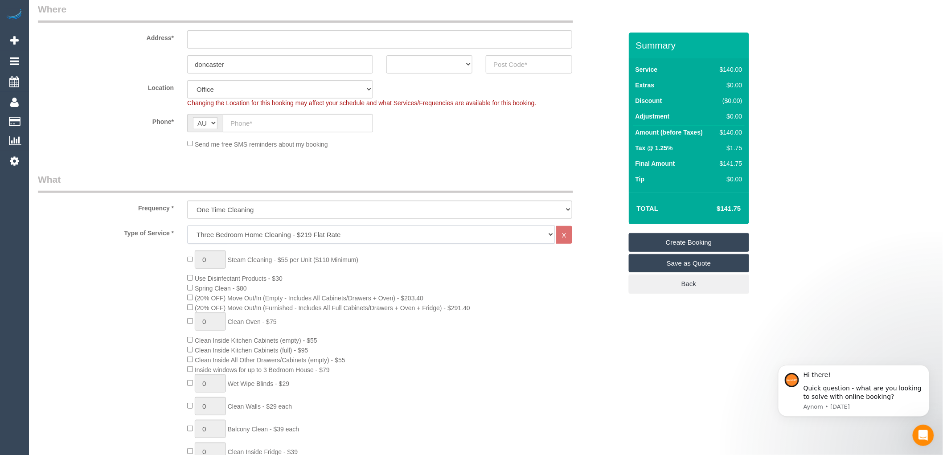
scroll to position [148, 0]
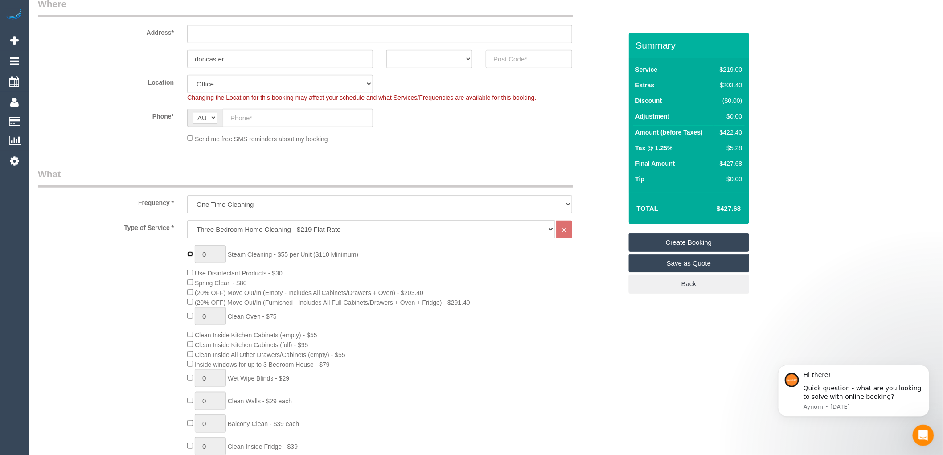
type input "1"
click at [209, 253] on input "1" at bounding box center [210, 254] width 31 height 18
type input "3"
click at [553, 278] on div "3 Steam Cleaning - $55 per Unit ($110 Minimum) Use Disinfectant Products - $30 …" at bounding box center [405, 401] width 448 height 313
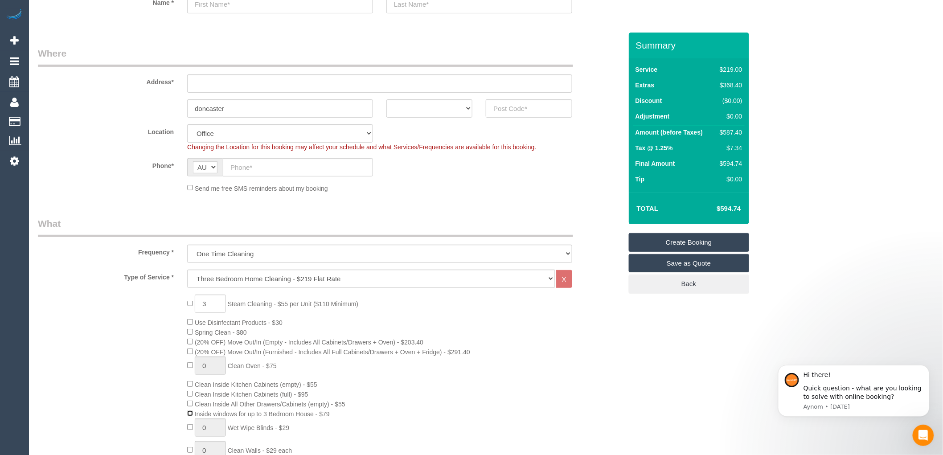
scroll to position [0, 0]
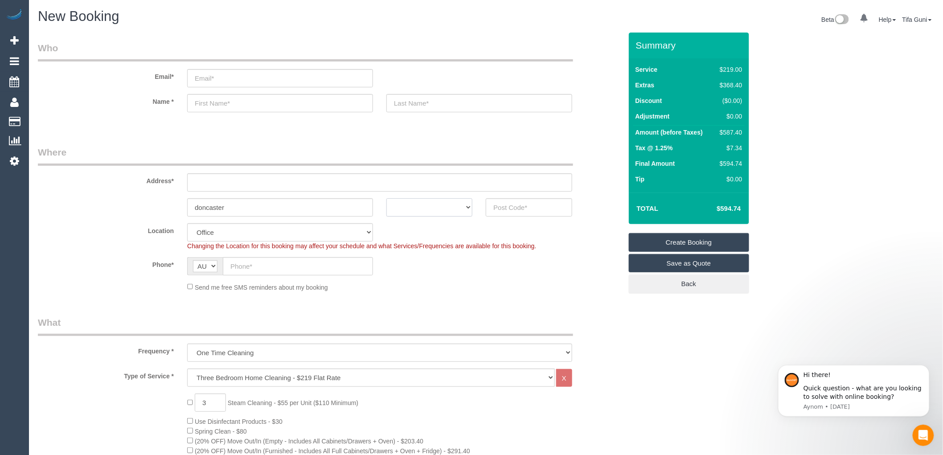
click at [452, 206] on select "ACT [GEOGRAPHIC_DATA] NT [GEOGRAPHIC_DATA] SA TAS [GEOGRAPHIC_DATA] [GEOGRAPHIC…" at bounding box center [430, 207] width 86 height 18
select select "VIC"
click at [387, 198] on select "ACT [GEOGRAPHIC_DATA] NT [GEOGRAPHIC_DATA] SA TAS [GEOGRAPHIC_DATA] [GEOGRAPHIC…" at bounding box center [430, 207] width 86 height 18
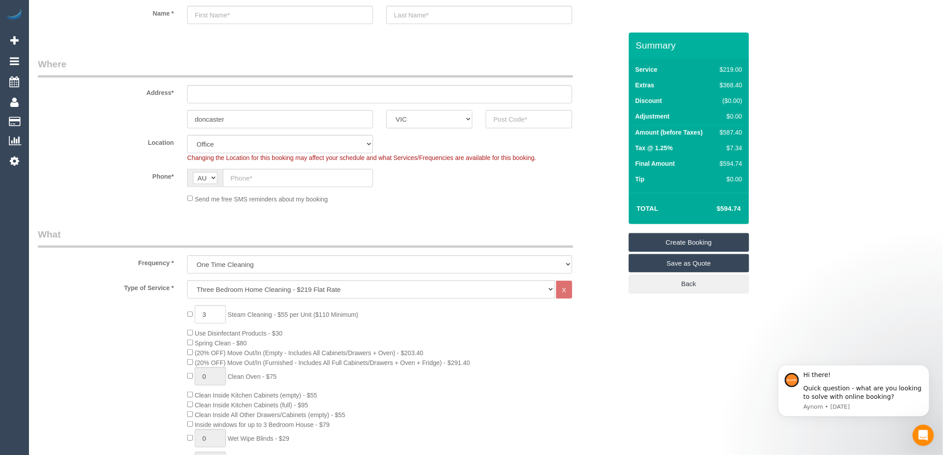
scroll to position [99, 0]
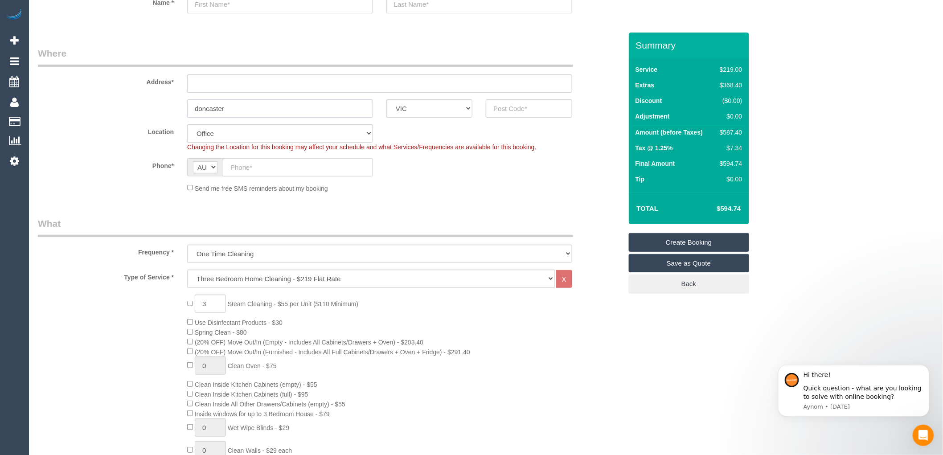
drag, startPoint x: 218, startPoint y: 104, endPoint x: 118, endPoint y: 112, distance: 100.7
click at [118, 112] on div "doncaster ACT NSW NT QLD SA TAS VIC WA" at bounding box center [330, 108] width 598 height 18
click at [499, 108] on input "text" at bounding box center [529, 108] width 86 height 18
type input "3108"
click at [522, 193] on div "Send me free SMS reminders about my booking" at bounding box center [380, 188] width 399 height 10
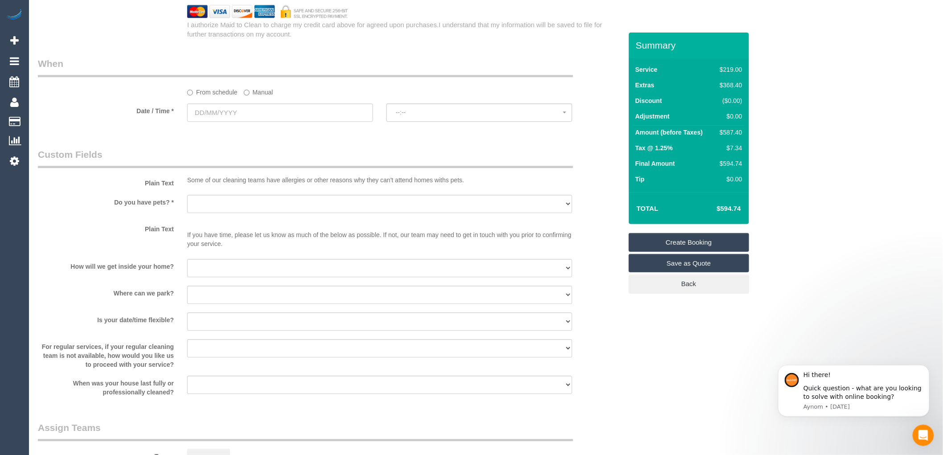
scroll to position [991, 0]
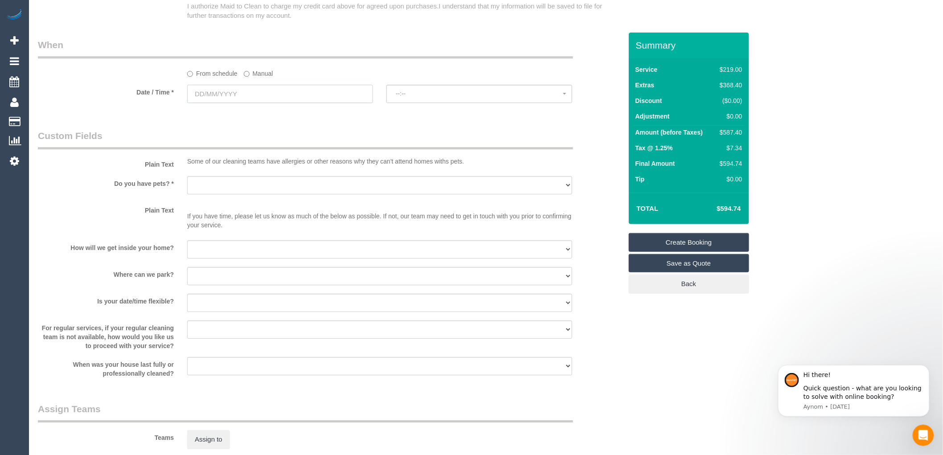
click at [281, 103] on input "text" at bounding box center [280, 94] width 186 height 18
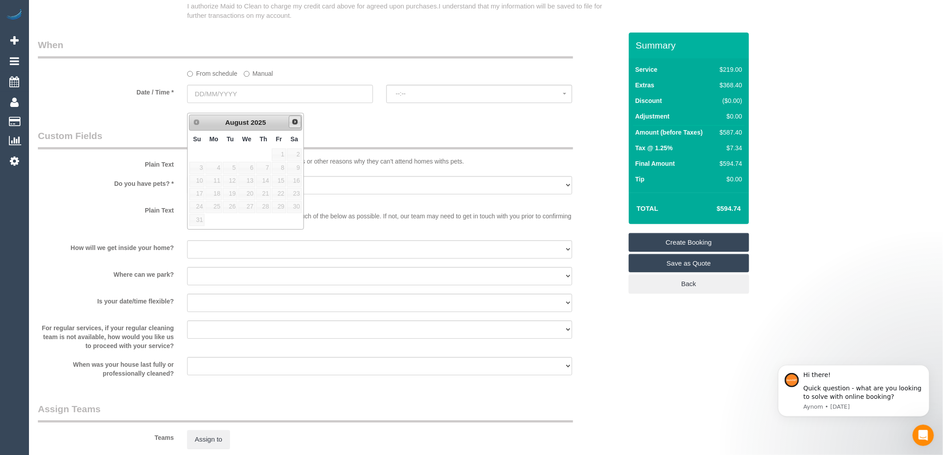
click at [299, 119] on link "Next" at bounding box center [295, 121] width 12 height 12
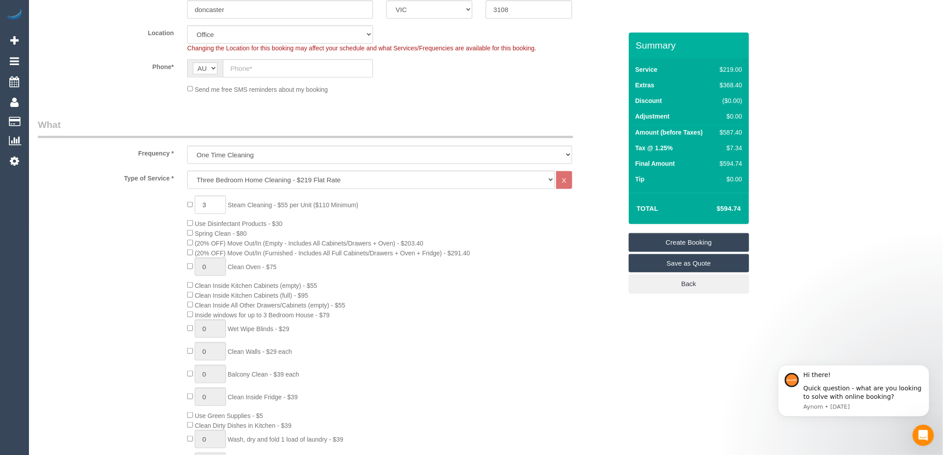
scroll to position [0, 0]
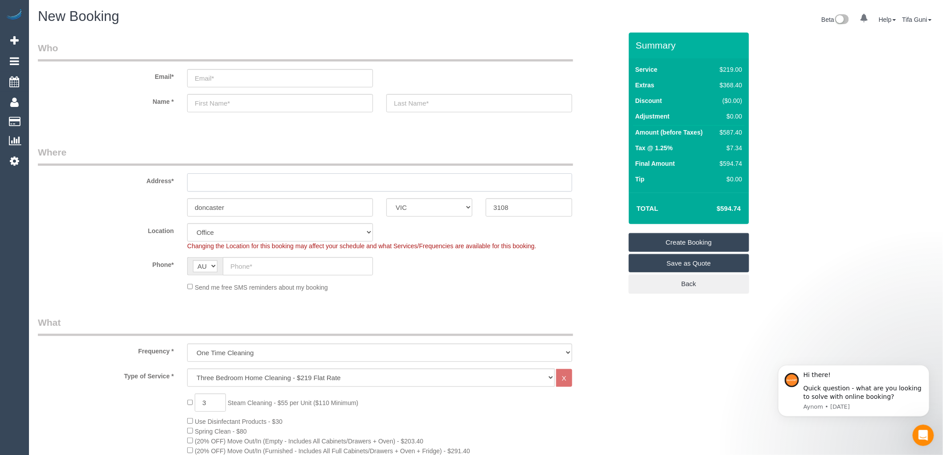
click at [248, 183] on input "text" at bounding box center [379, 182] width 385 height 18
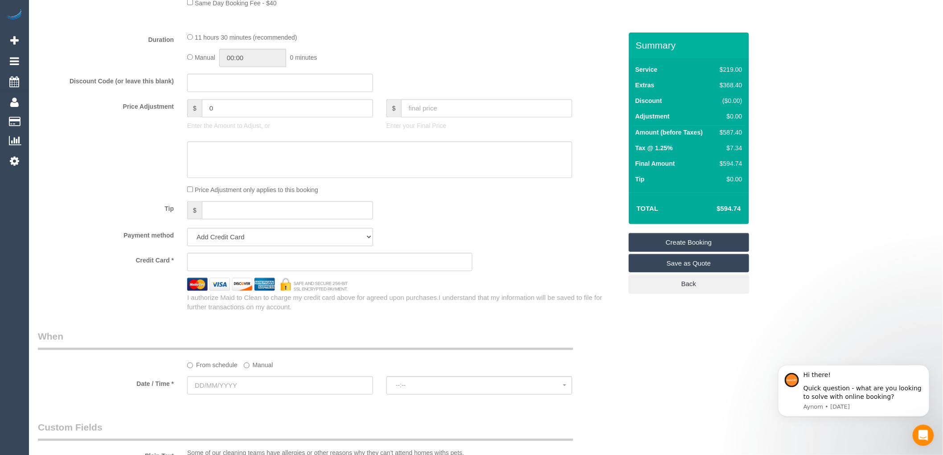
scroll to position [892, 0]
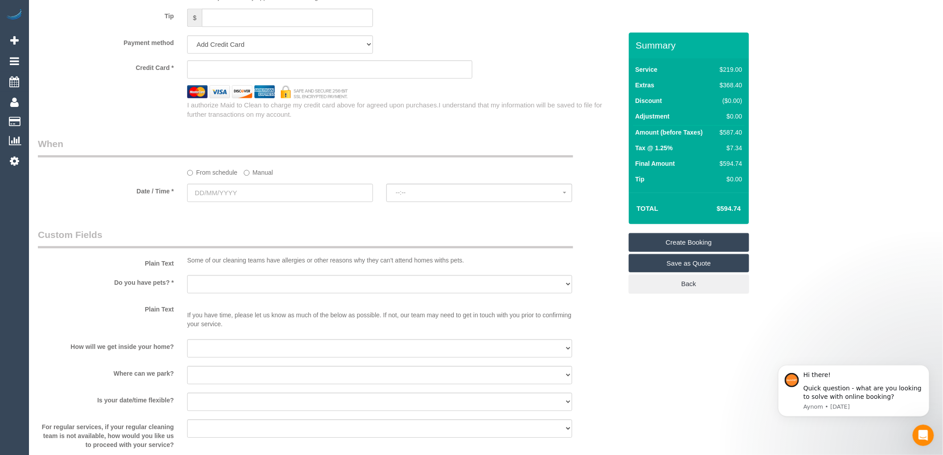
type input "-"
click at [247, 202] on input "text" at bounding box center [280, 193] width 186 height 18
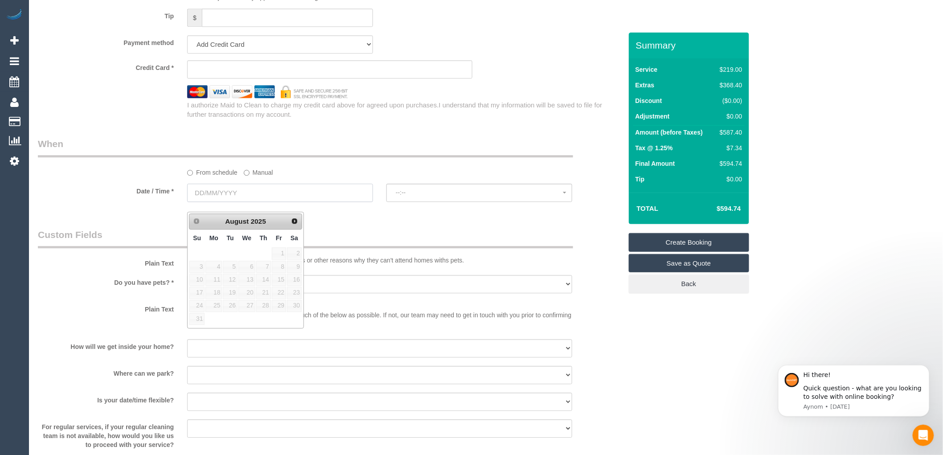
select select "56"
select select "object:2183"
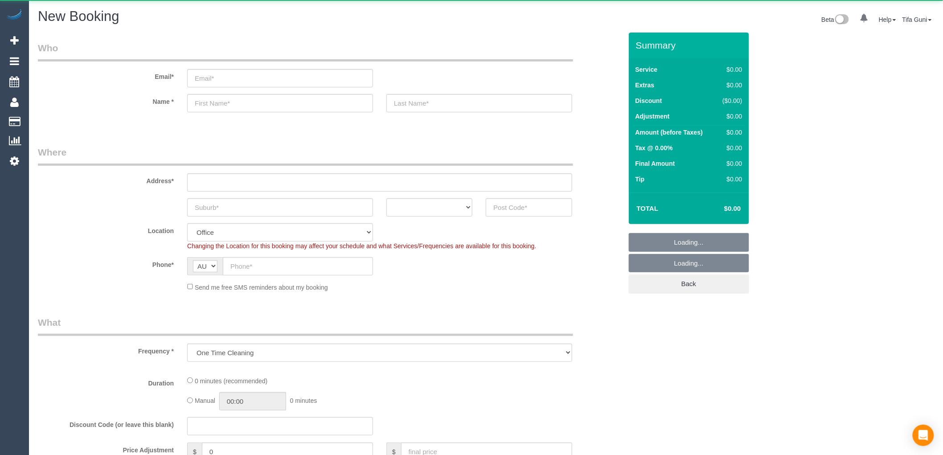
select select "object:649"
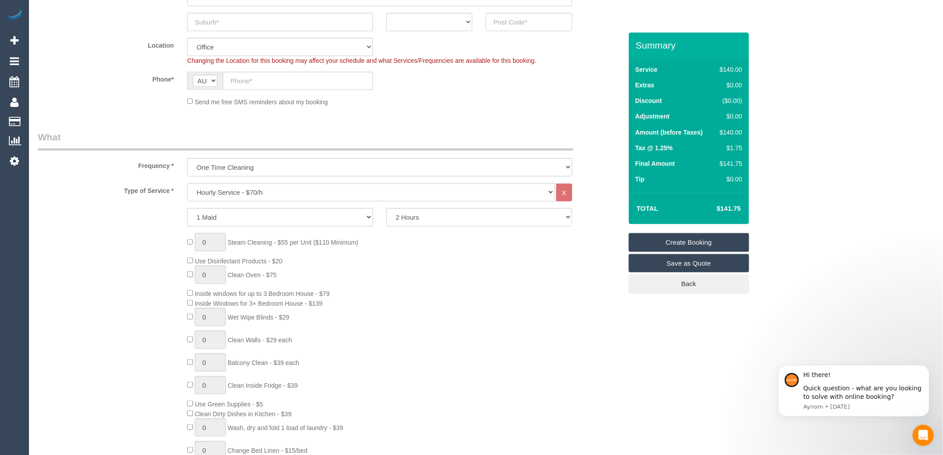
scroll to position [198, 0]
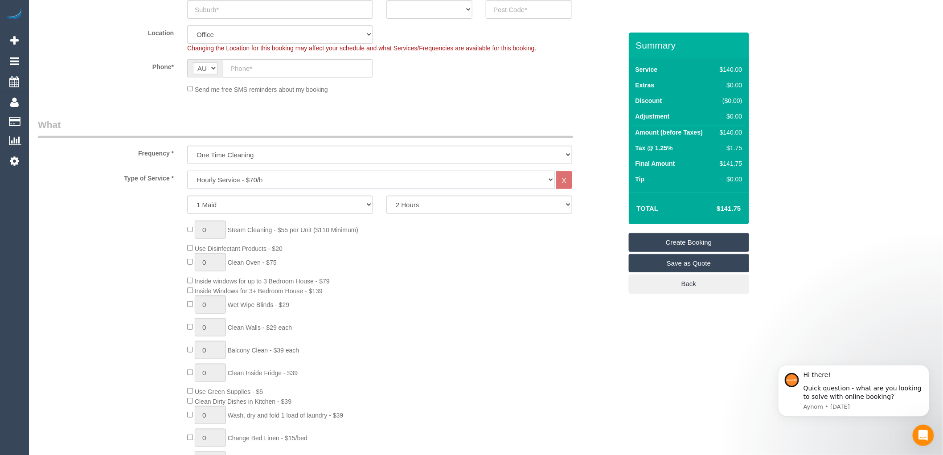
click at [272, 181] on select "Hourly Service - $70/h Hourly Service - $65/h Hourly Service - $60/h Hourly Ser…" at bounding box center [371, 180] width 368 height 18
click at [271, 180] on select "Hourly Service - $70/h Hourly Service - $65/h Hourly Service - $60/h Hourly Ser…" at bounding box center [371, 180] width 368 height 18
select select "213"
click at [187, 171] on select "Hourly Service - $70/h Hourly Service - $65/h Hourly Service - $60/h Hourly Ser…" at bounding box center [371, 180] width 368 height 18
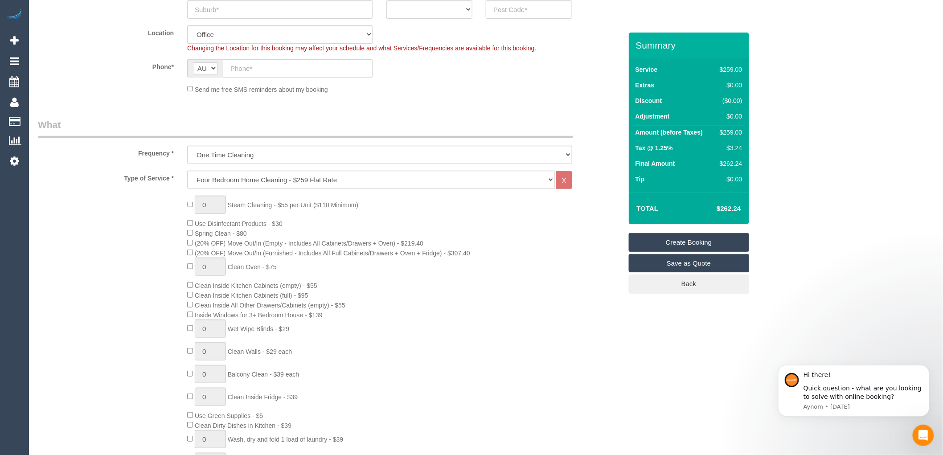
click at [540, 232] on div "0 Steam Cleaning - $55 per Unit ($110 Minimum) Use Disinfectant Products - $30 …" at bounding box center [405, 352] width 448 height 313
click at [541, 241] on div "0 Steam Cleaning - $55 per Unit ($110 Minimum) Use Disinfectant Products - $30 …" at bounding box center [405, 352] width 448 height 313
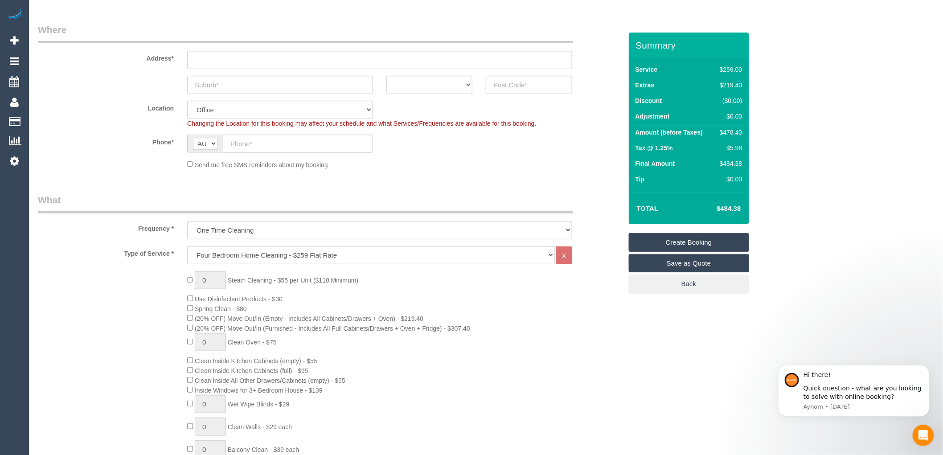
scroll to position [49, 0]
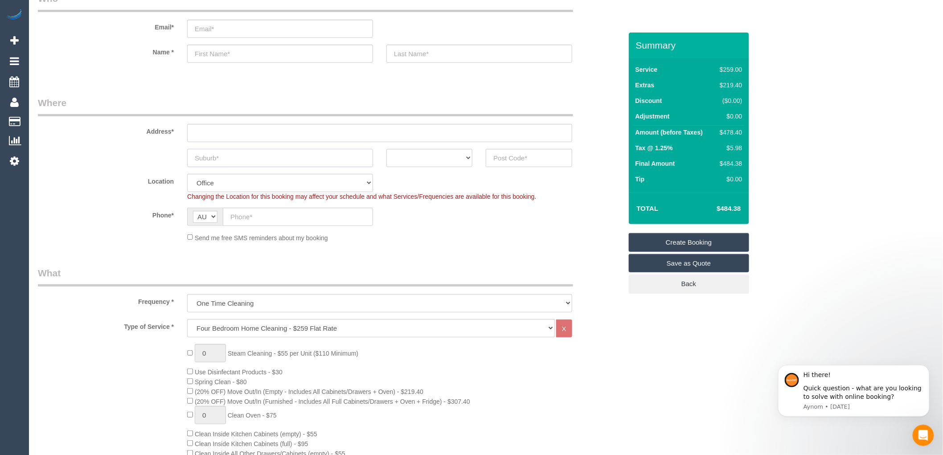
click at [244, 157] on input "text" at bounding box center [280, 158] width 186 height 18
drag, startPoint x: 243, startPoint y: 156, endPoint x: 114, endPoint y: 151, distance: 129.4
click at [116, 153] on div "bola north ACT [GEOGRAPHIC_DATA] NT [GEOGRAPHIC_DATA] SA TAS [GEOGRAPHIC_DATA] …" at bounding box center [330, 158] width 598 height 18
paste input "doncaster"
type input "d"
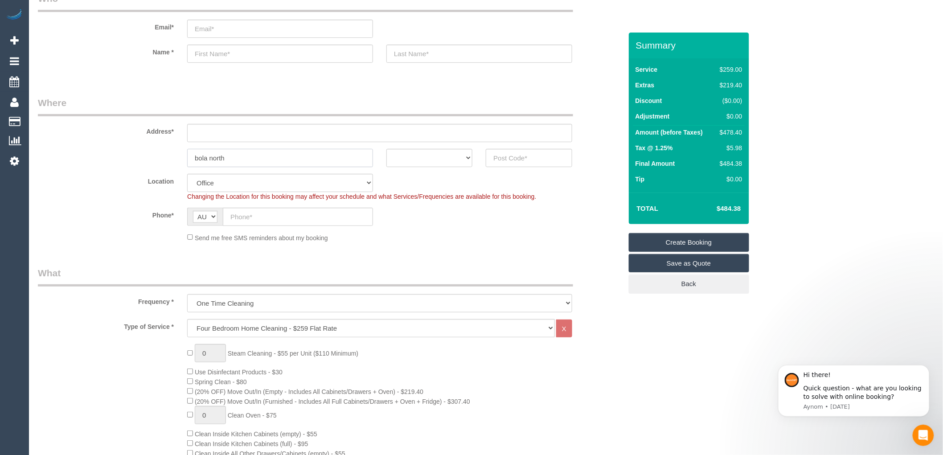
drag, startPoint x: 239, startPoint y: 158, endPoint x: 136, endPoint y: 159, distance: 102.5
click at [136, 159] on div "bola north ACT [GEOGRAPHIC_DATA] NT [GEOGRAPHIC_DATA] SA TAS [GEOGRAPHIC_DATA] …" at bounding box center [330, 158] width 598 height 18
type input "bola north"
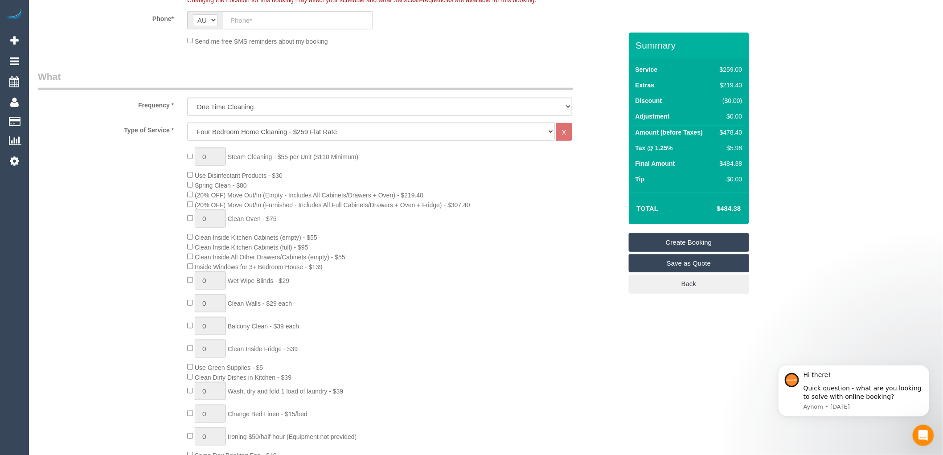
scroll to position [247, 0]
click at [547, 224] on div "0 Steam Cleaning - $55 per Unit ($110 Minimum) Use Disinfectant Products - $30 …" at bounding box center [405, 302] width 448 height 313
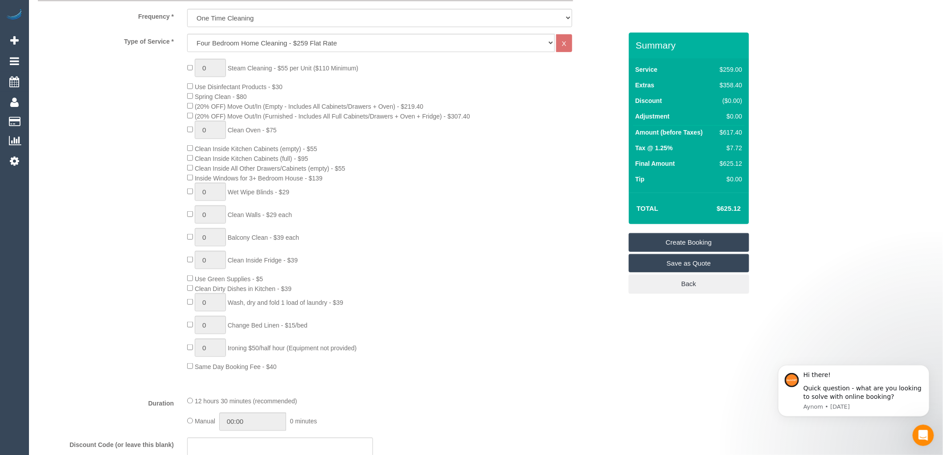
scroll to position [346, 0]
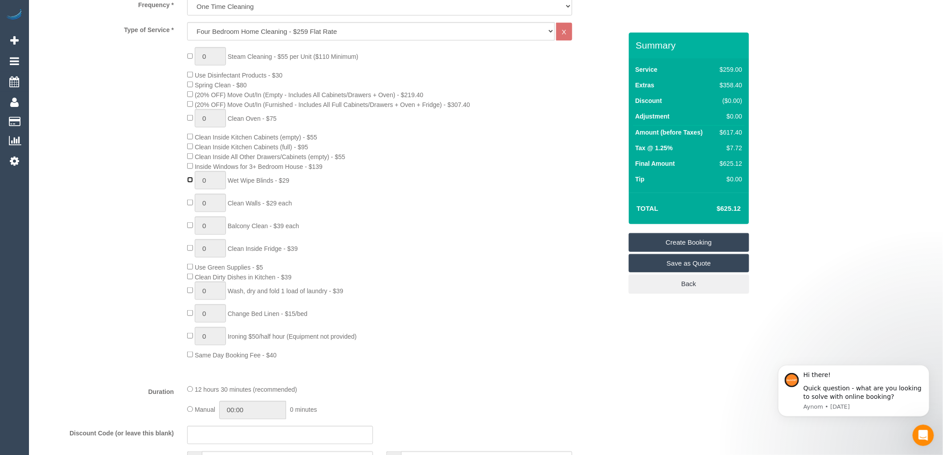
type input "1"
click at [214, 189] on input "1" at bounding box center [210, 180] width 31 height 18
type input "4"
click at [496, 231] on div "0 Steam Cleaning - $55 per Unit ($110 Minimum) Use Disinfectant Products - $30 …" at bounding box center [405, 203] width 448 height 313
type input "1"
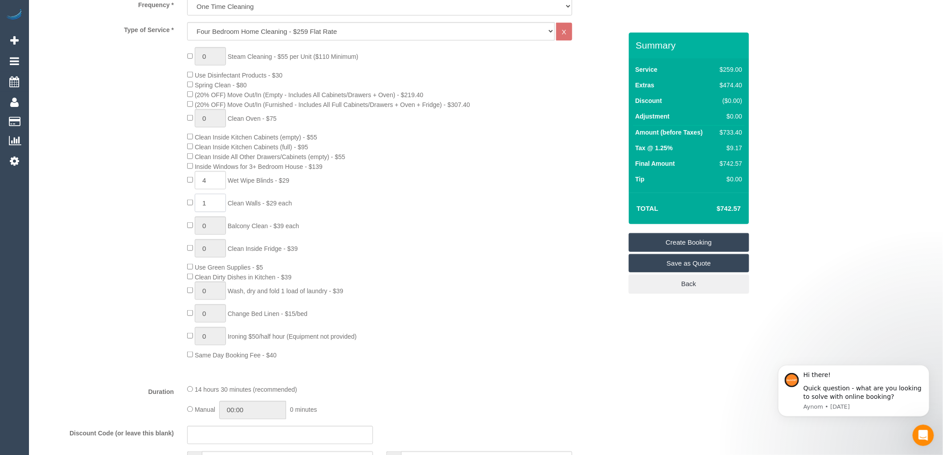
click at [216, 210] on input "1" at bounding box center [210, 203] width 31 height 18
type input "0"
click at [468, 236] on div "0 Steam Cleaning - $55 per Unit ($110 Minimum) Use Disinfectant Products - $30 …" at bounding box center [405, 203] width 448 height 313
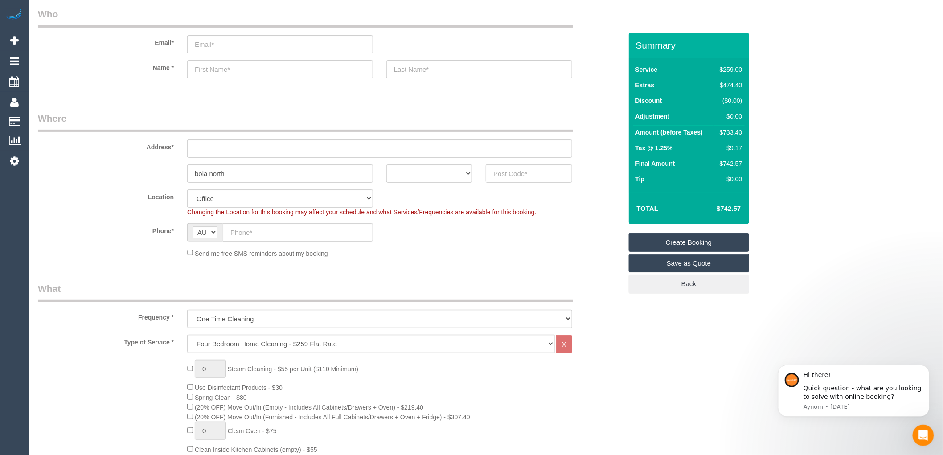
scroll to position [0, 0]
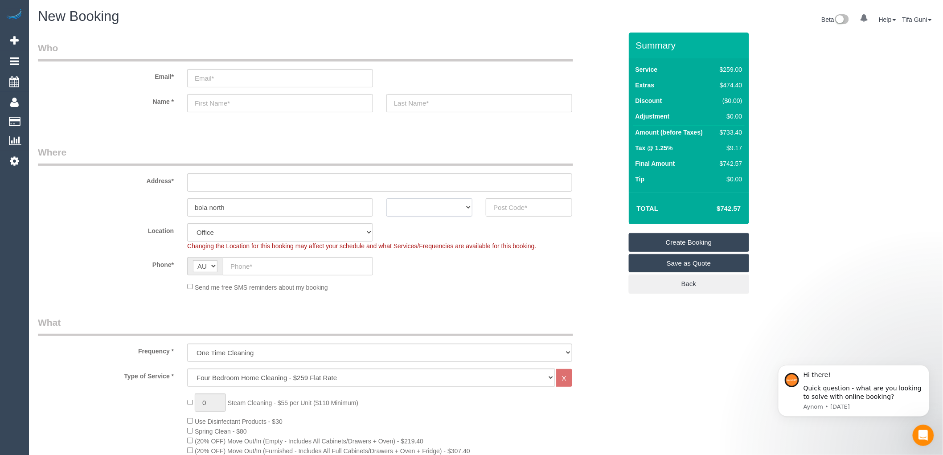
click at [452, 206] on select "ACT [GEOGRAPHIC_DATA] NT [GEOGRAPHIC_DATA] SA TAS [GEOGRAPHIC_DATA] [GEOGRAPHIC…" at bounding box center [430, 207] width 86 height 18
select select "VIC"
click at [387, 198] on select "ACT [GEOGRAPHIC_DATA] NT [GEOGRAPHIC_DATA] SA TAS [GEOGRAPHIC_DATA] [GEOGRAPHIC…" at bounding box center [430, 207] width 86 height 18
click at [541, 207] on input "text" at bounding box center [529, 207] width 86 height 18
drag, startPoint x: 263, startPoint y: 208, endPoint x: 182, endPoint y: 210, distance: 81.6
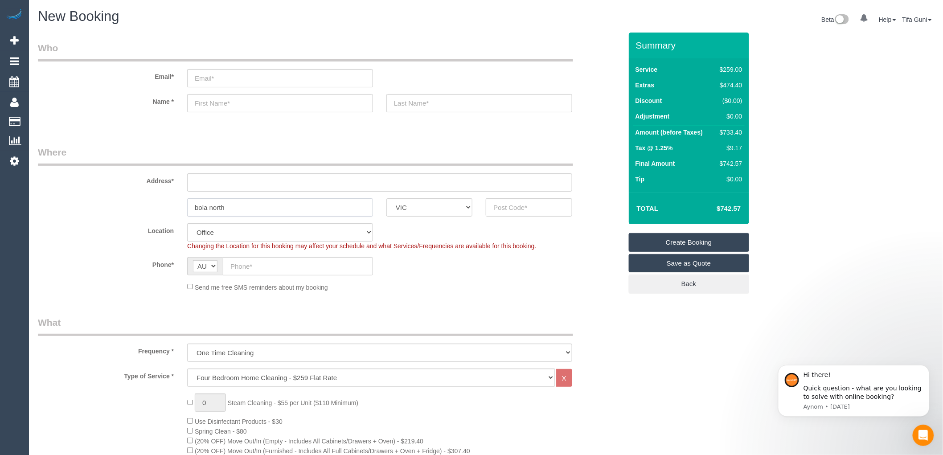
click at [182, 210] on div "bola north" at bounding box center [280, 207] width 199 height 18
drag, startPoint x: 199, startPoint y: 207, endPoint x: 123, endPoint y: 223, distance: 77.9
click at [126, 223] on fieldset "Where Address* Bolla North ACT NSW NT QLD SA TAS VIC WA Location Office City Ea…" at bounding box center [330, 222] width 584 height 153
type input "Bolla North"
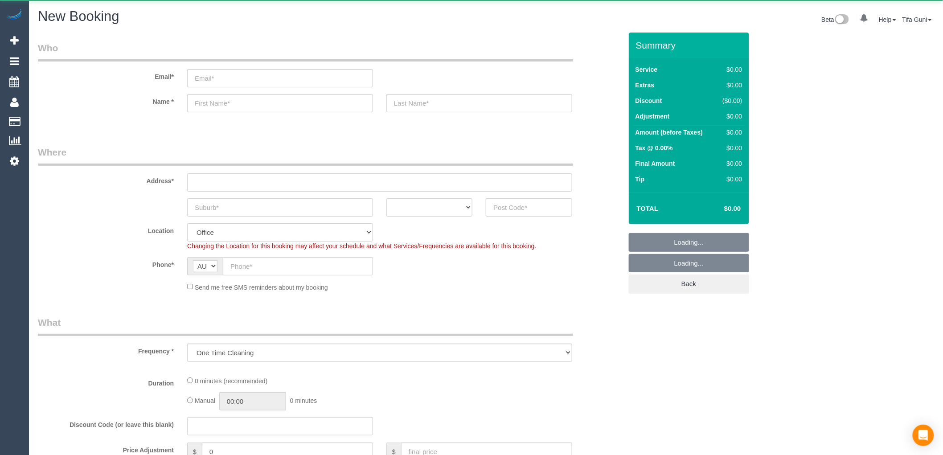
select select "object:813"
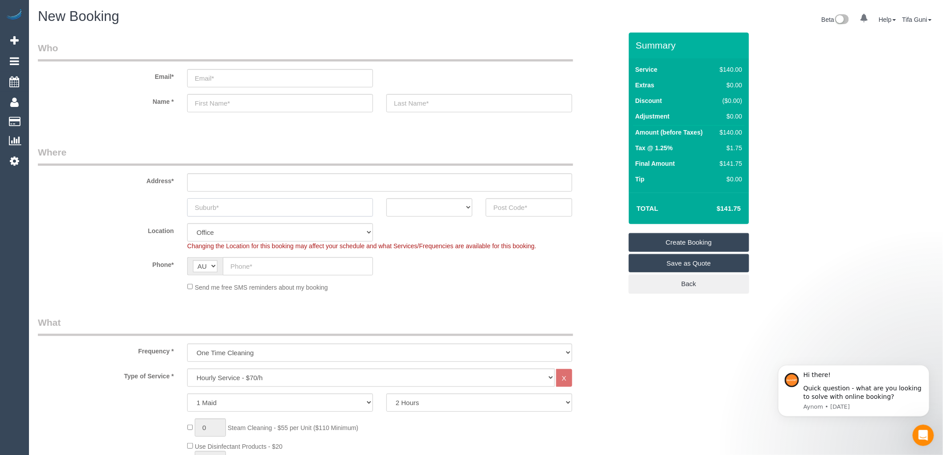
click at [225, 211] on input "text" at bounding box center [280, 207] width 186 height 18
type input "Doncaster"
click at [457, 208] on select "ACT [GEOGRAPHIC_DATA] NT [GEOGRAPHIC_DATA] SA TAS [GEOGRAPHIC_DATA] [GEOGRAPHIC…" at bounding box center [430, 207] width 86 height 18
select select "VIC"
click at [387, 198] on select "ACT [GEOGRAPHIC_DATA] NT [GEOGRAPHIC_DATA] SA TAS [GEOGRAPHIC_DATA] [GEOGRAPHIC…" at bounding box center [430, 207] width 86 height 18
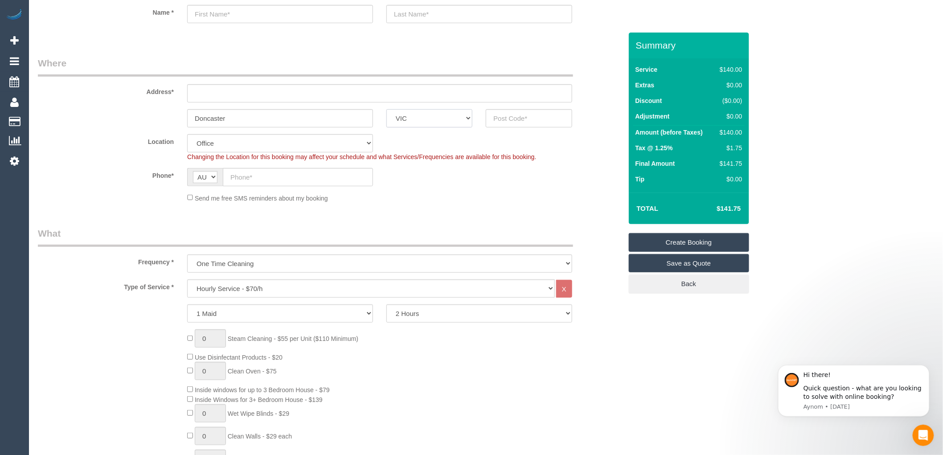
scroll to position [99, 0]
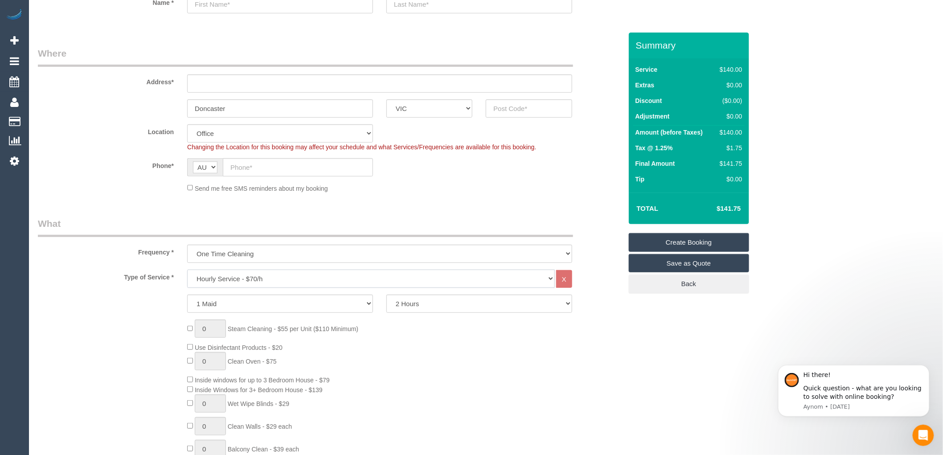
click at [282, 278] on select "Hourly Service - $70/h Hourly Service - $65/h Hourly Service - $60/h Hourly Ser…" at bounding box center [371, 279] width 368 height 18
select select "213"
click at [187, 270] on select "Hourly Service - $70/h Hourly Service - $65/h Hourly Service - $60/h Hourly Ser…" at bounding box center [371, 279] width 368 height 18
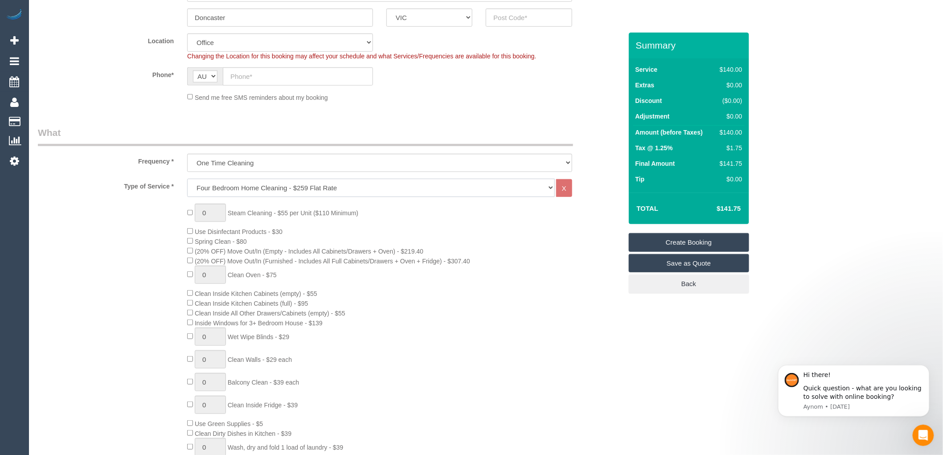
scroll to position [198, 0]
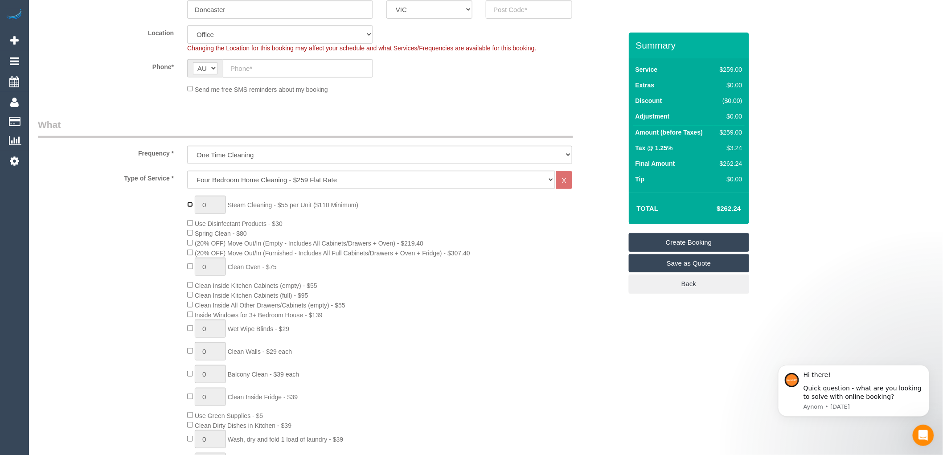
type input "1"
click at [212, 201] on input "1" at bounding box center [210, 205] width 31 height 18
type input "3"
click at [271, 185] on div "Type of Service * Hourly Service - $70/h Hourly Service - $65/h Hourly Service …" at bounding box center [330, 348] width 584 height 355
click at [474, 246] on div "3 Steam Cleaning - $55 per Unit ($110 Minimum) Use Disinfectant Products - $30 …" at bounding box center [405, 352] width 448 height 313
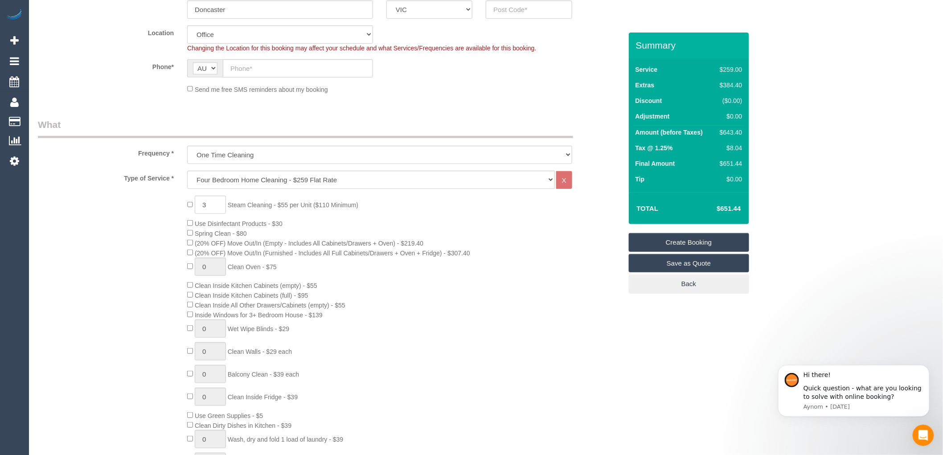
click at [578, 273] on div "3 Steam Cleaning - $55 per Unit ($110 Minimum) Use Disinfectant Products - $30 …" at bounding box center [405, 352] width 448 height 313
type input "1"
click at [213, 333] on input "1" at bounding box center [210, 329] width 31 height 18
type input "4"
click at [489, 327] on div "3 Steam Cleaning - $55 per Unit ($110 Minimum) Use Disinfectant Products - $30 …" at bounding box center [405, 352] width 448 height 313
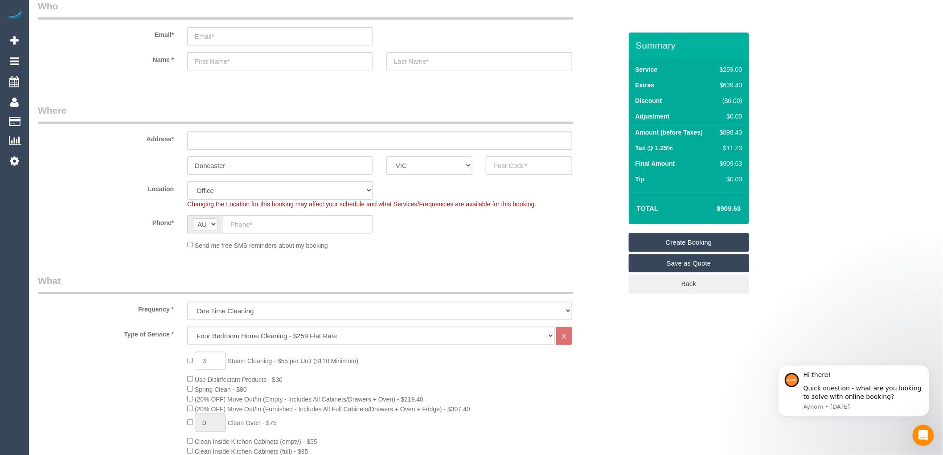
scroll to position [0, 0]
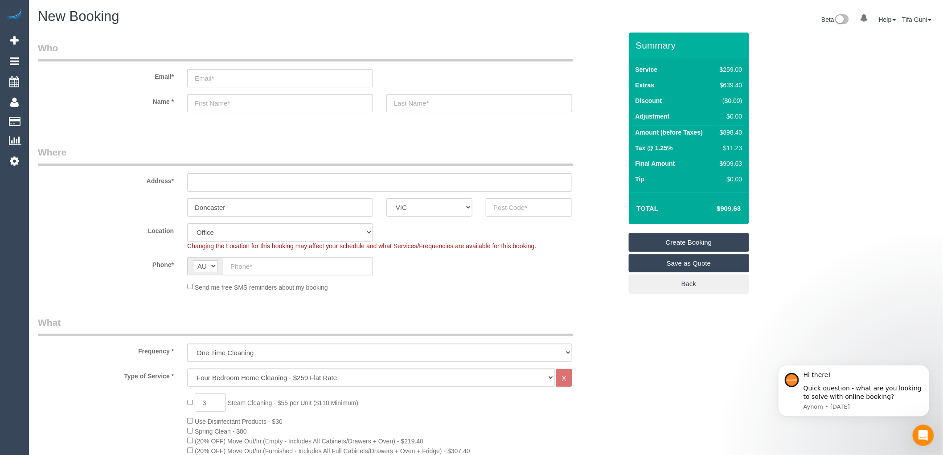
drag, startPoint x: 246, startPoint y: 210, endPoint x: 141, endPoint y: 204, distance: 105.4
click at [141, 204] on div "Doncaster ACT NSW NT QLD SA TAS VIC WA" at bounding box center [330, 207] width 598 height 18
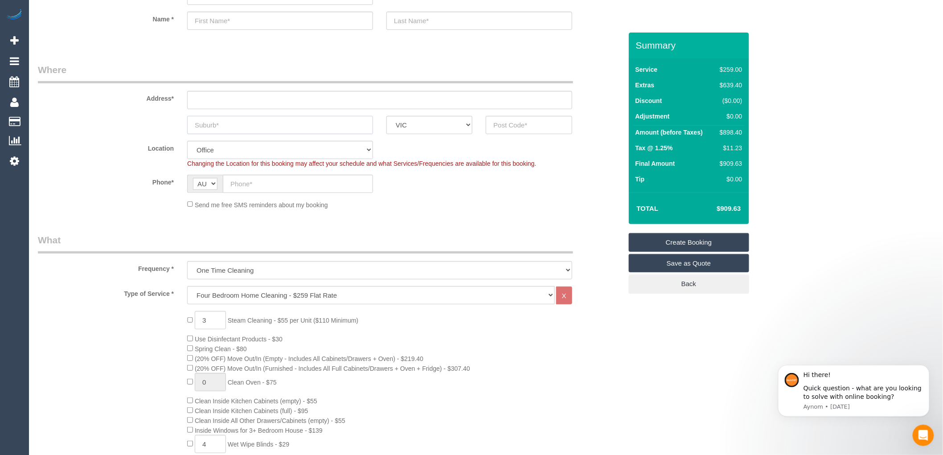
scroll to position [99, 0]
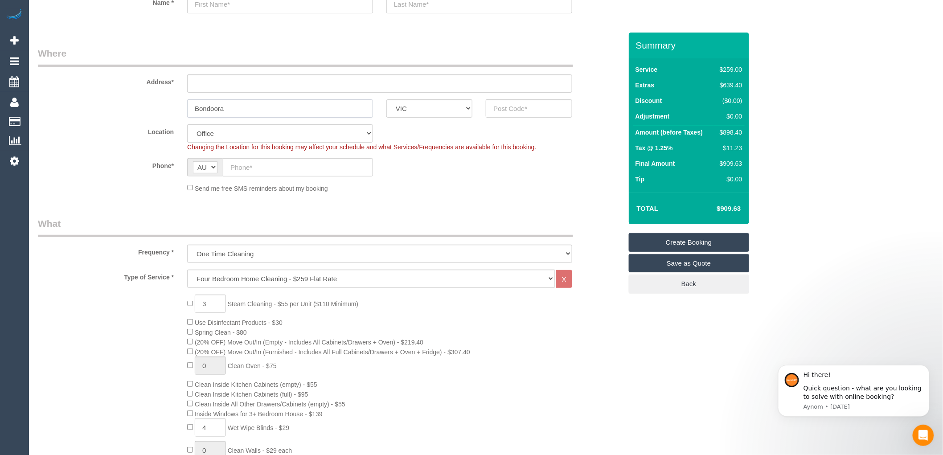
drag, startPoint x: 229, startPoint y: 111, endPoint x: 147, endPoint y: 109, distance: 82.1
click at [147, 109] on div "Bondoora ACT NSW NT QLD SA TAS VIC WA" at bounding box center [330, 108] width 598 height 18
type input "Bondoora"
click at [273, 259] on select "One Time Cleaning Weekly - 10% Off - 10.00% (0% for the First Booking) Fortnigh…" at bounding box center [379, 254] width 385 height 18
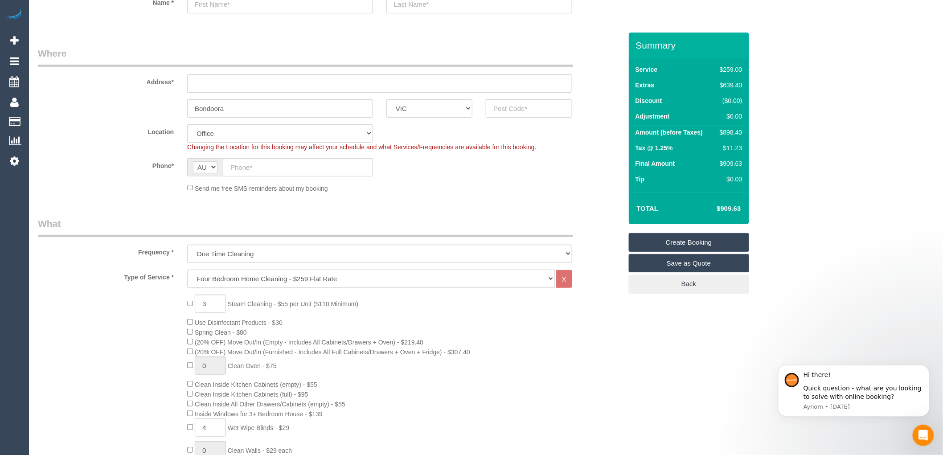
click at [275, 278] on select "Hourly Service - $70/h Hourly Service - $65/h Hourly Service - $60/h Hourly Ser…" at bounding box center [371, 279] width 368 height 18
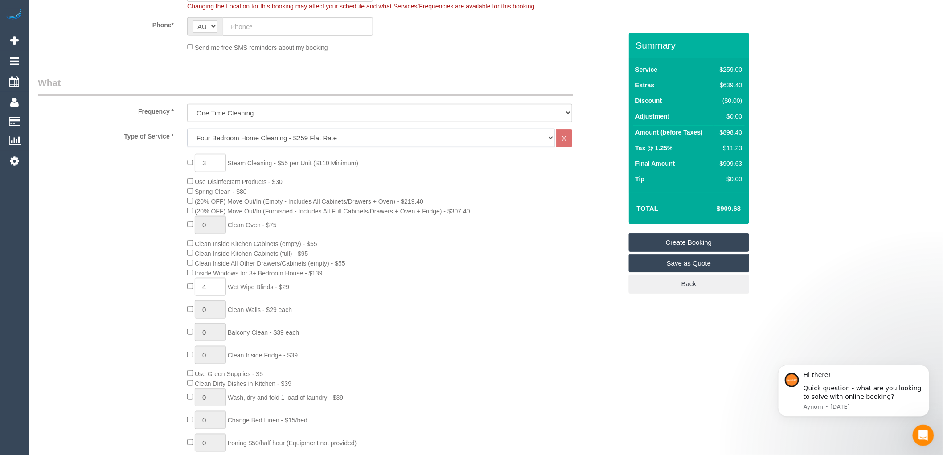
scroll to position [247, 0]
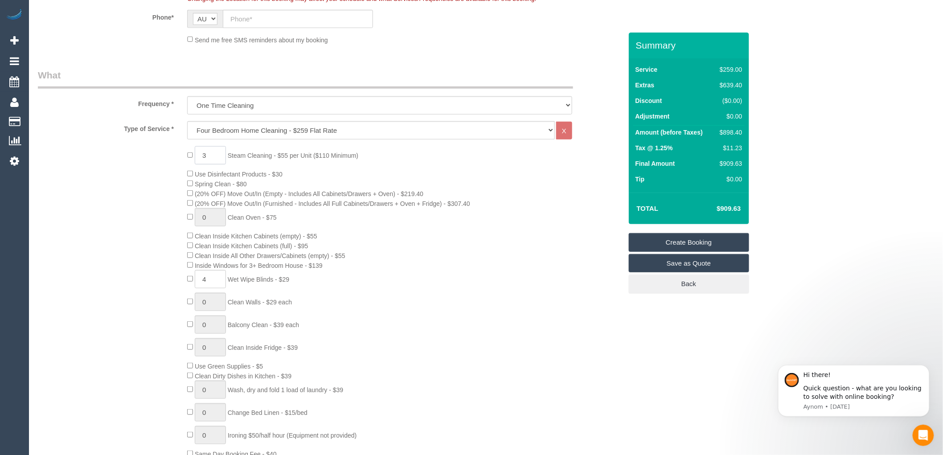
click at [213, 155] on input "3" at bounding box center [210, 155] width 31 height 18
type input "2"
type input "0"
type input "1"
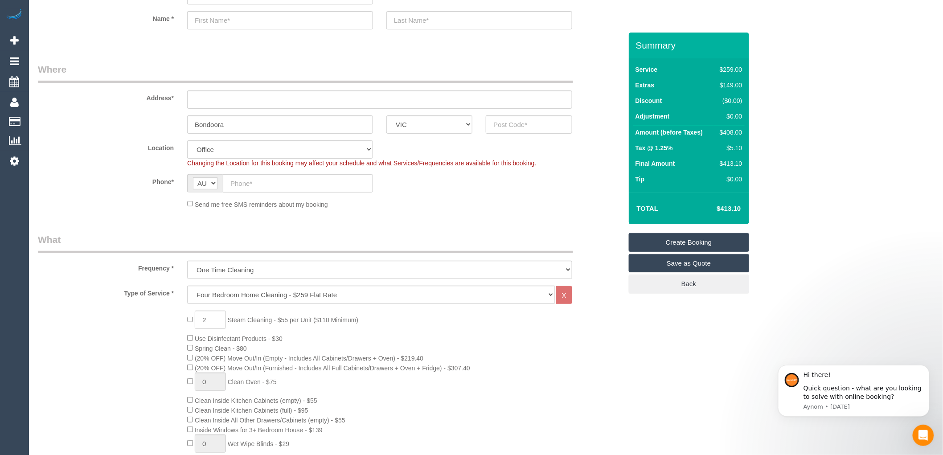
scroll to position [99, 0]
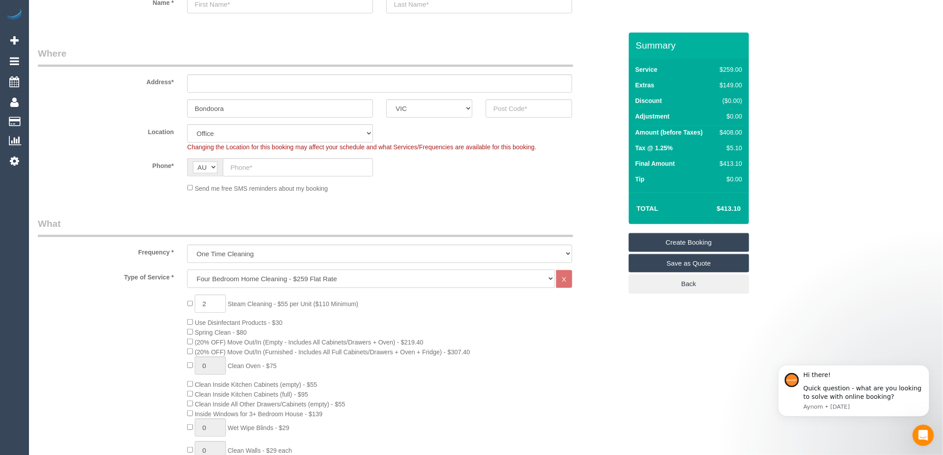
click at [251, 279] on select "Hourly Service - $70/h Hourly Service - $65/h Hourly Service - $60/h Hourly Ser…" at bounding box center [371, 279] width 368 height 18
click at [251, 252] on select "One Time Cleaning Weekly - 10% Off - 10.00% (0% for the First Booking) Fortnigh…" at bounding box center [379, 254] width 385 height 18
click at [259, 228] on legend "What" at bounding box center [305, 227] width 535 height 20
click at [255, 278] on select "Hourly Service - $70/h Hourly Service - $65/h Hourly Service - $60/h Hourly Ser…" at bounding box center [371, 279] width 368 height 18
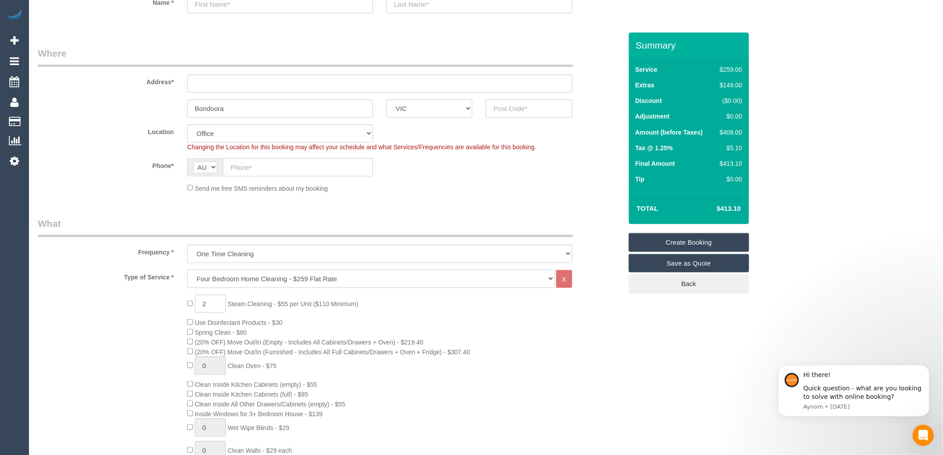
select select "209"
click at [187, 270] on select "Hourly Service - $70/h Hourly Service - $65/h Hourly Service - $60/h Hourly Ser…" at bounding box center [371, 279] width 368 height 18
select select "1"
select select "120"
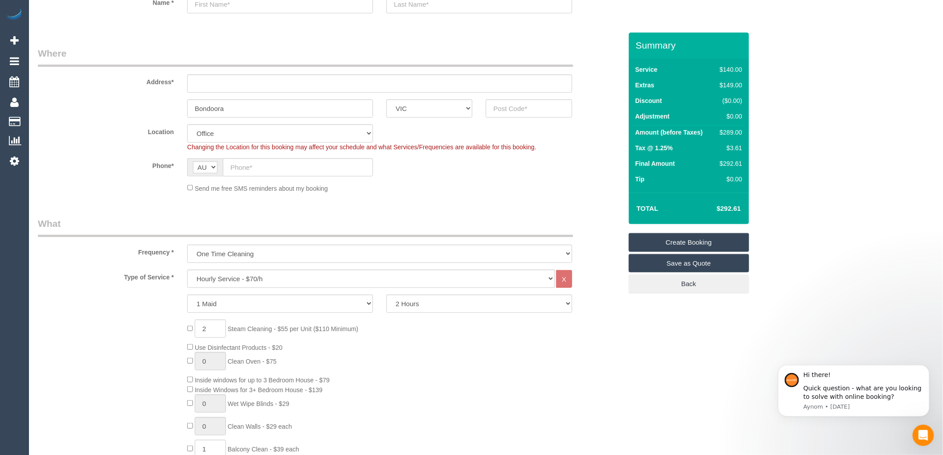
click at [502, 366] on div "2 Steam Cleaning - $55 per Unit ($110 Minimum) Use Disinfectant Products - $20 …" at bounding box center [405, 451] width 448 height 263
drag, startPoint x: 237, startPoint y: 107, endPoint x: 77, endPoint y: 126, distance: 160.7
click at [77, 126] on fieldset "Where Address* Bondoora ACT NSW NT QLD SA TAS VIC WA Location Office City East …" at bounding box center [330, 123] width 584 height 153
click at [514, 105] on input "text" at bounding box center [529, 108] width 86 height 18
type input "3083"
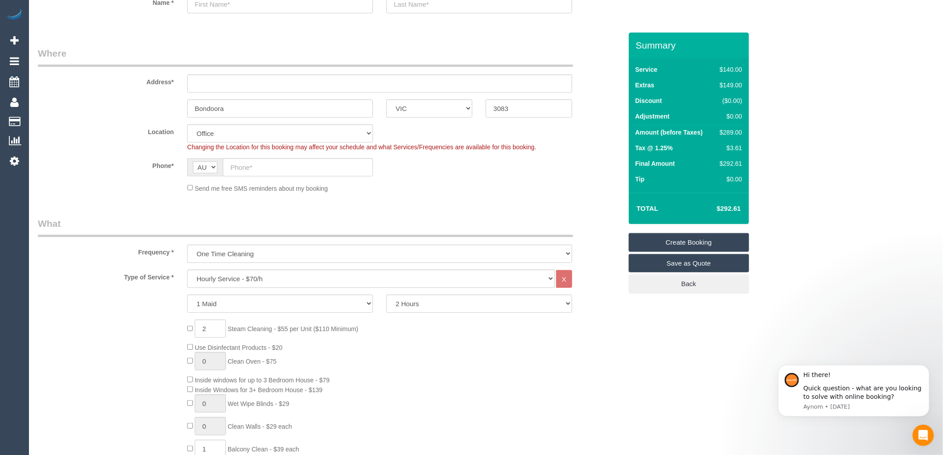
click at [536, 186] on div "Send me free SMS reminders about my booking" at bounding box center [380, 188] width 399 height 10
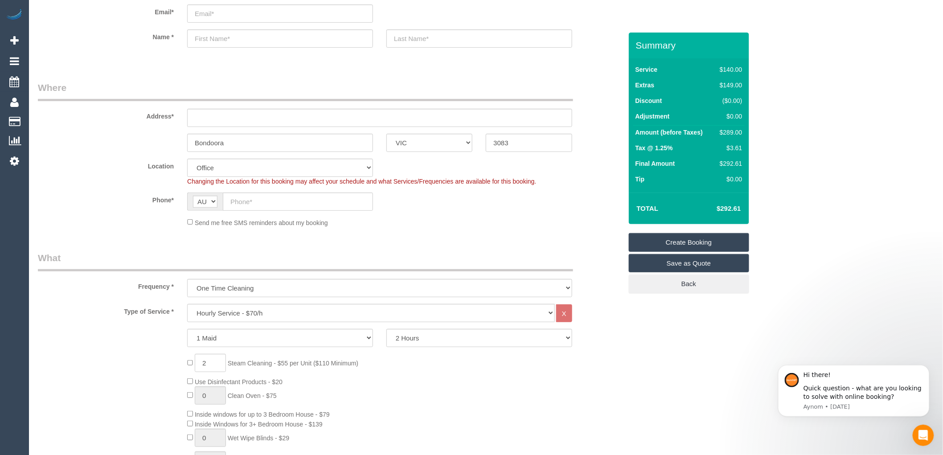
scroll to position [0, 0]
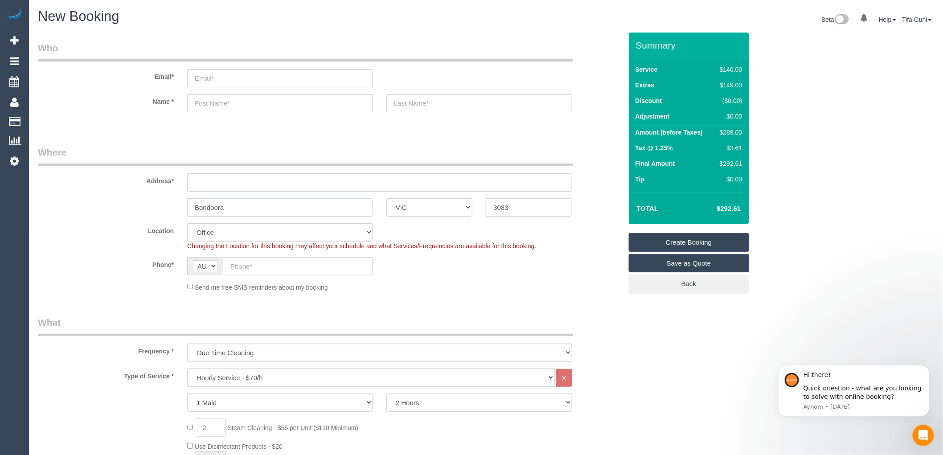
click at [203, 204] on input "Bondoora" at bounding box center [280, 207] width 186 height 18
type input "Bundoora"
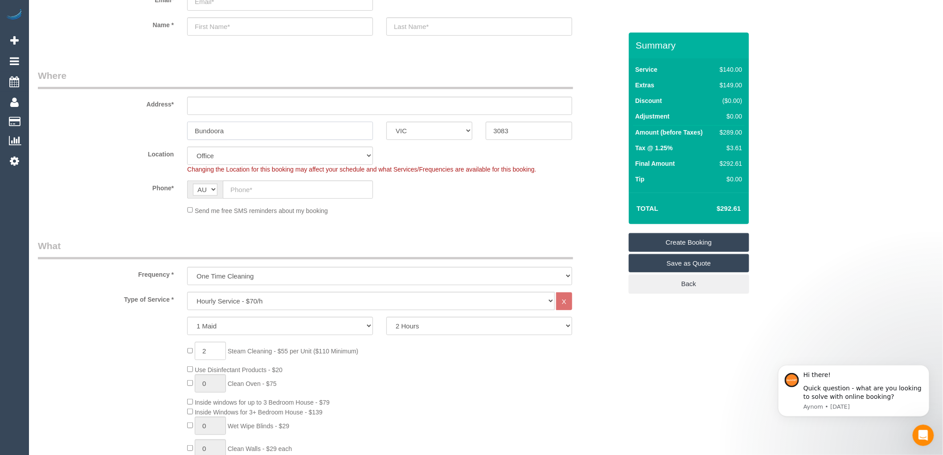
scroll to position [99, 0]
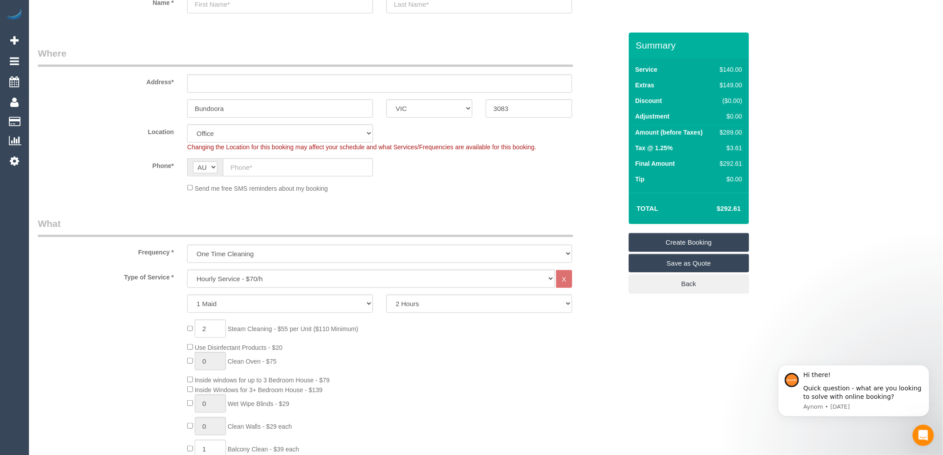
click at [499, 122] on fieldset "Where Address* Bundoora ACT NSW NT QLD SA TAS VIC WA 3083 Location Office City …" at bounding box center [330, 123] width 584 height 153
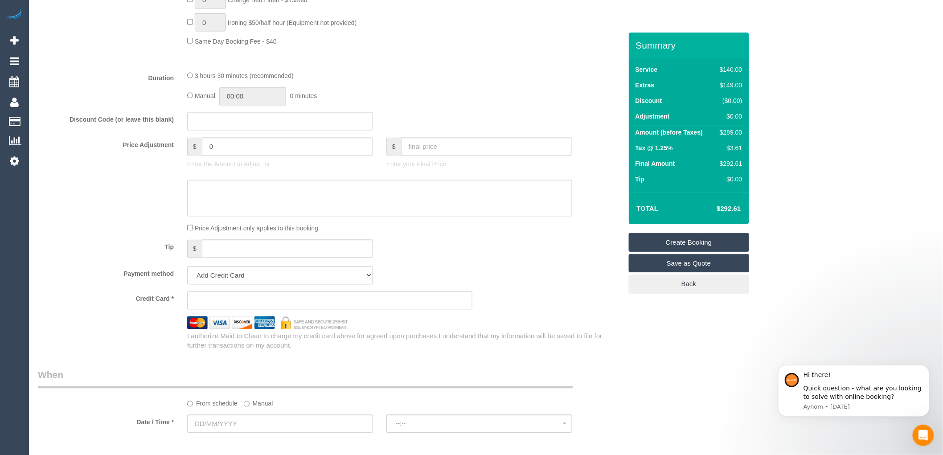
scroll to position [693, 0]
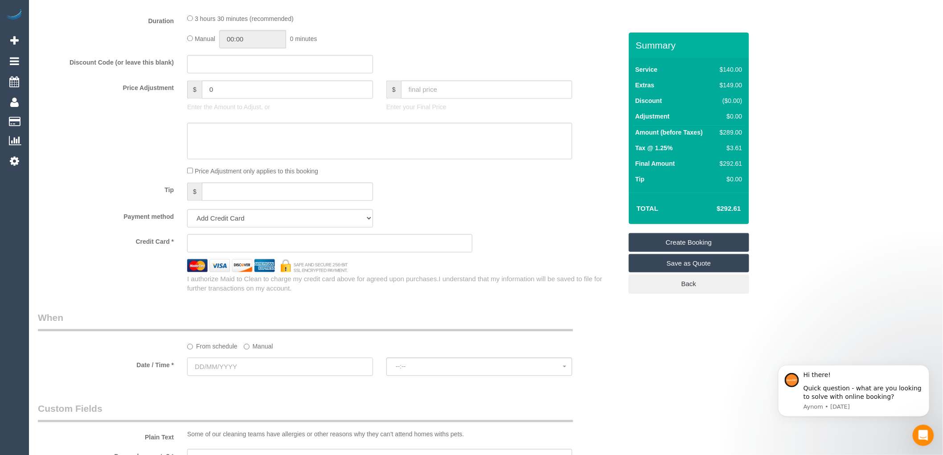
click at [255, 376] on input "text" at bounding box center [280, 367] width 186 height 18
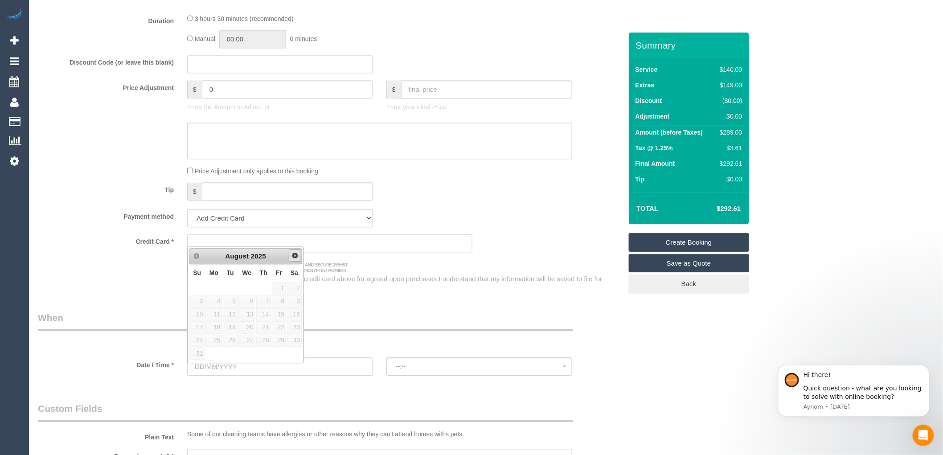
click at [296, 257] on span "Next" at bounding box center [295, 255] width 7 height 7
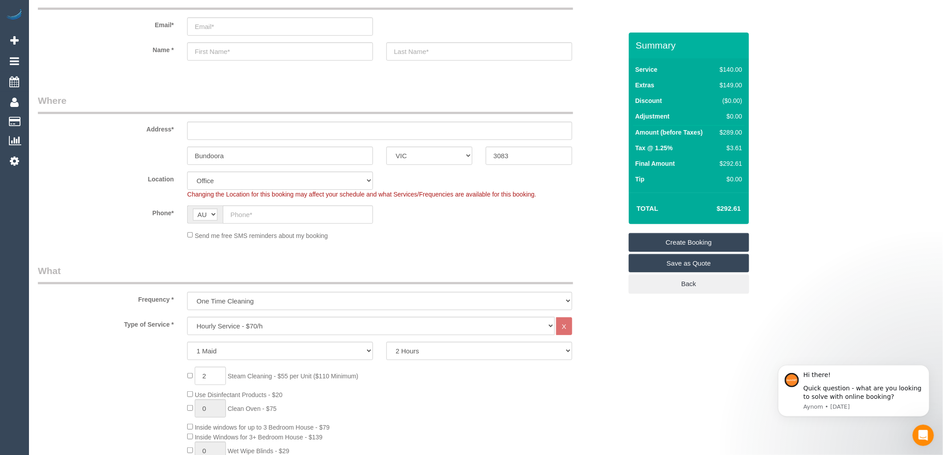
scroll to position [0, 0]
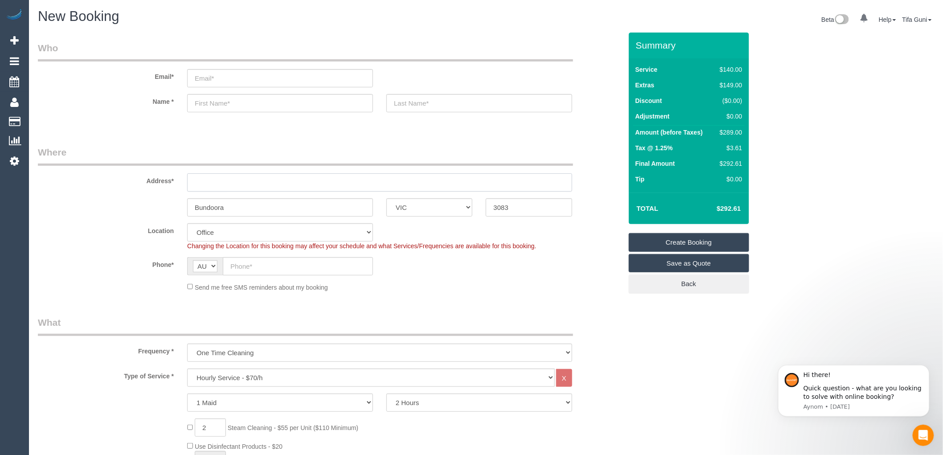
click at [259, 185] on input "text" at bounding box center [379, 182] width 385 height 18
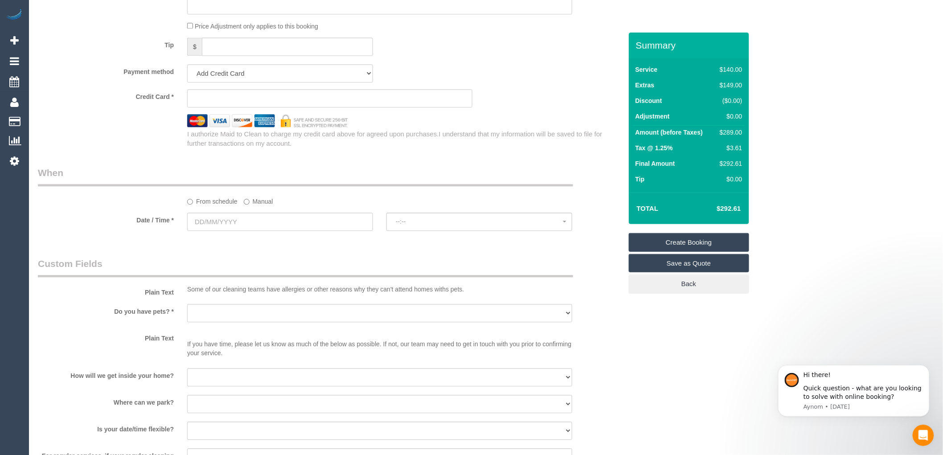
scroll to position [842, 0]
type input "-"
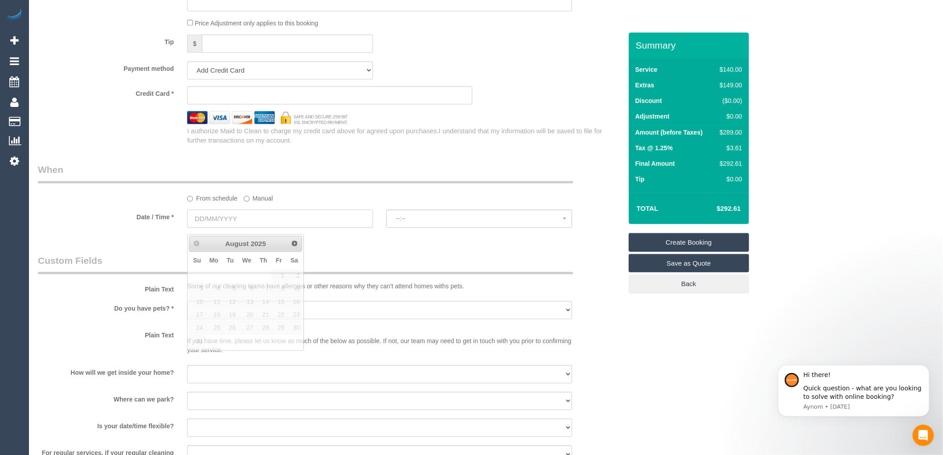
click at [233, 228] on input "text" at bounding box center [280, 219] width 186 height 18
select select "60"
select select "object:2329"
click at [293, 313] on link "23" at bounding box center [294, 315] width 15 height 12
type input "23/08/2025"
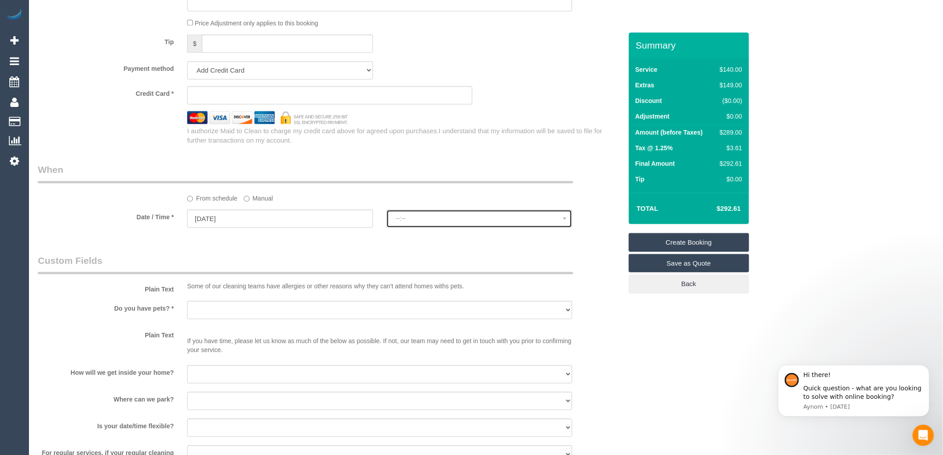
click at [420, 222] on span "--:--" at bounding box center [479, 218] width 167 height 7
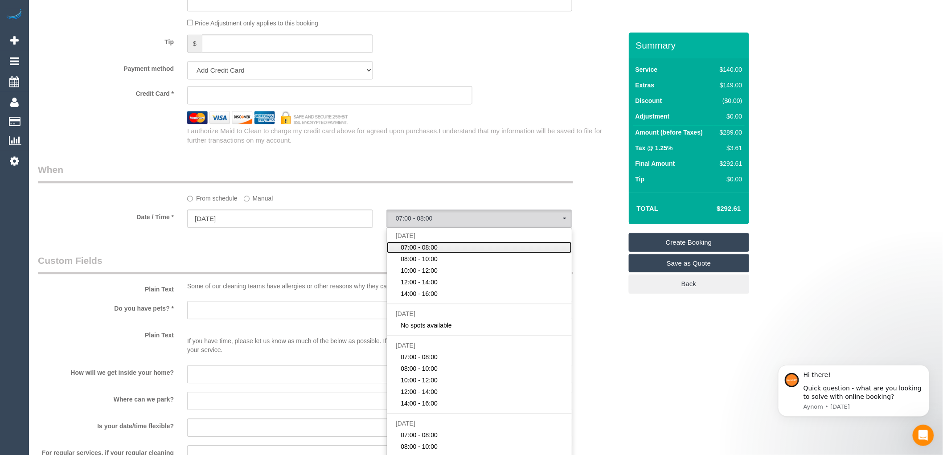
click at [424, 252] on span "07:00 - 08:00" at bounding box center [419, 247] width 37 height 9
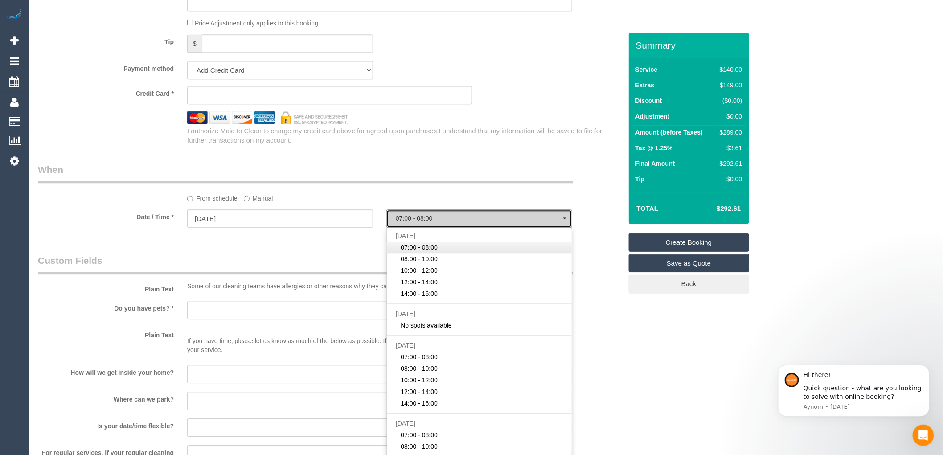
select select "spot1"
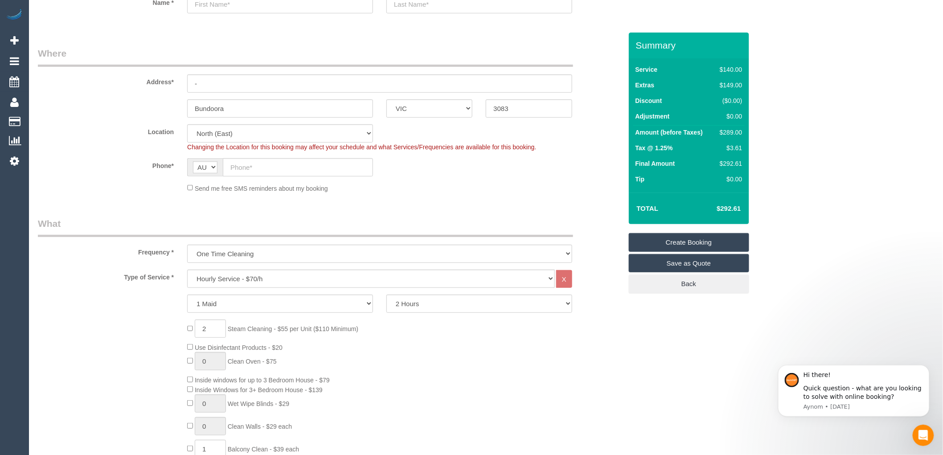
scroll to position [0, 0]
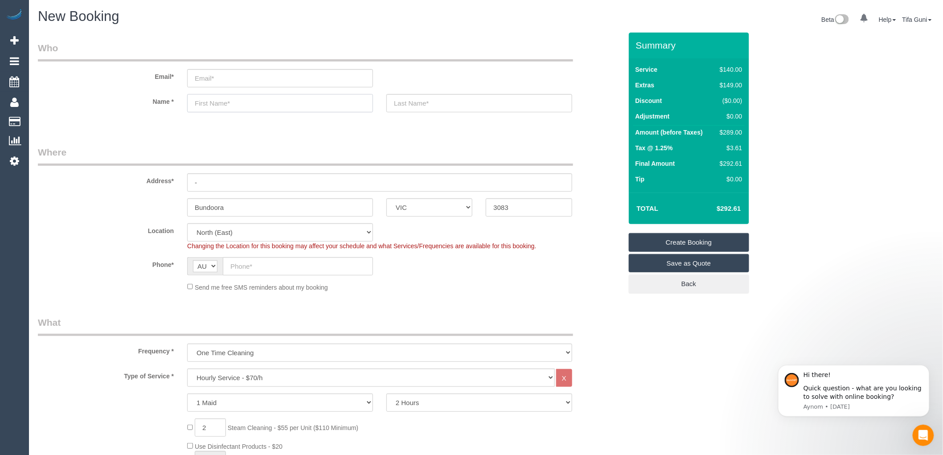
click at [208, 104] on input "text" at bounding box center [280, 103] width 186 height 18
drag, startPoint x: 217, startPoint y: 101, endPoint x: 145, endPoint y: 103, distance: 71.8
click at [145, 103] on div "Name * daniellehouri10@gmail.com" at bounding box center [330, 103] width 598 height 18
type input "daniellehouri10@gmail.com"
click at [226, 184] on input "-" at bounding box center [379, 182] width 385 height 18
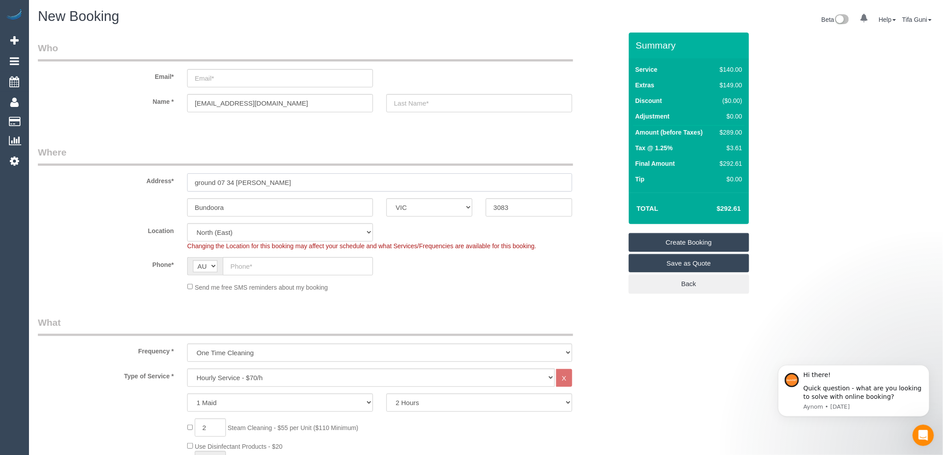
drag, startPoint x: 259, startPoint y: 182, endPoint x: 207, endPoint y: 167, distance: 54.2
click at [239, 181] on input "ground 07 34 Preston terrence" at bounding box center [379, 182] width 385 height 18
click at [239, 179] on input "ground 07 34 Pprinceton terrence" at bounding box center [379, 182] width 385 height 18
click at [296, 181] on input "ground 07 34 princeton terrence" at bounding box center [379, 182] width 385 height 18
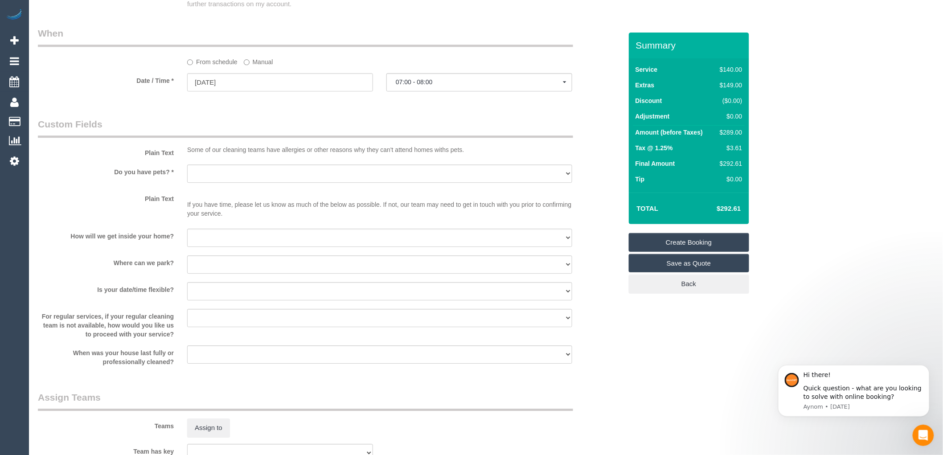
scroll to position [1139, 0]
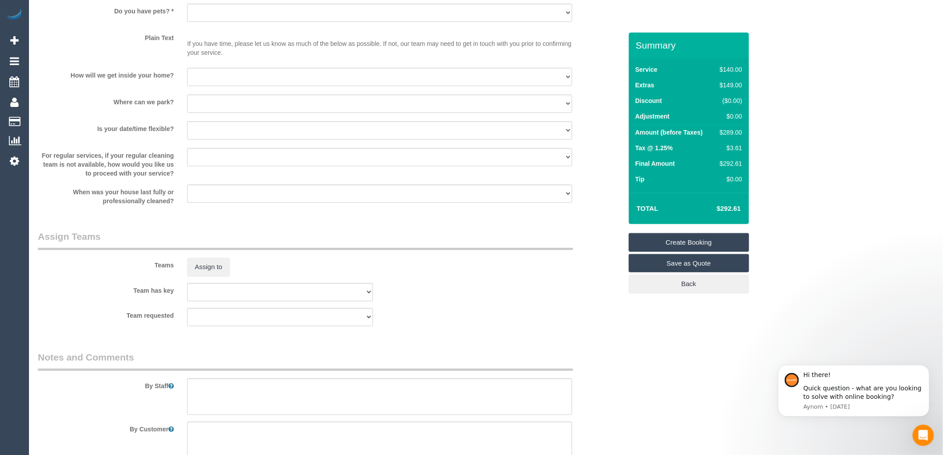
type input "ground 07 34 princeton terrence"
click at [221, 83] on select "I will be home Key will be left (please provide details below) Lock box/Access …" at bounding box center [379, 77] width 385 height 18
select select "number:14"
click at [187, 73] on select "I will be home Key will be left (please provide details below) Lock box/Access …" at bounding box center [379, 77] width 385 height 18
click at [218, 105] on select "I will provide parking on-site Free street parking Paid street parking (cost wi…" at bounding box center [379, 104] width 385 height 18
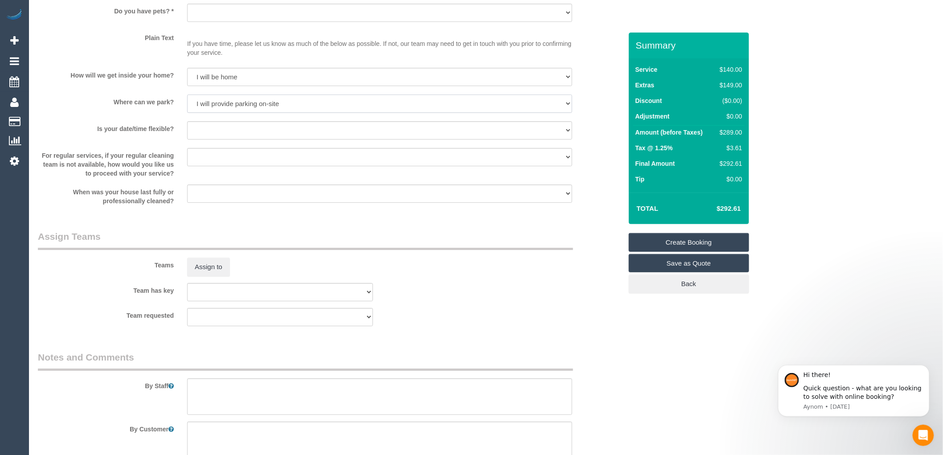
click at [187, 100] on select "I will provide parking on-site Free street parking Paid street parking (cost wi…" at bounding box center [379, 104] width 385 height 18
click at [246, 110] on select "I will provide parking on-site Free street parking Paid street parking (cost wi…" at bounding box center [379, 104] width 385 height 18
select select "number:19"
click at [187, 100] on select "I will provide parking on-site Free street parking Paid street parking (cost wi…" at bounding box center [379, 104] width 385 height 18
click at [241, 138] on select "Yes - date and time Yes - date but not time Yes - time but not date No - No fle…" at bounding box center [379, 130] width 385 height 18
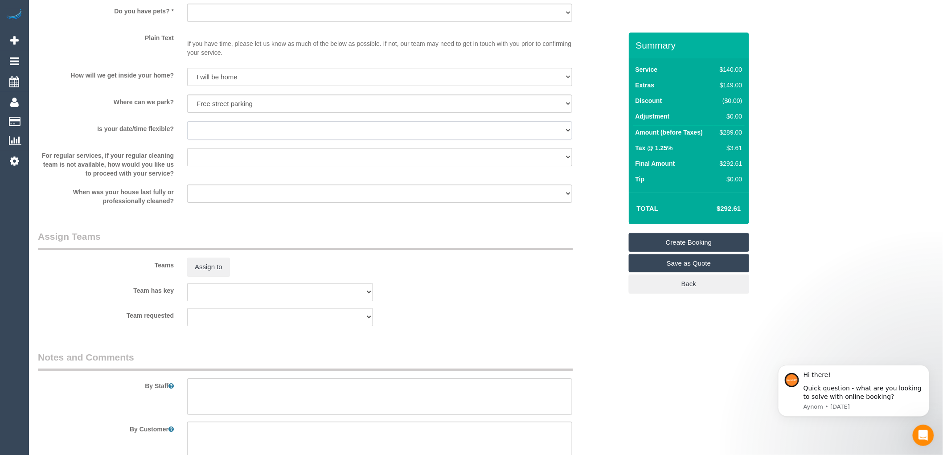
click at [241, 138] on select "Yes - date and time Yes - date but not time Yes - time but not date No - No fle…" at bounding box center [379, 130] width 385 height 18
click at [394, 275] on div "Teams Assign to" at bounding box center [330, 253] width 598 height 46
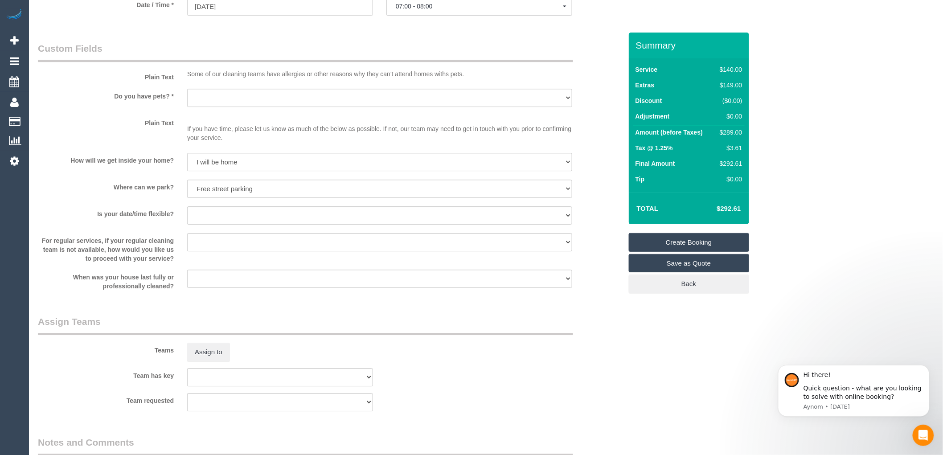
scroll to position [1054, 0]
click at [221, 216] on select "Yes - date and time Yes - date but not time Yes - time but not date No - No fle…" at bounding box center [379, 215] width 385 height 18
click at [615, 273] on sui-booking-custom-fields "Plain Text Some of our cleaning teams have allergies or other reasons why they …" at bounding box center [330, 165] width 584 height 249
click at [268, 105] on select "Yes - Cats Yes - Dogs No pets Yes - Dogs and Cats Yes - Other" at bounding box center [379, 97] width 385 height 18
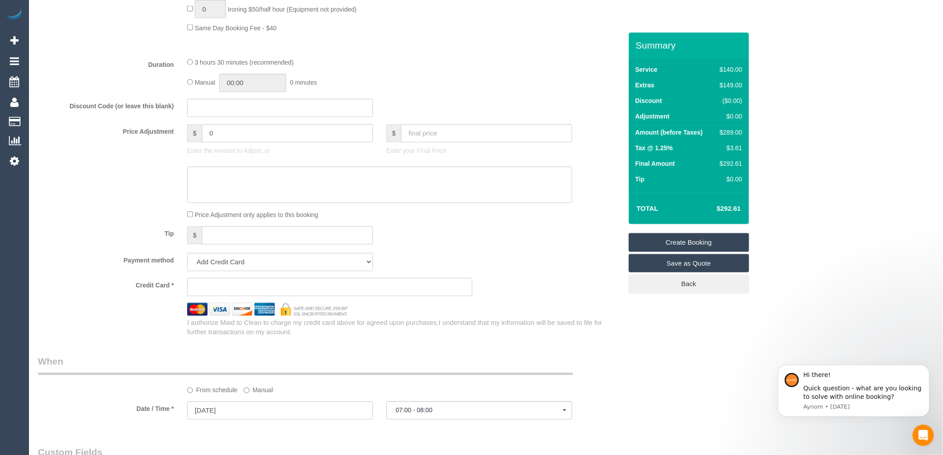
scroll to position [609, 0]
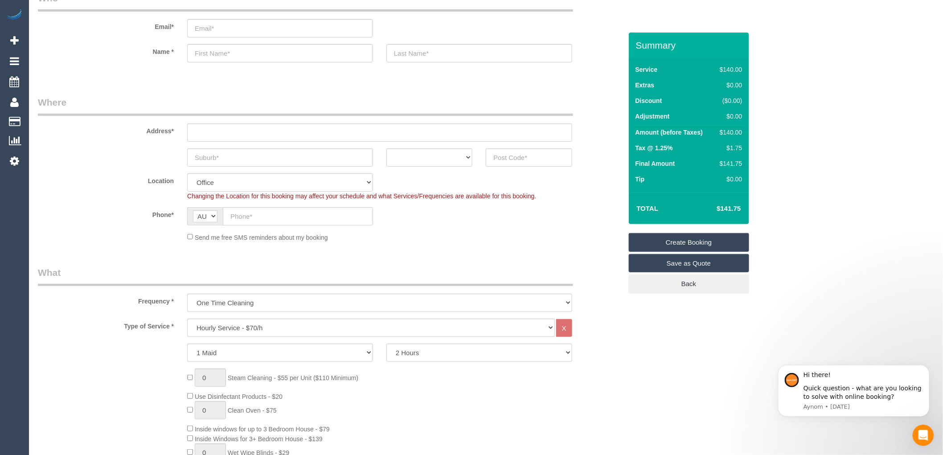
scroll to position [49, 0]
click at [247, 156] on input "text" at bounding box center [280, 158] width 186 height 18
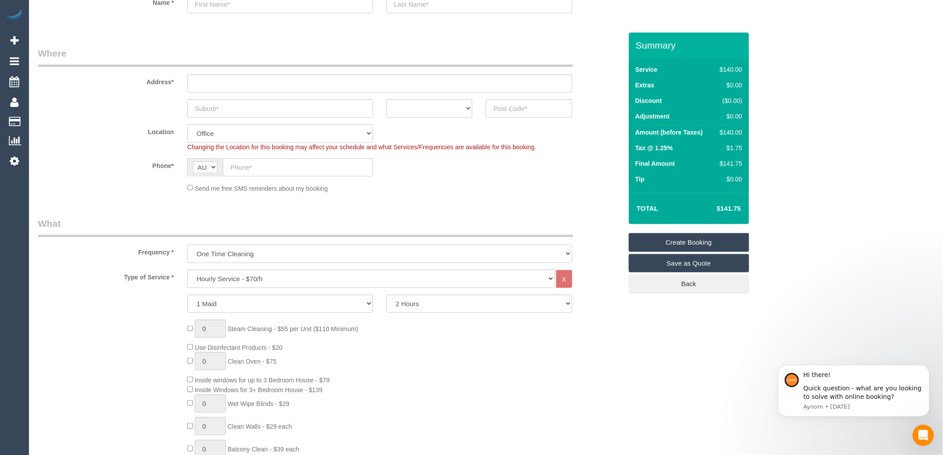
click at [252, 253] on select "One Time Cleaning Weekly - 10% Off - 10.00% (0% for the First Booking) Fortnigh…" at bounding box center [379, 254] width 385 height 18
click at [243, 253] on select "One Time Cleaning Weekly - 10% Off - 10.00% (0% for the First Booking) Fortnigh…" at bounding box center [379, 254] width 385 height 18
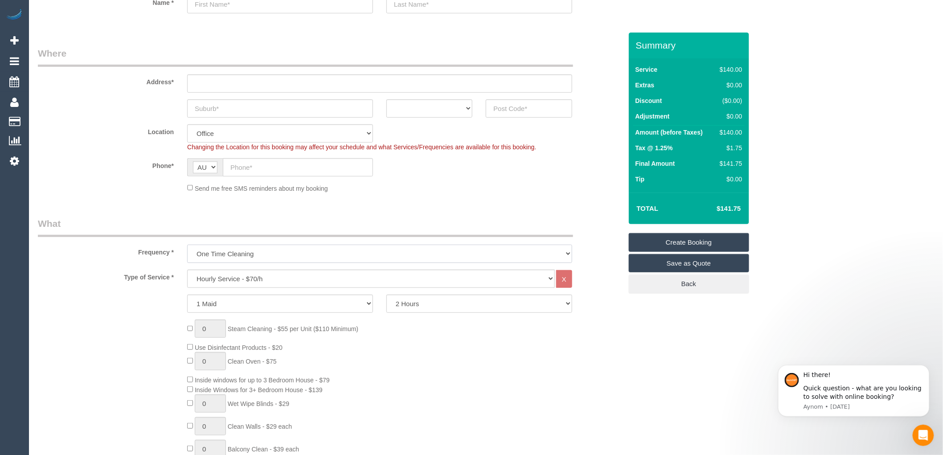
click at [243, 253] on select "One Time Cleaning Weekly - 10% Off - 10.00% (0% for the First Booking) Fortnigh…" at bounding box center [379, 254] width 385 height 18
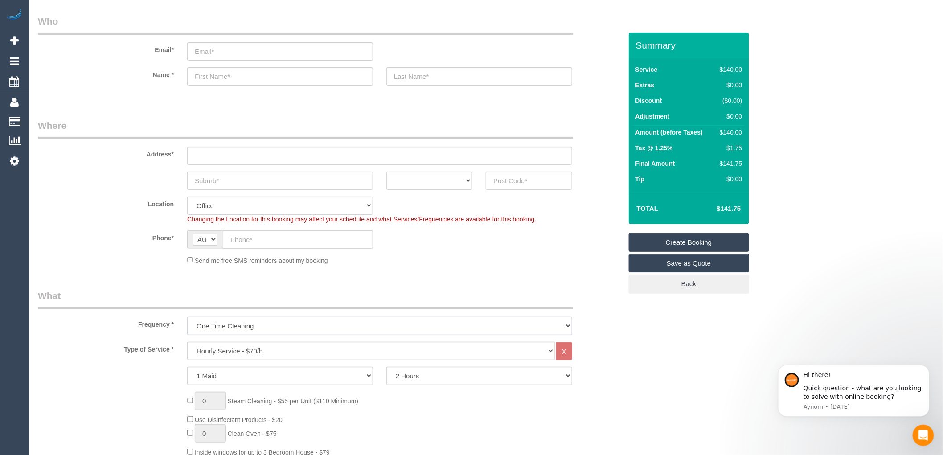
scroll to position [0, 0]
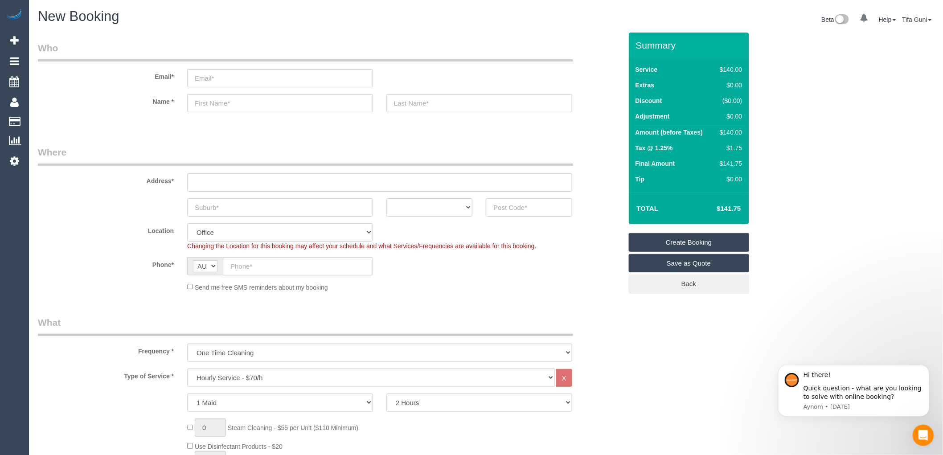
click at [448, 210] on select "ACT [GEOGRAPHIC_DATA] NT [GEOGRAPHIC_DATA] SA TAS [GEOGRAPHIC_DATA] [GEOGRAPHIC…" at bounding box center [430, 207] width 86 height 18
select select "VIC"
click at [387, 198] on select "ACT [GEOGRAPHIC_DATA] NT [GEOGRAPHIC_DATA] SA TAS [GEOGRAPHIC_DATA] [GEOGRAPHIC…" at bounding box center [430, 207] width 86 height 18
click at [509, 212] on input "text" at bounding box center [529, 207] width 86 height 18
click at [213, 82] on input "email" at bounding box center [280, 78] width 186 height 18
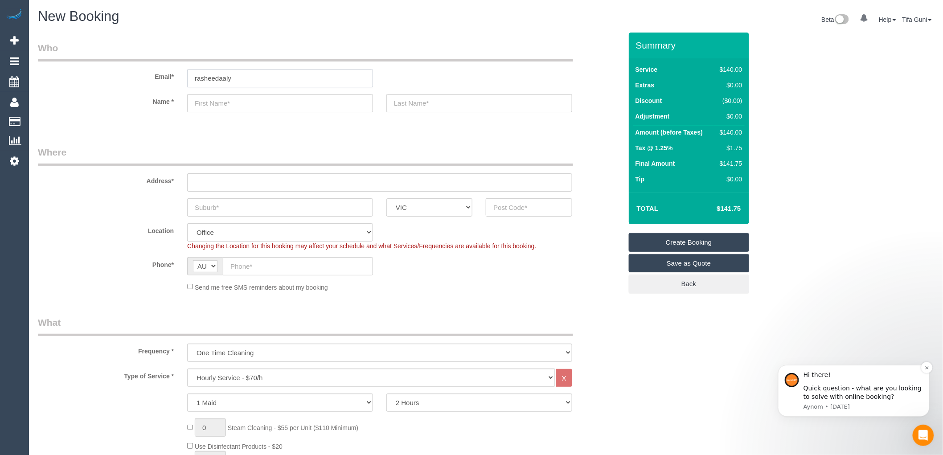
type input "rasheedaaly"
